Goal: Book appointment/travel/reservation

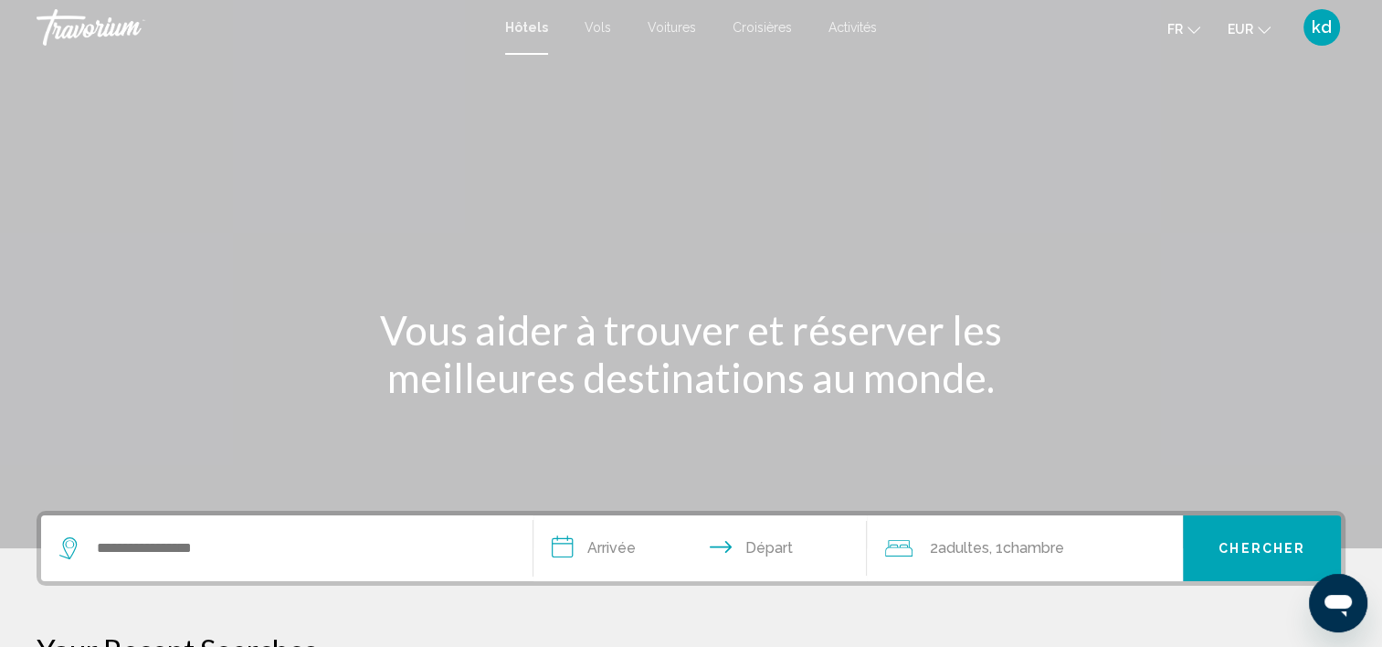
scroll to position [91, 0]
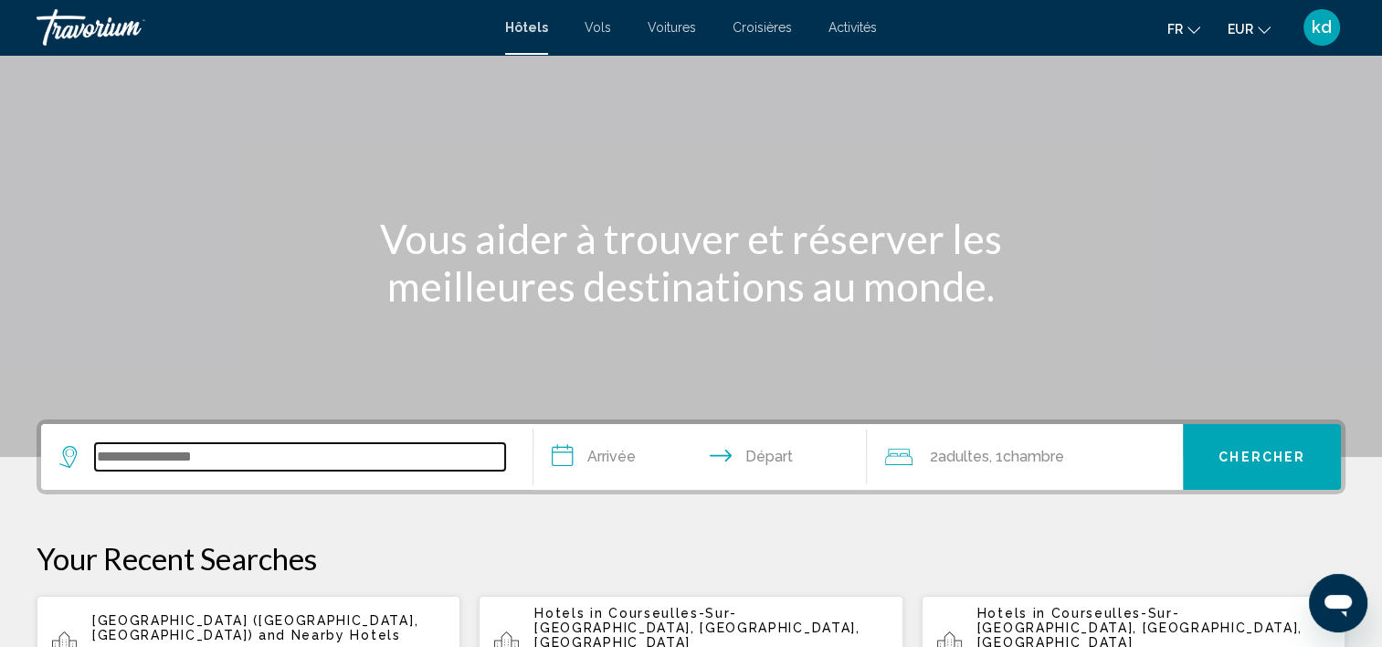
click at [158, 457] on input "Search widget" at bounding box center [300, 456] width 410 height 27
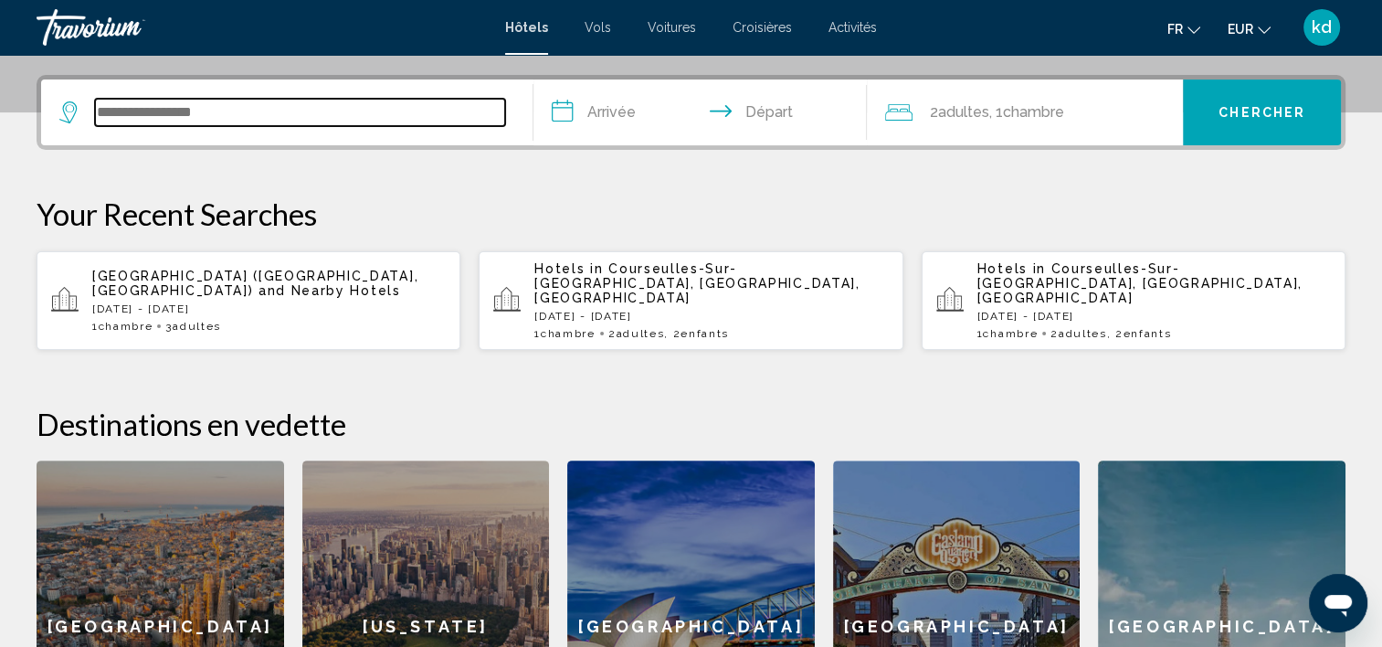
scroll to position [450, 0]
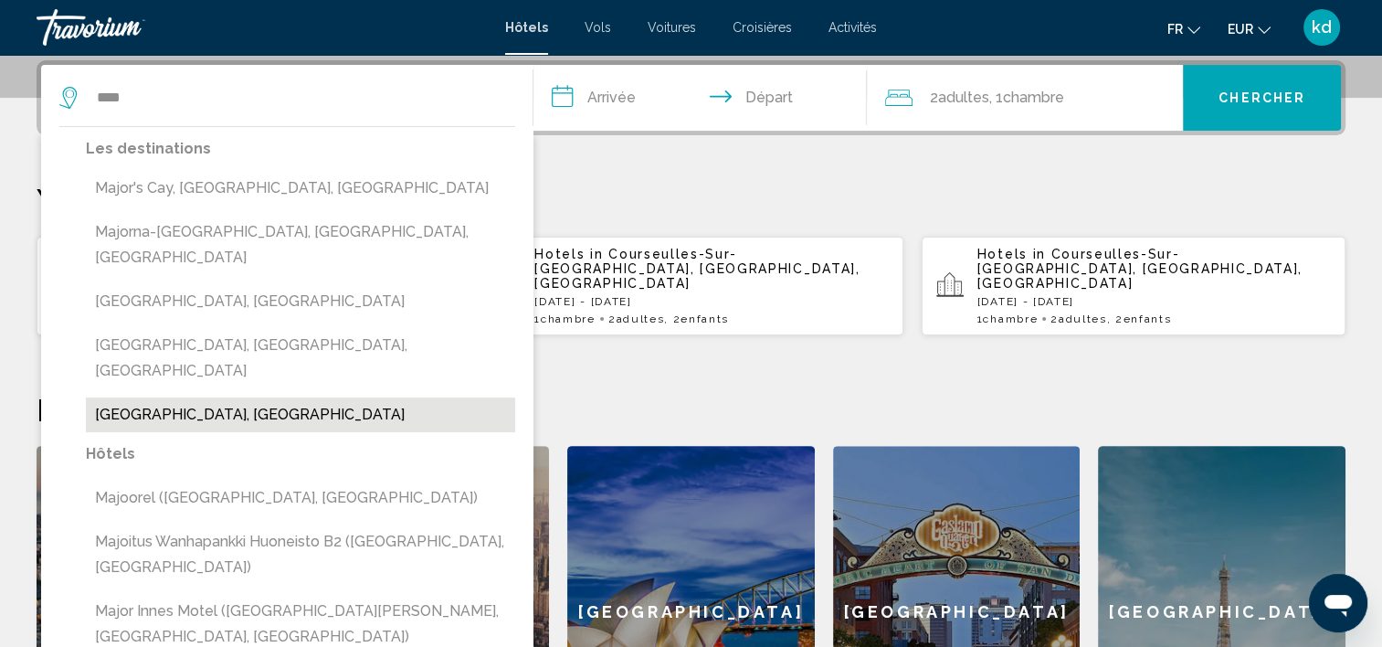
click at [144, 397] on button "[GEOGRAPHIC_DATA], [GEOGRAPHIC_DATA]" at bounding box center [300, 414] width 429 height 35
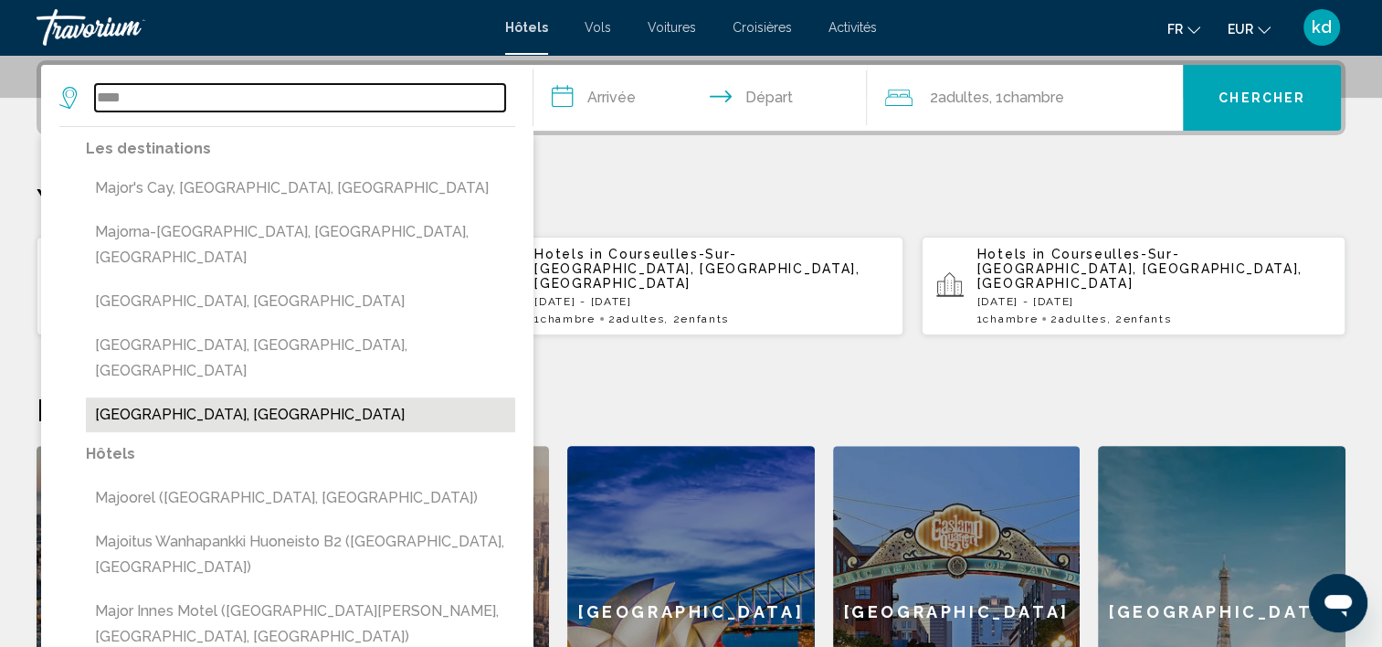
type input "**********"
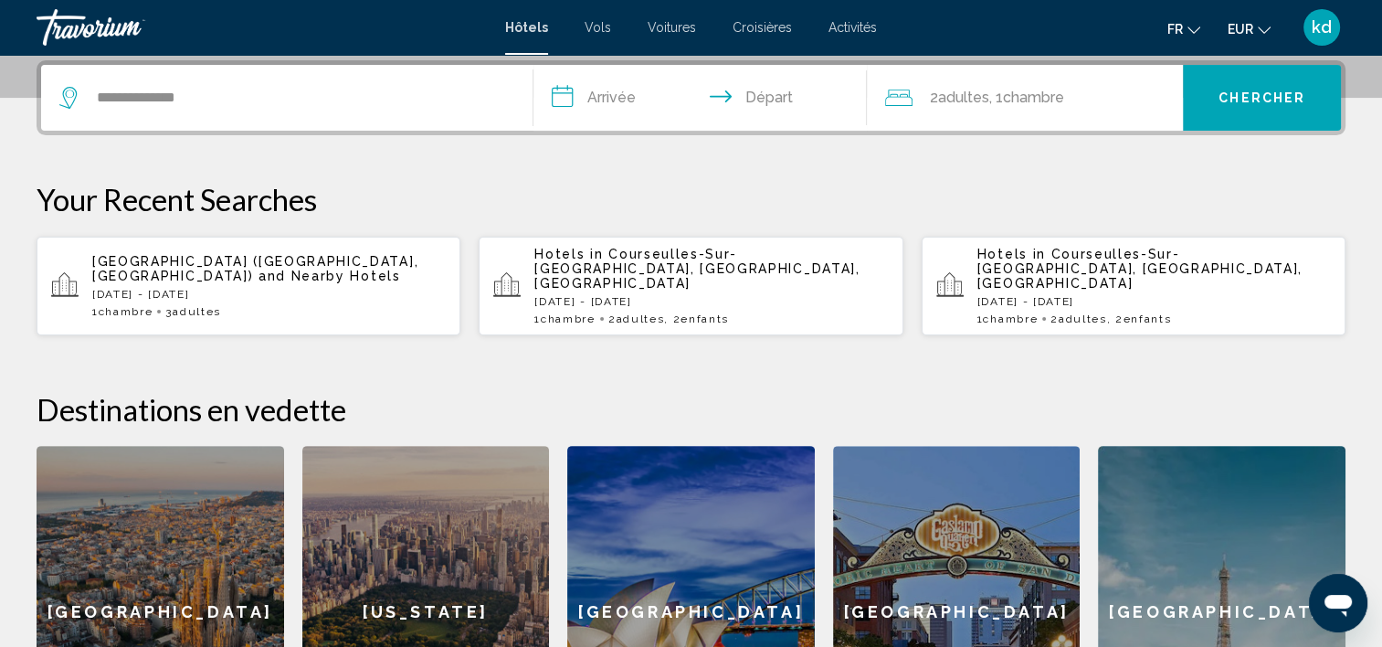
click at [632, 88] on input "**********" at bounding box center [704, 100] width 342 height 71
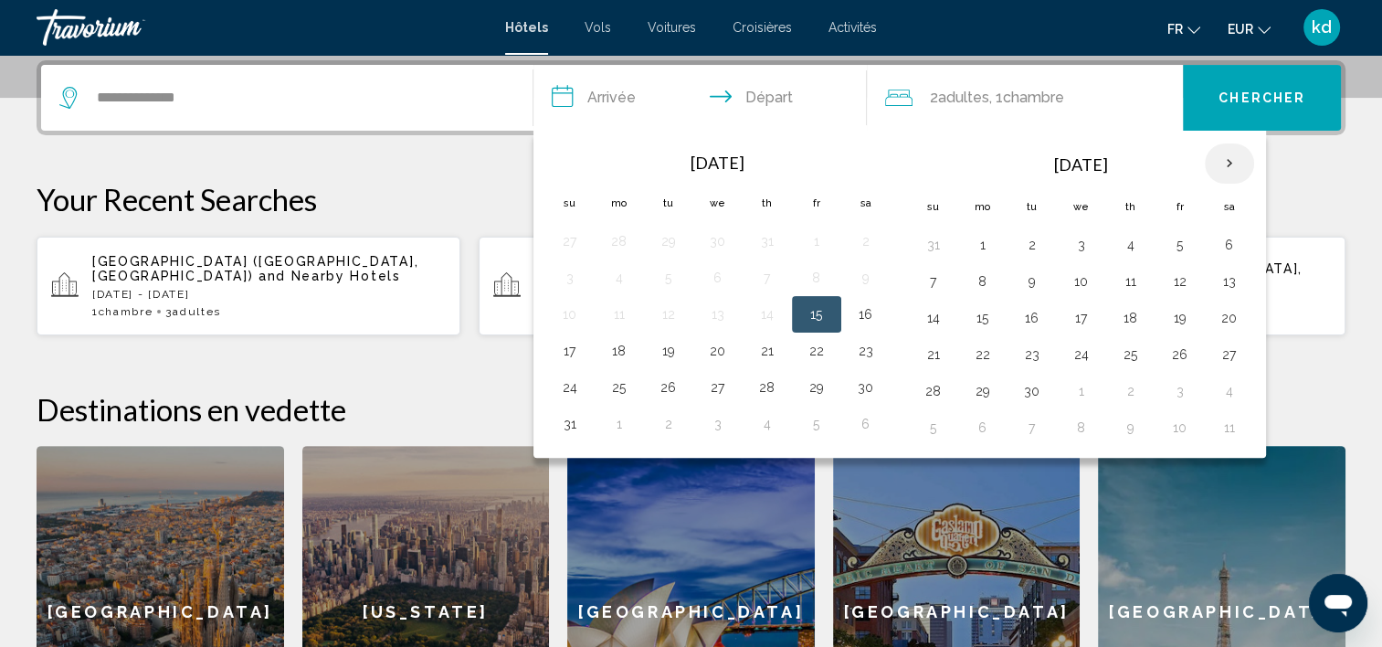
click at [1227, 162] on th "Next month" at bounding box center [1229, 163] width 49 height 40
click at [1228, 163] on th "Next month" at bounding box center [1229, 163] width 49 height 40
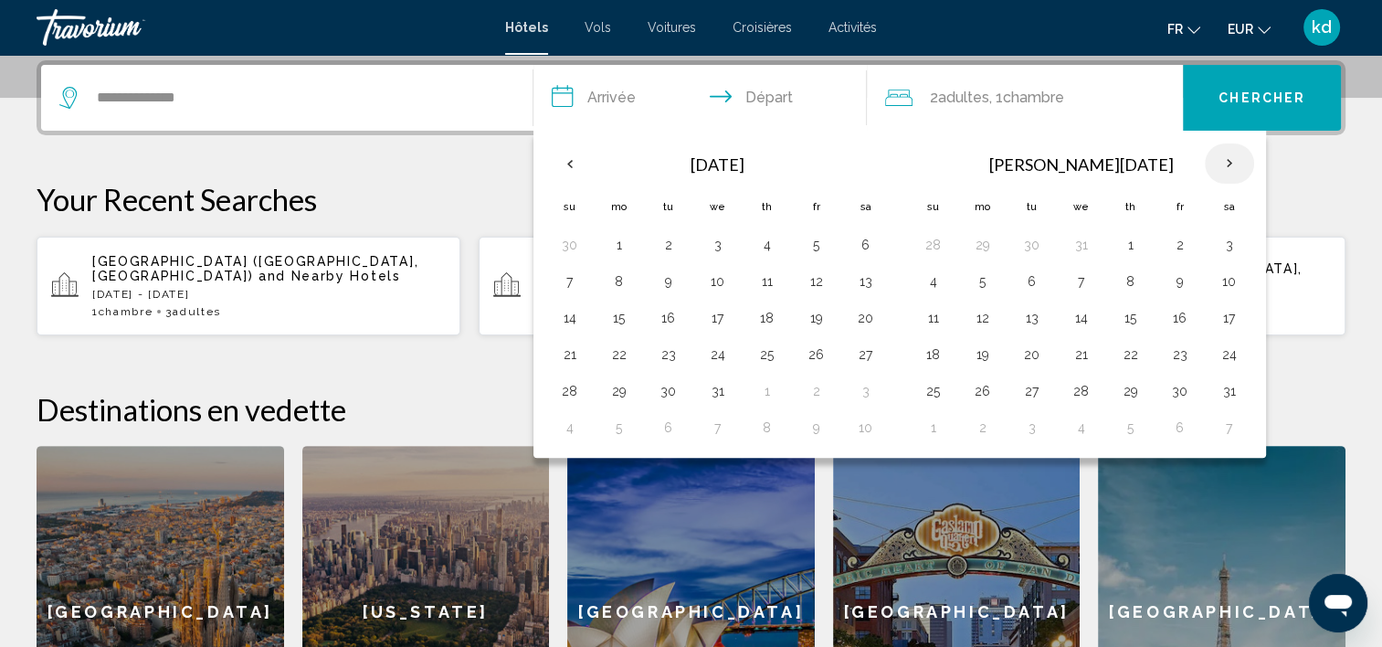
click at [1228, 163] on th "Next month" at bounding box center [1229, 163] width 49 height 40
click at [1229, 163] on th "Next month" at bounding box center [1229, 163] width 49 height 40
click at [1228, 278] on button "11" at bounding box center [1229, 282] width 29 height 26
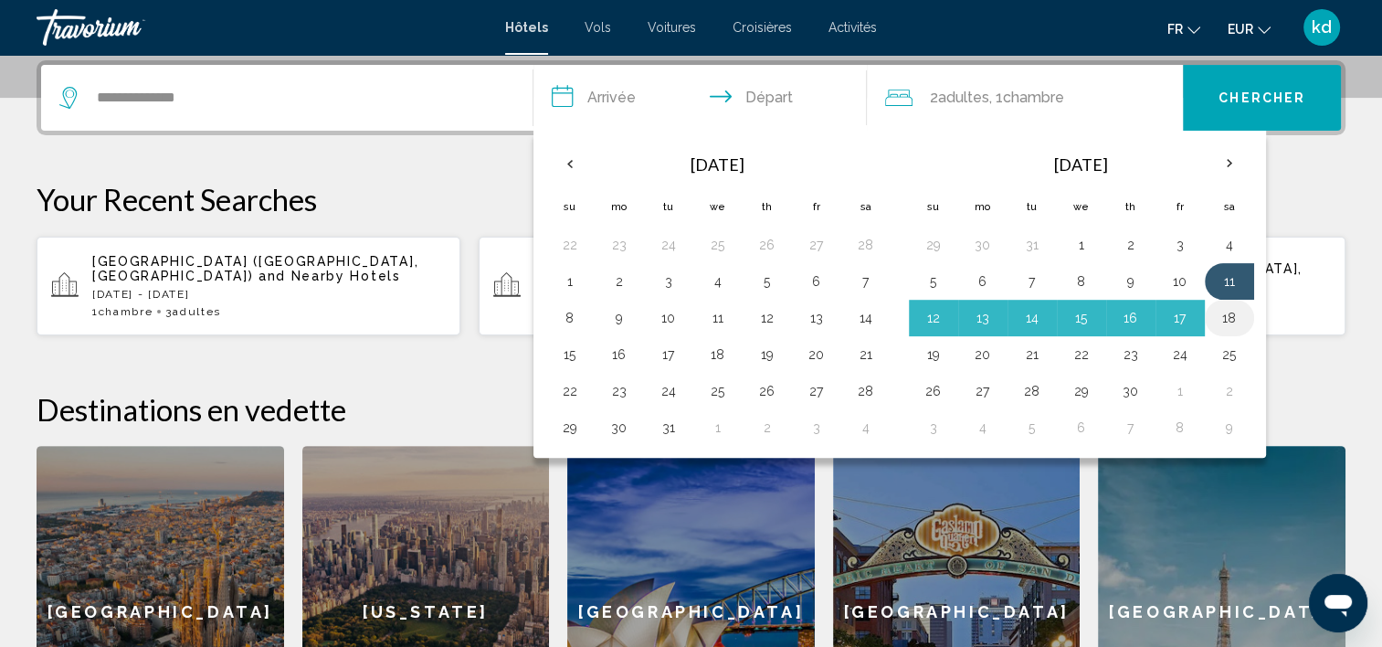
click at [1230, 312] on button "18" at bounding box center [1229, 318] width 29 height 26
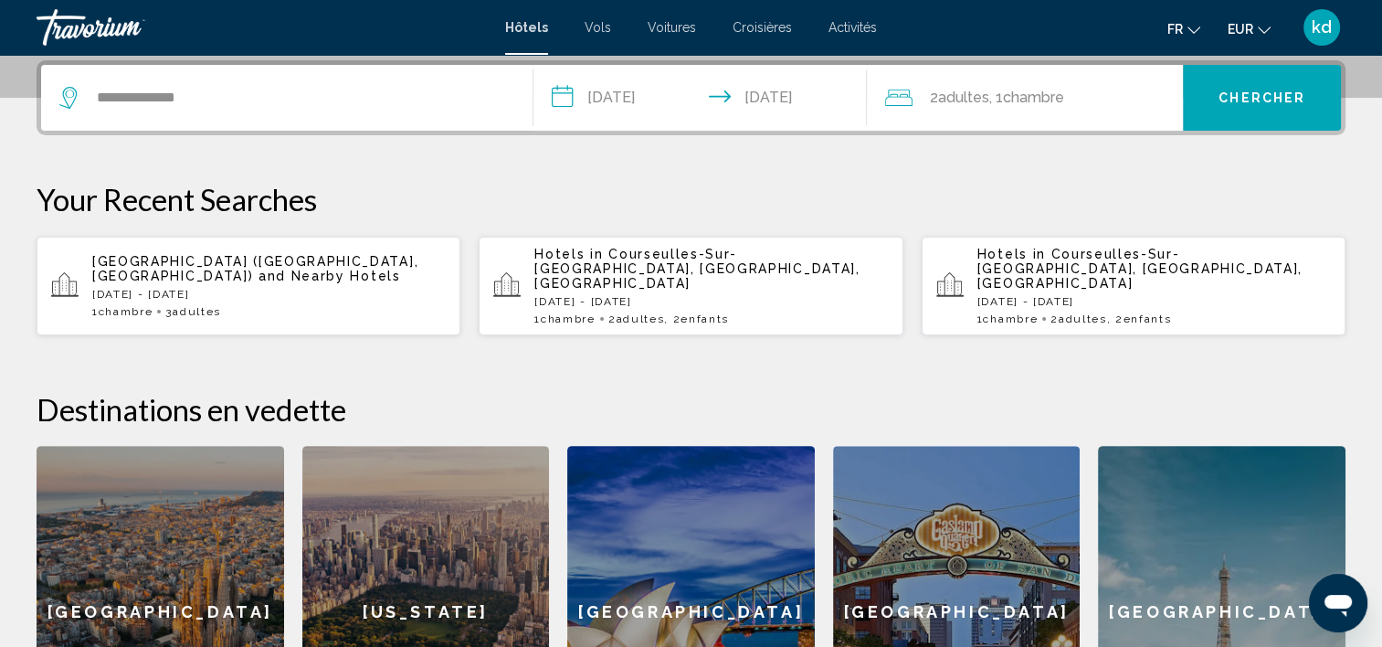
type input "**********"
click at [1281, 102] on span "Chercher" at bounding box center [1262, 98] width 87 height 15
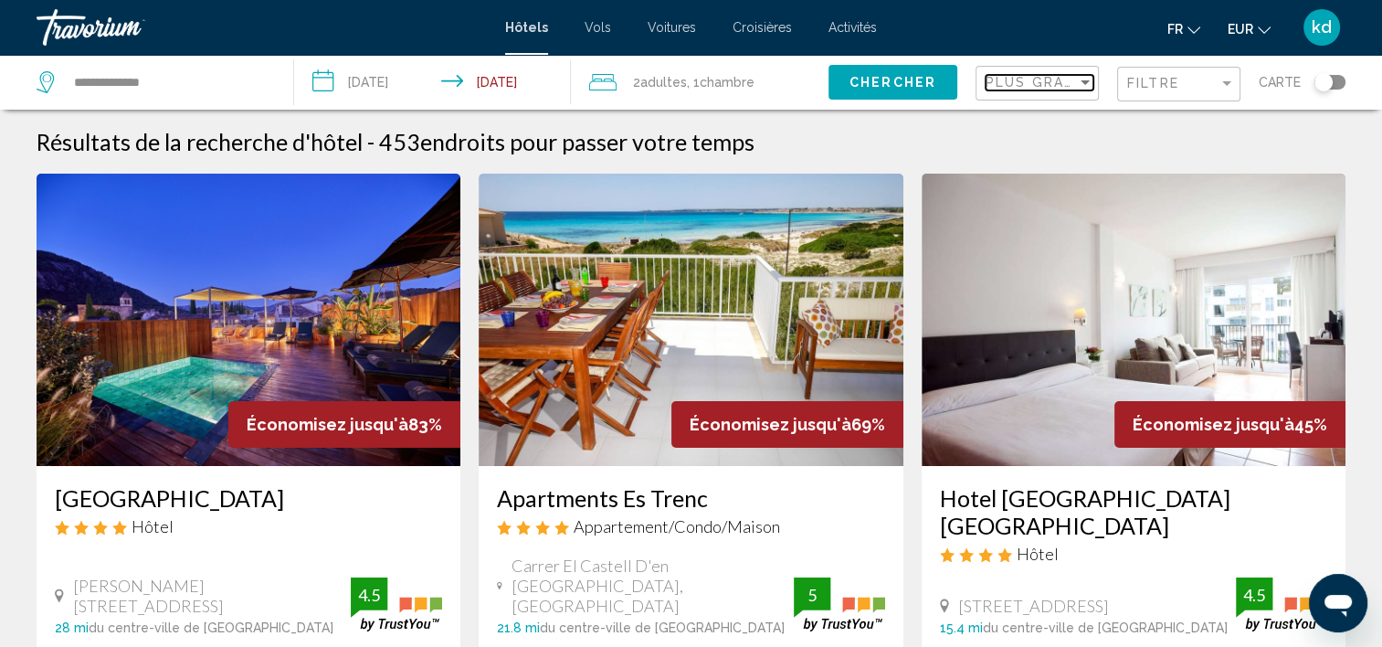
click at [1091, 77] on div "Sort by" at bounding box center [1085, 82] width 16 height 15
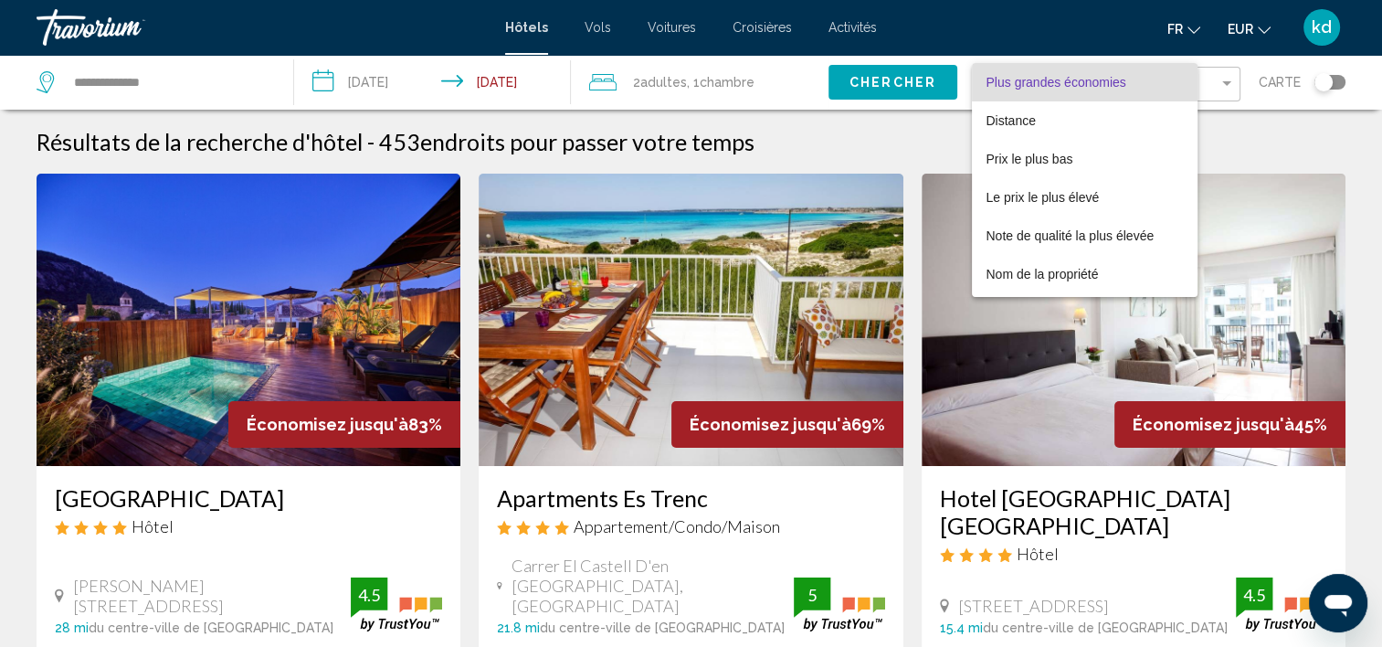
click at [343, 490] on div at bounding box center [691, 323] width 1382 height 647
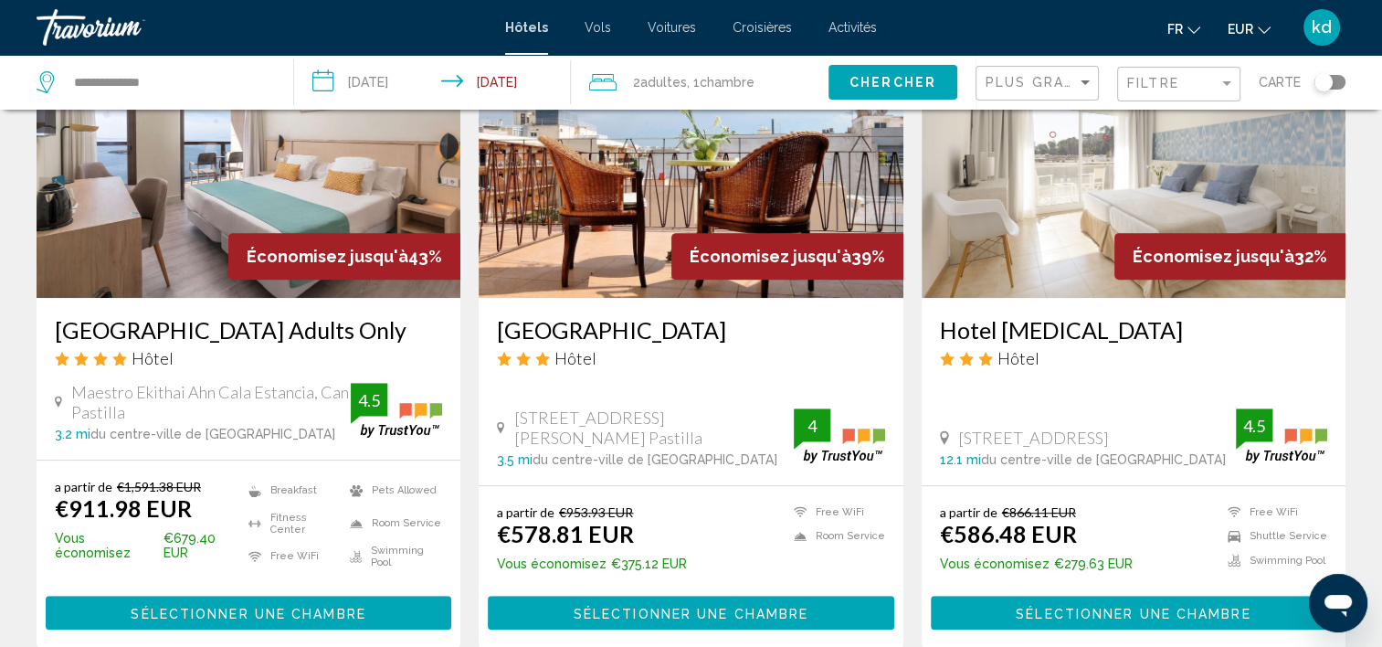
scroll to position [914, 0]
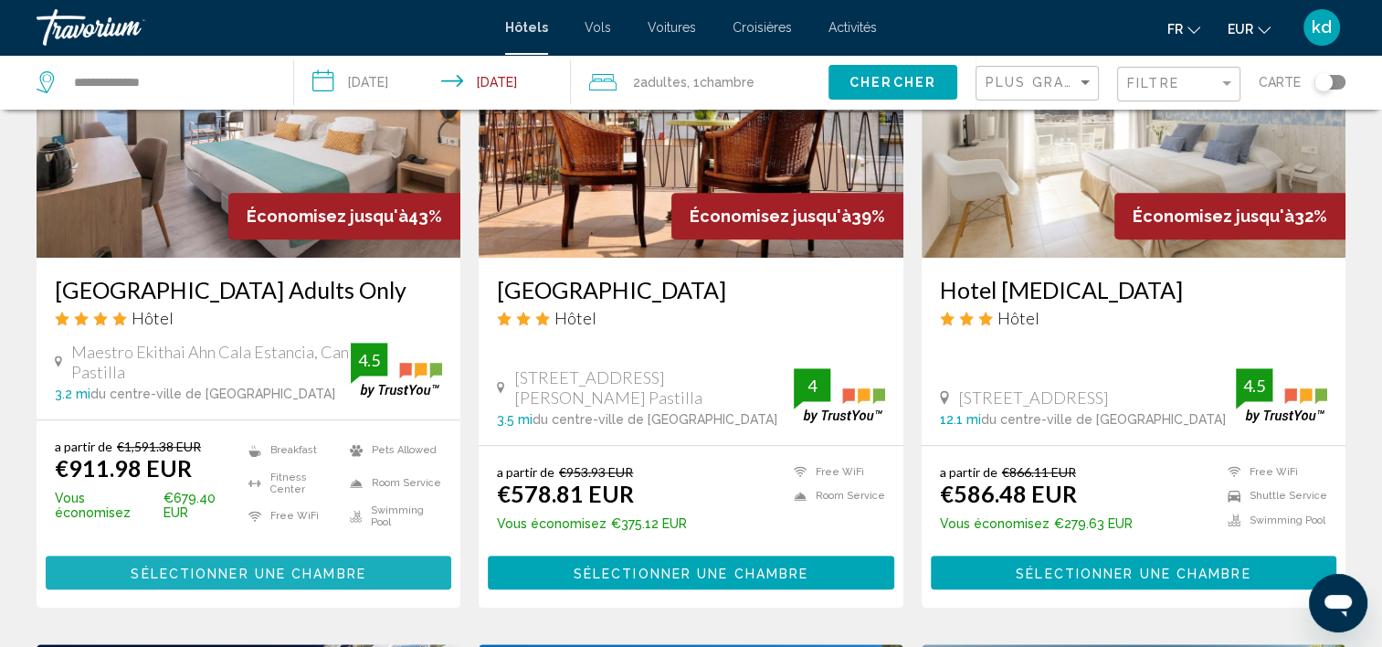
click at [218, 565] on span "Sélectionner une chambre" at bounding box center [248, 572] width 235 height 15
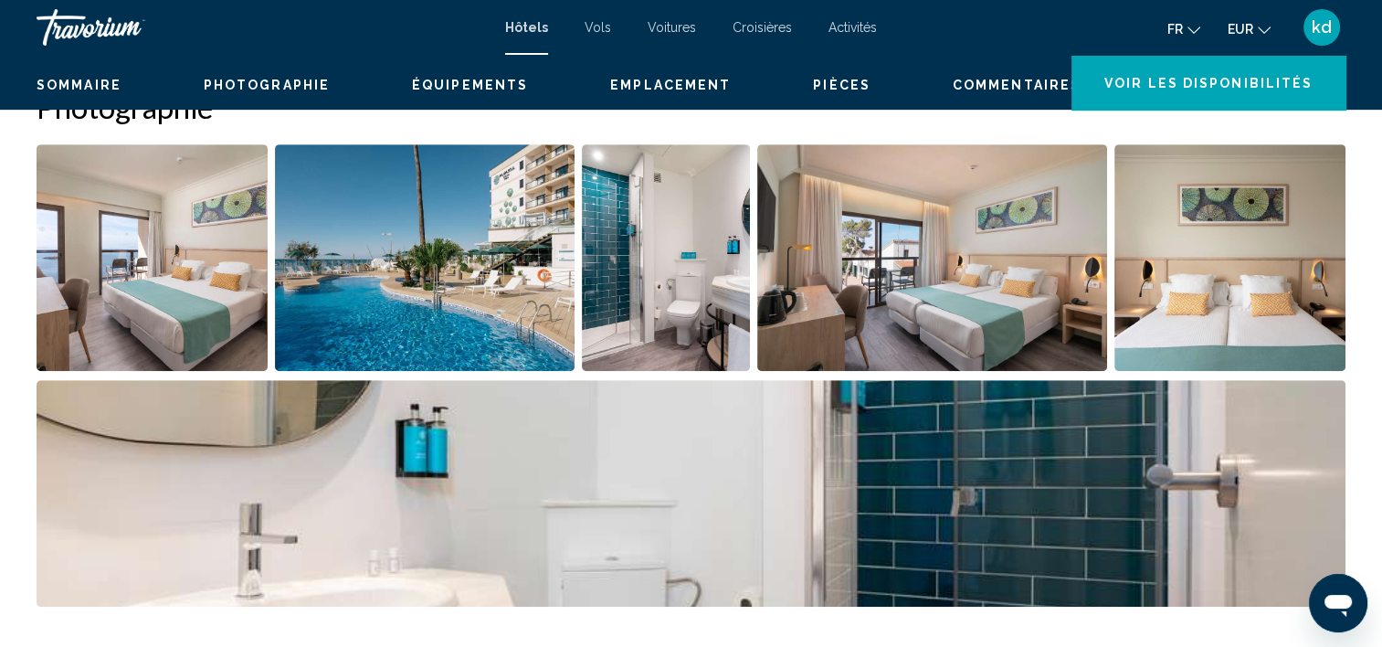
scroll to position [5, 0]
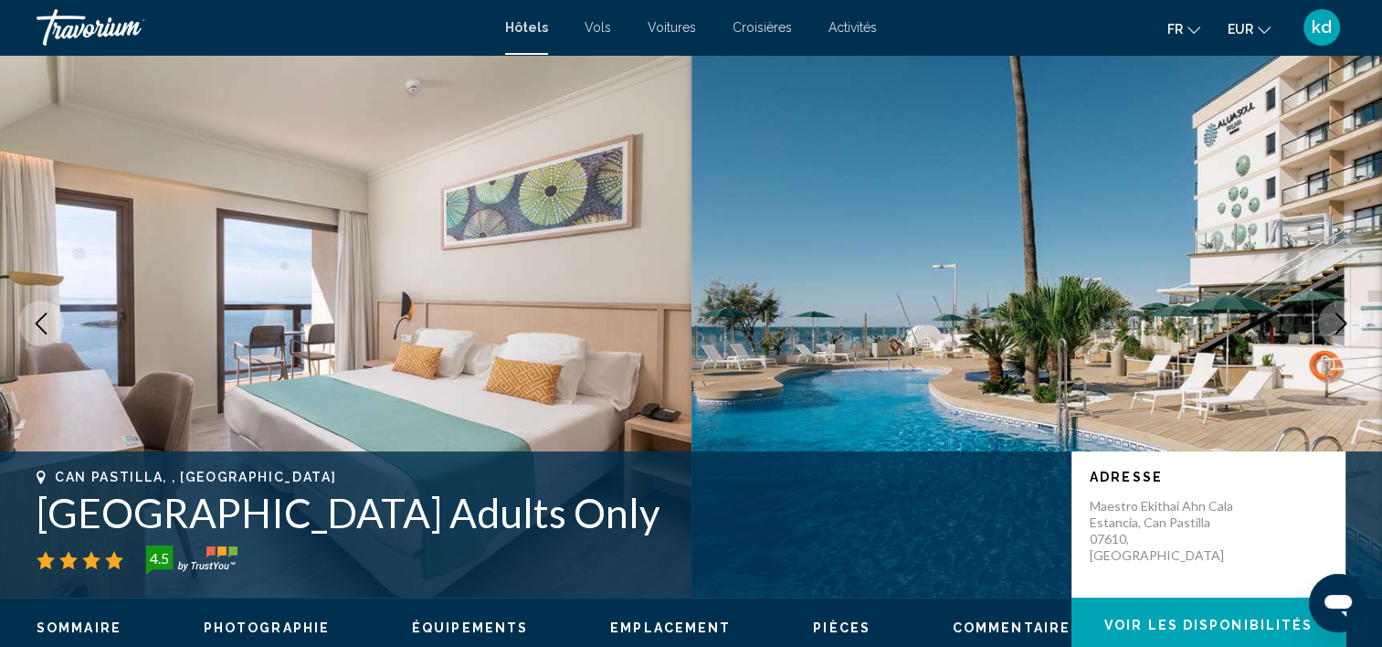
click at [1334, 315] on icon "Next image" at bounding box center [1341, 323] width 22 height 22
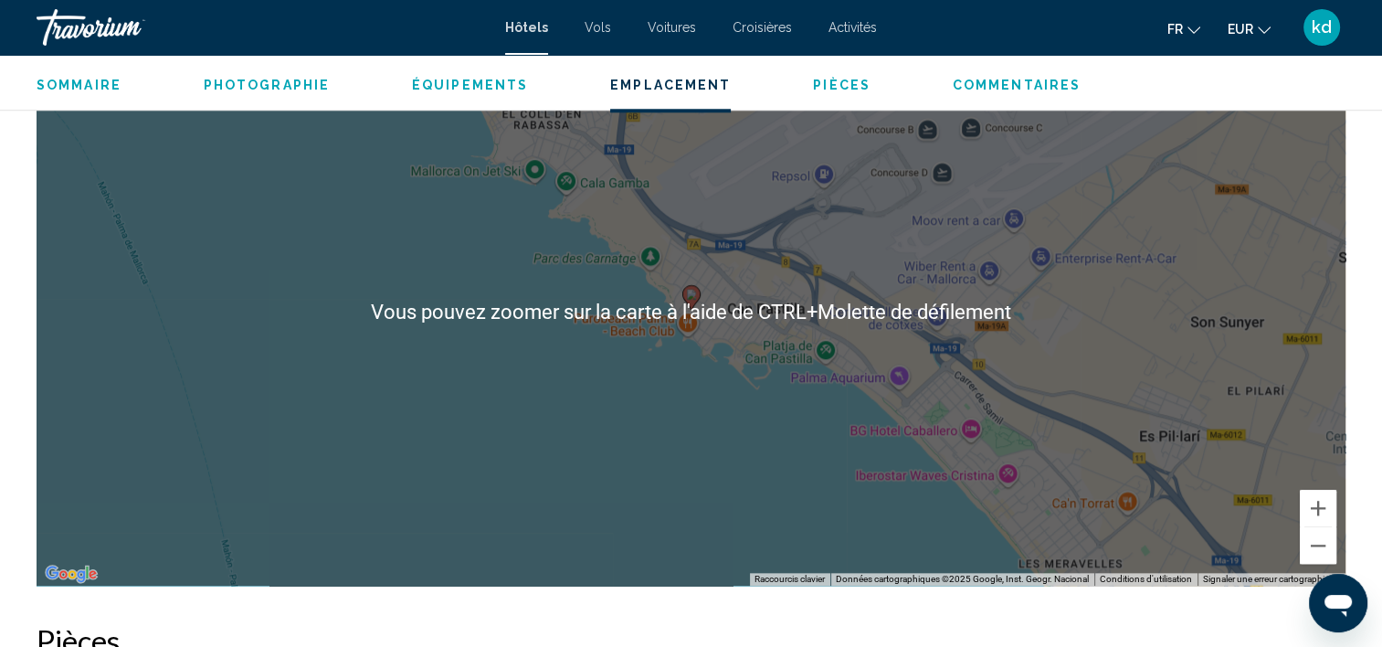
scroll to position [1833, 0]
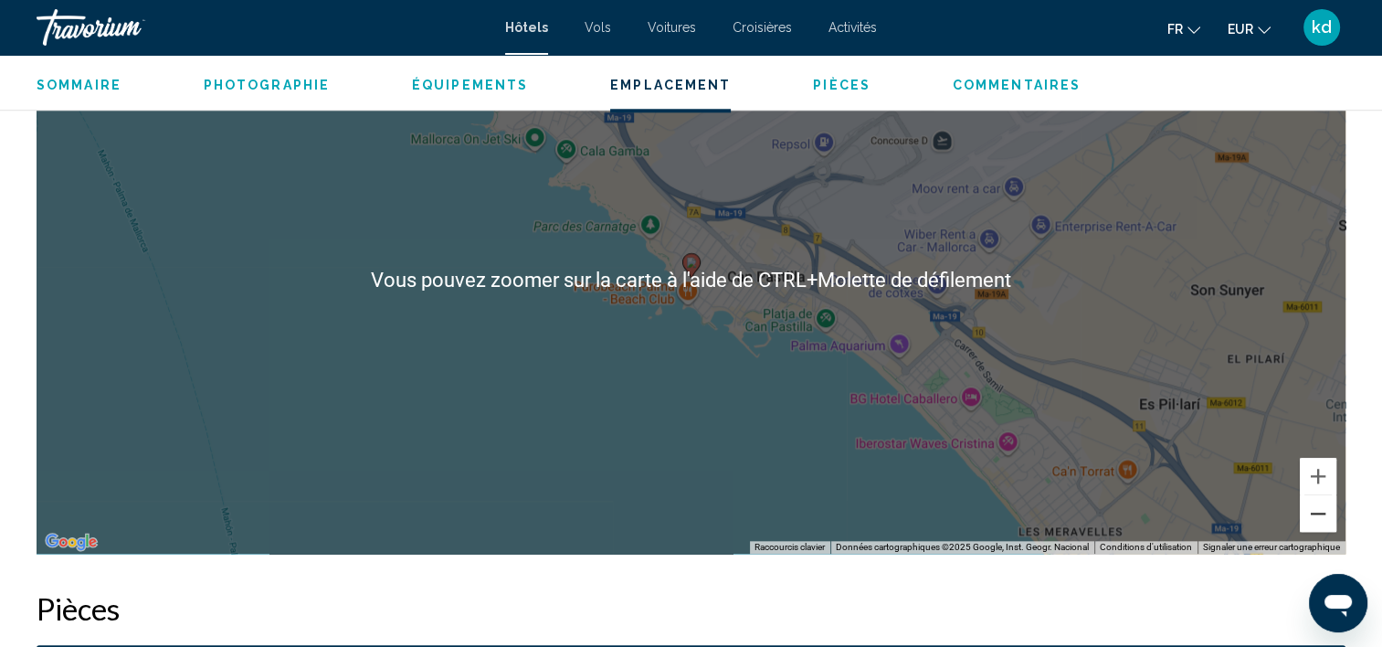
click at [1315, 522] on button "Zoom arrière" at bounding box center [1318, 513] width 37 height 37
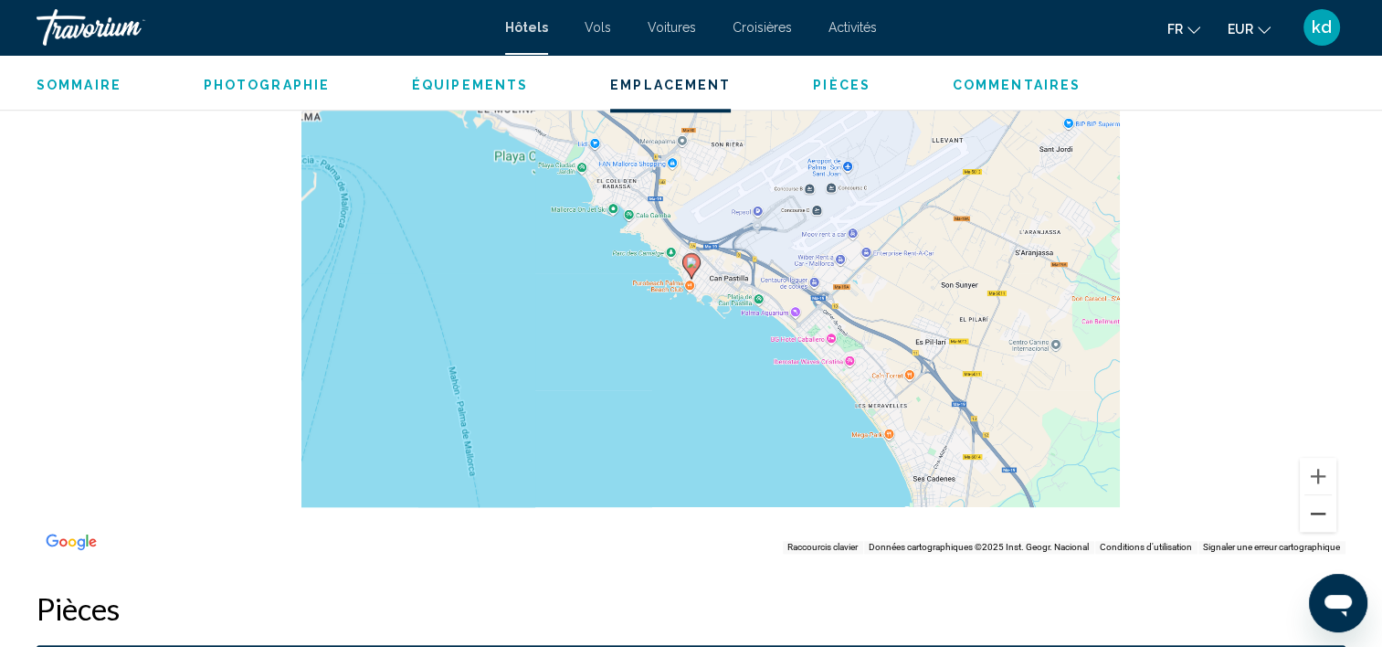
click at [1315, 521] on button "Zoom arrière" at bounding box center [1318, 513] width 37 height 37
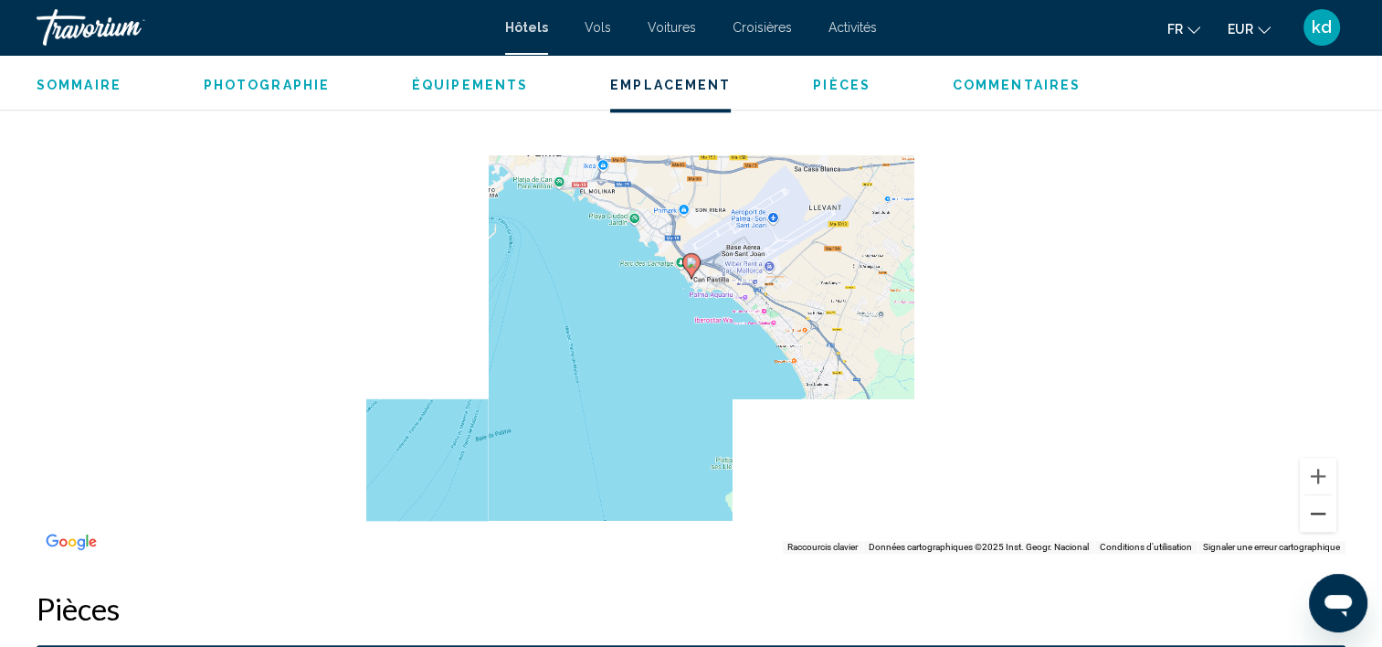
click at [1315, 521] on button "Zoom arrière" at bounding box center [1318, 513] width 37 height 37
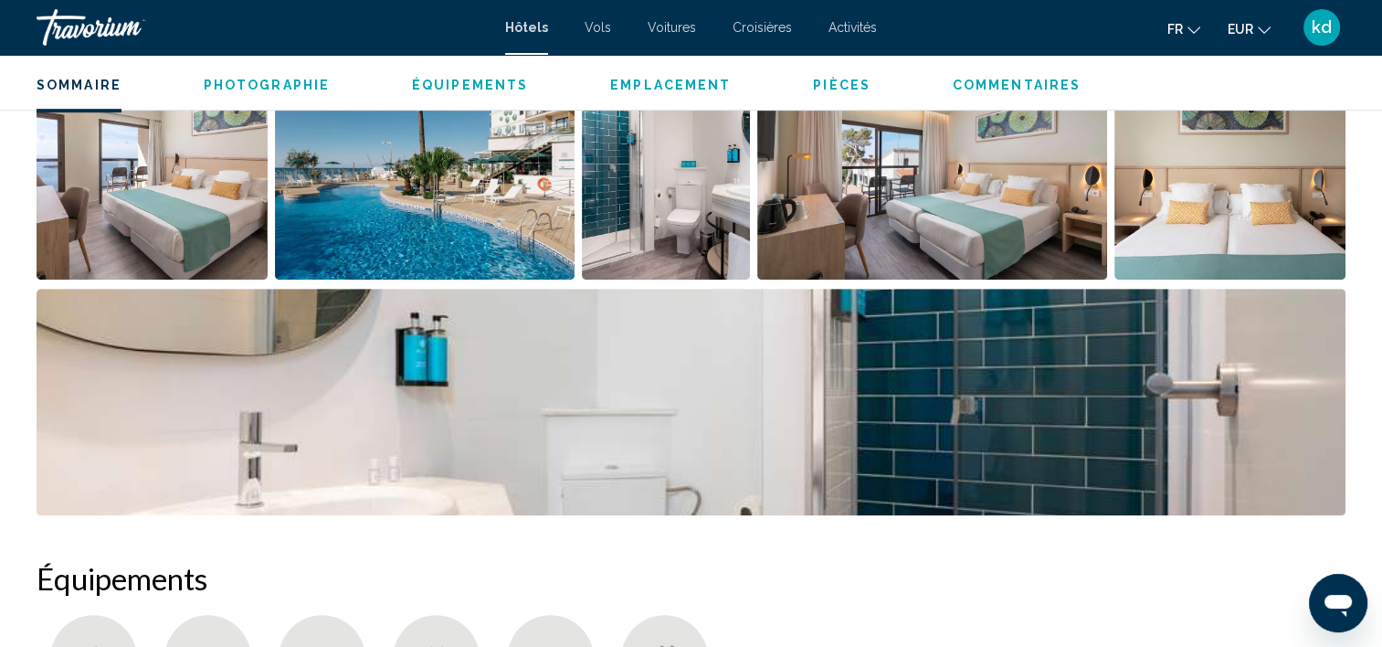
scroll to position [645, 0]
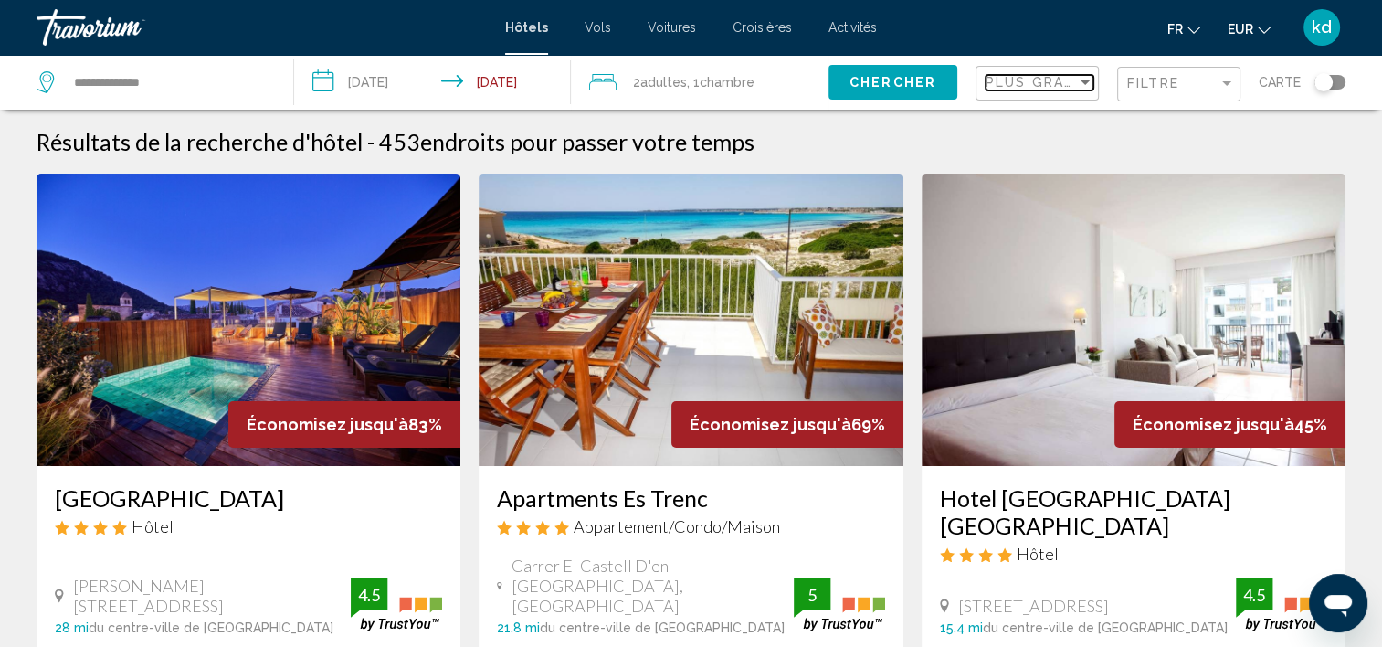
click at [1045, 83] on span "Plus grandes économies" at bounding box center [1094, 82] width 217 height 15
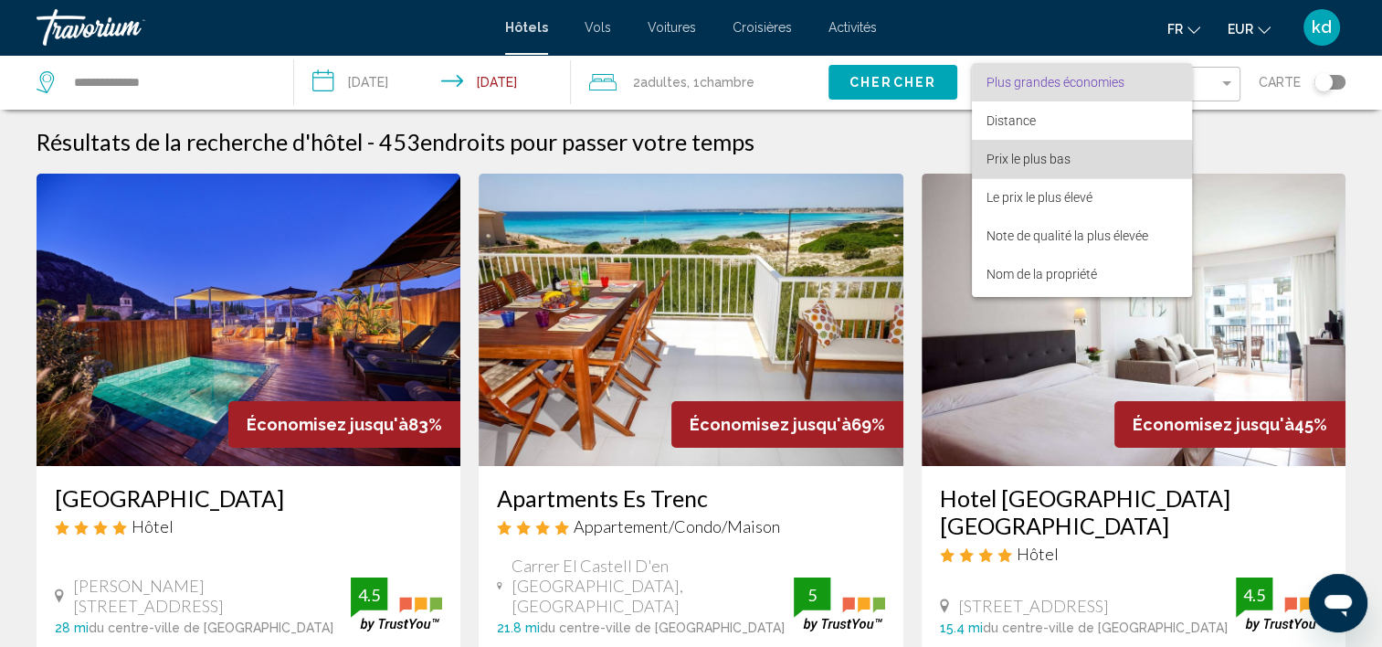
click at [1009, 158] on span "Prix le plus bas" at bounding box center [1029, 159] width 84 height 15
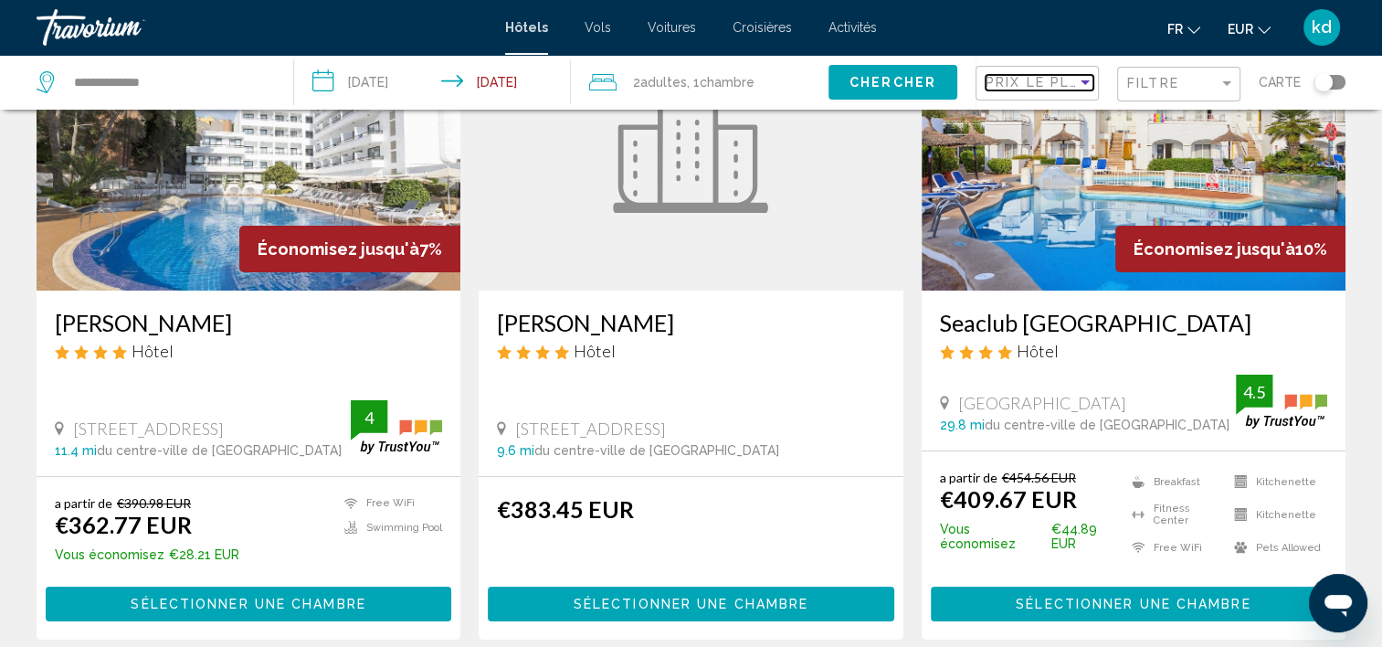
scroll to position [183, 0]
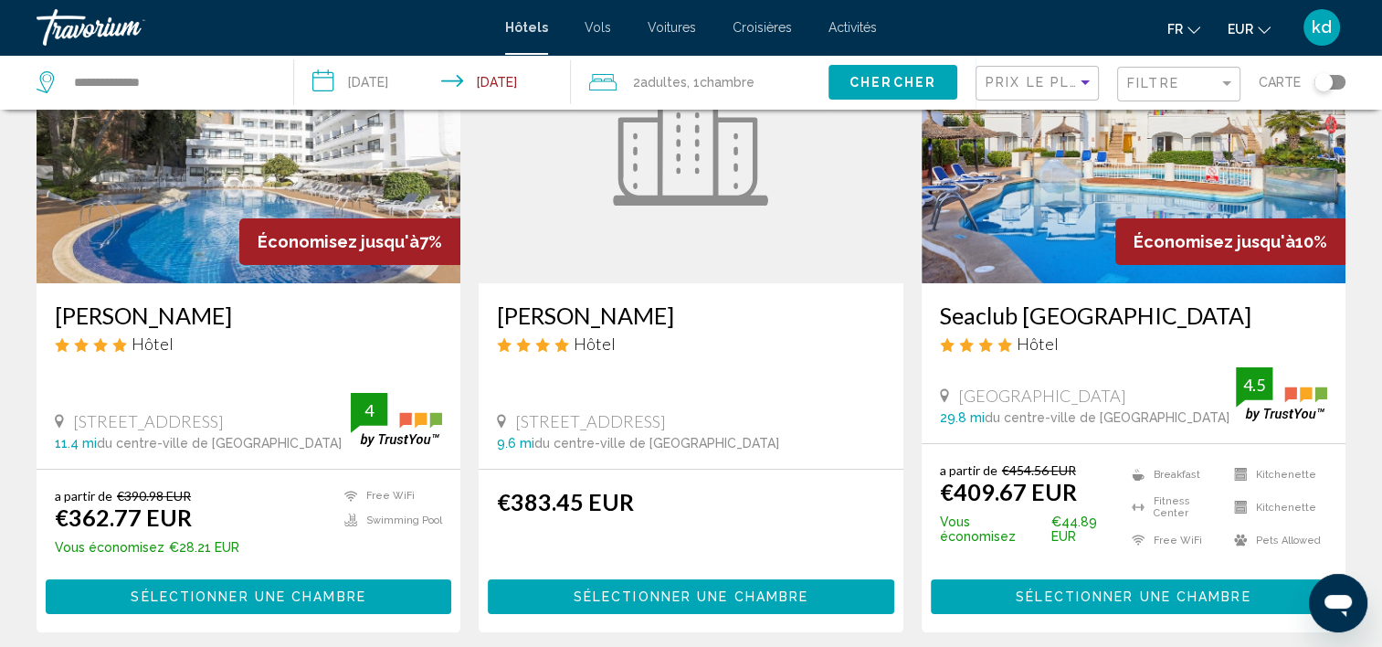
click at [218, 590] on span "Sélectionner une chambre" at bounding box center [248, 597] width 235 height 15
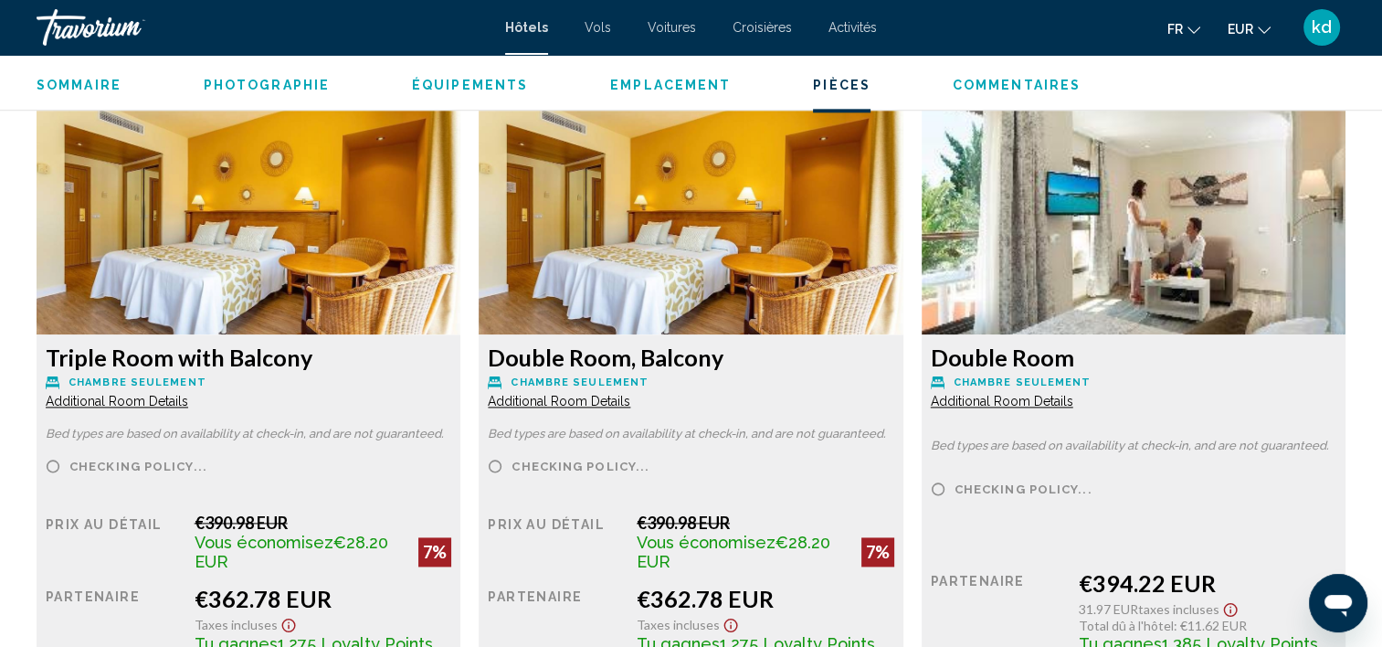
scroll to position [2563, 0]
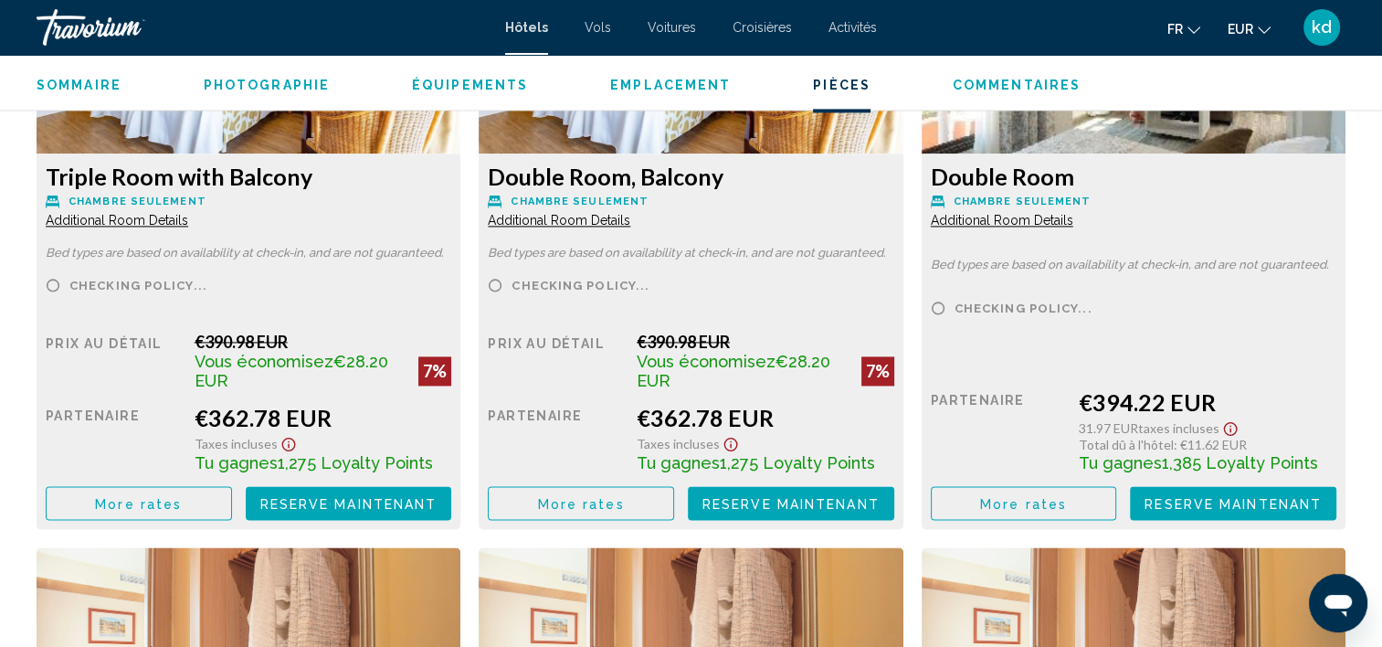
click at [182, 498] on span "More rates" at bounding box center [138, 503] width 87 height 15
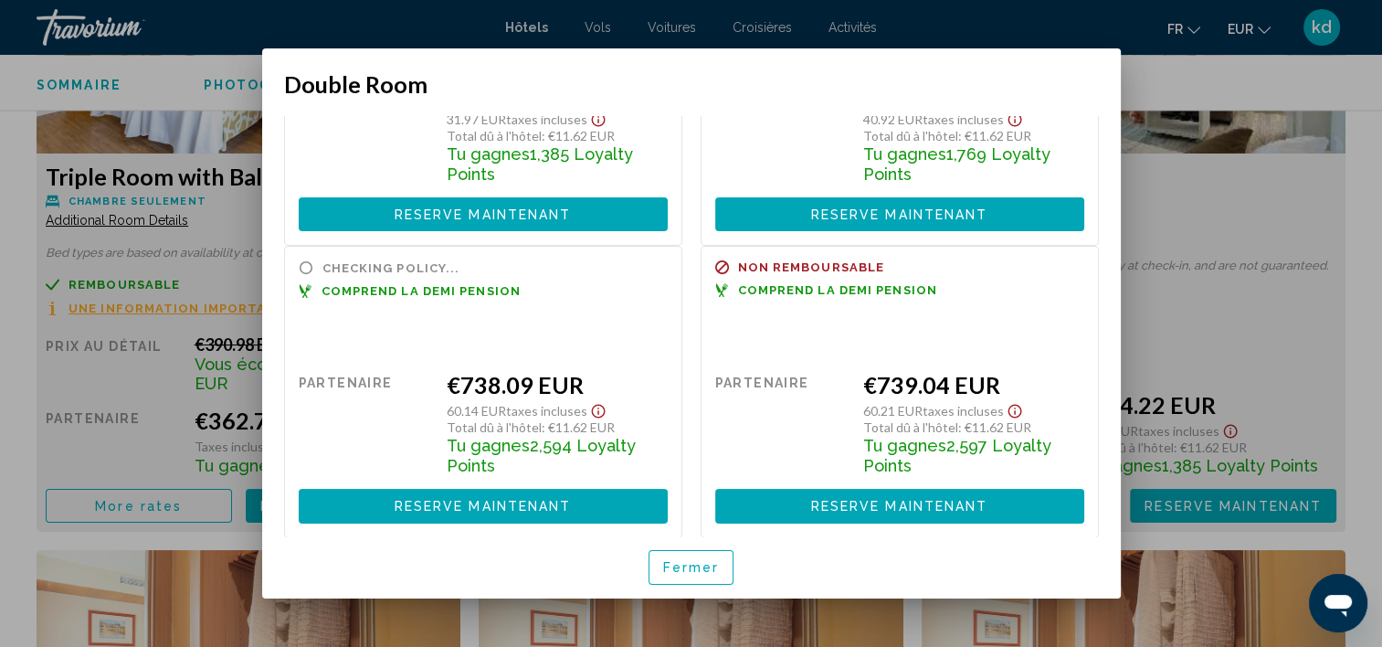
scroll to position [178, 0]
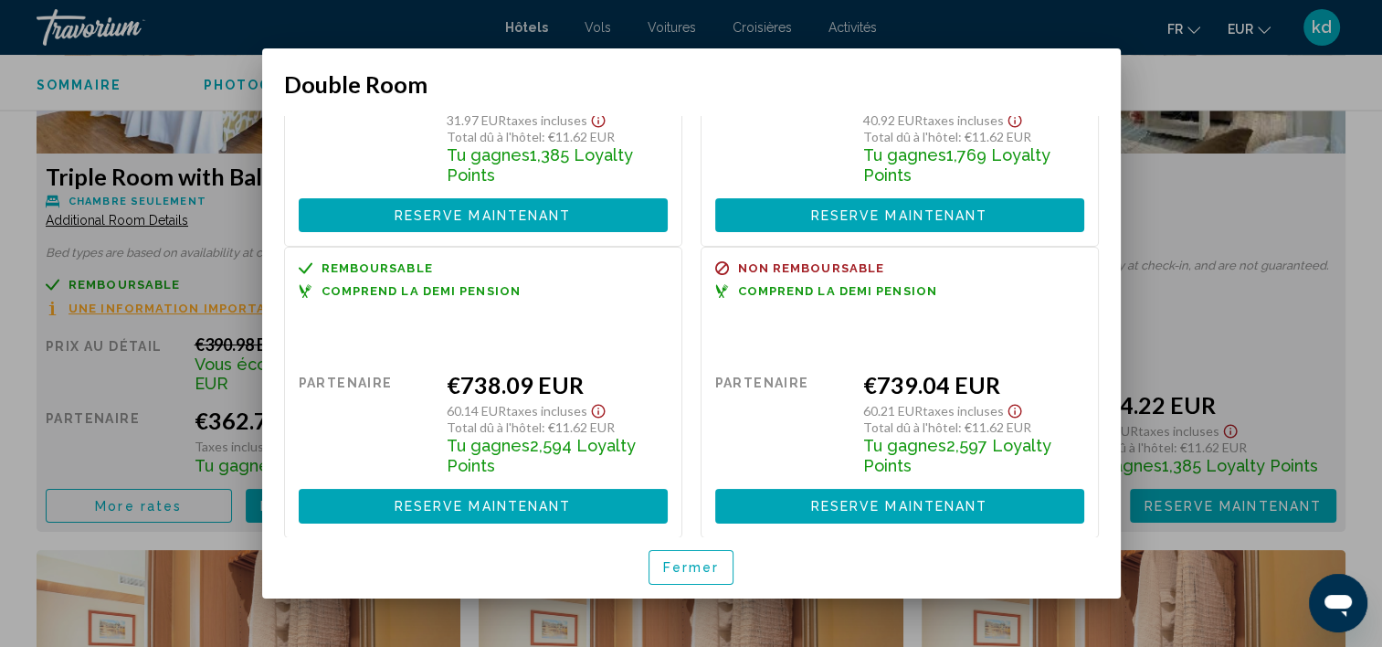
click at [1178, 206] on div at bounding box center [691, 323] width 1382 height 647
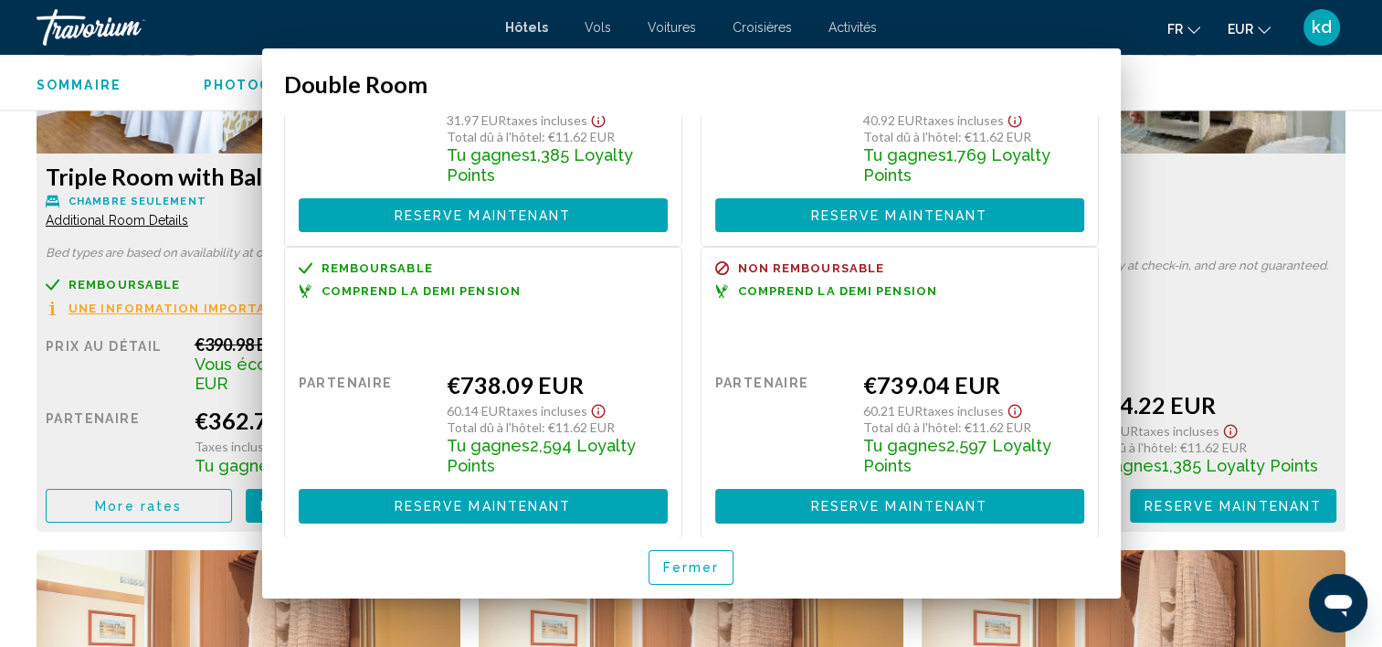
scroll to position [2563, 0]
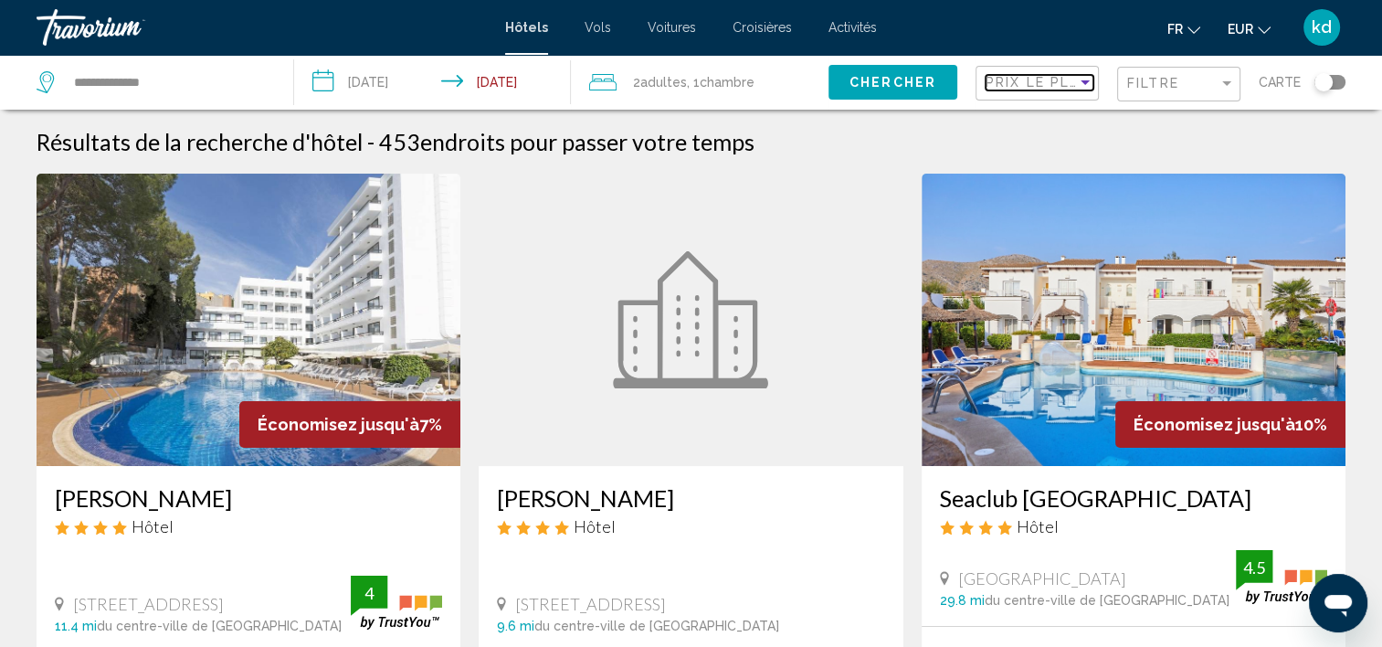
click at [1071, 88] on span "Prix le plus bas" at bounding box center [1057, 82] width 142 height 15
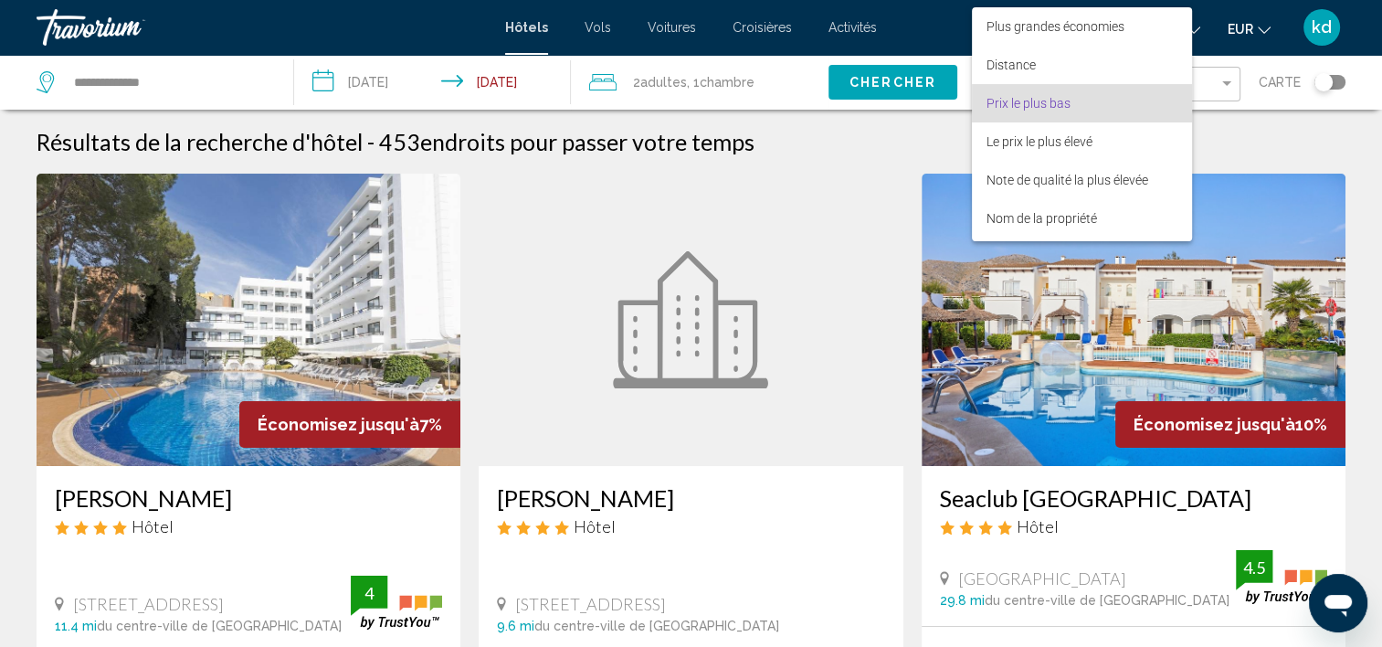
scroll to position [21, 0]
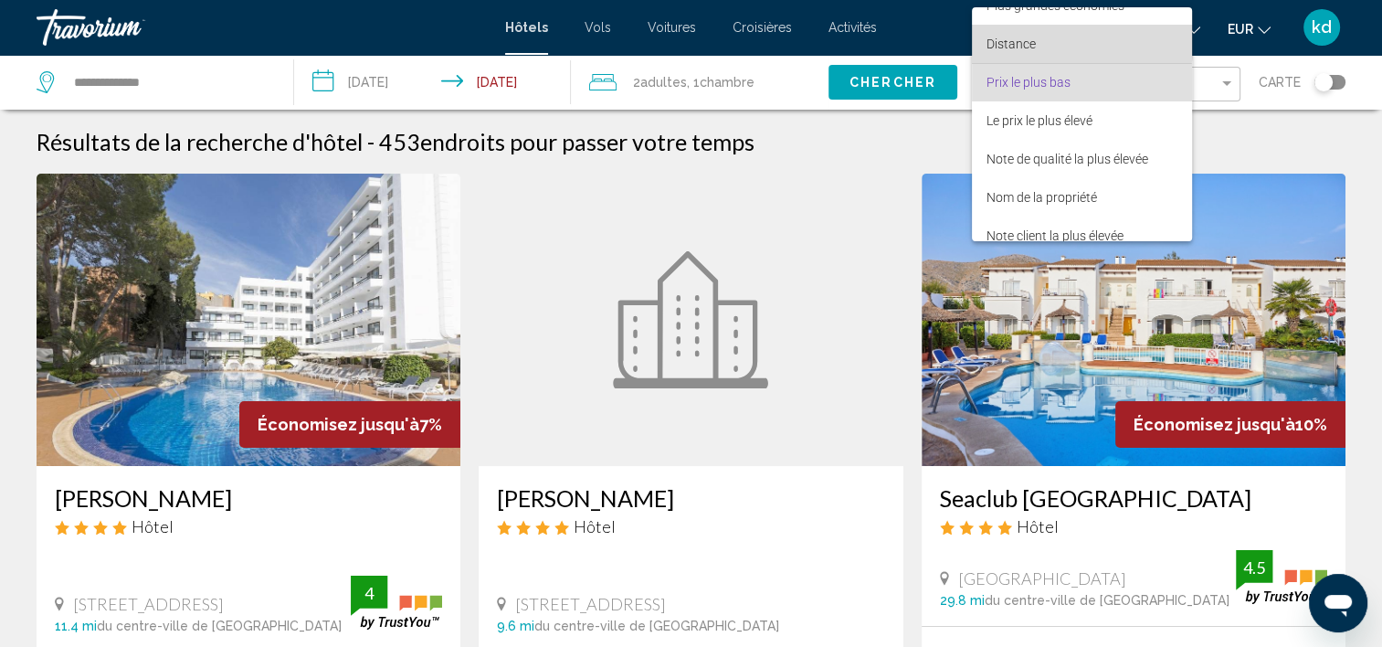
click at [1030, 38] on span "Distance" at bounding box center [1011, 44] width 49 height 15
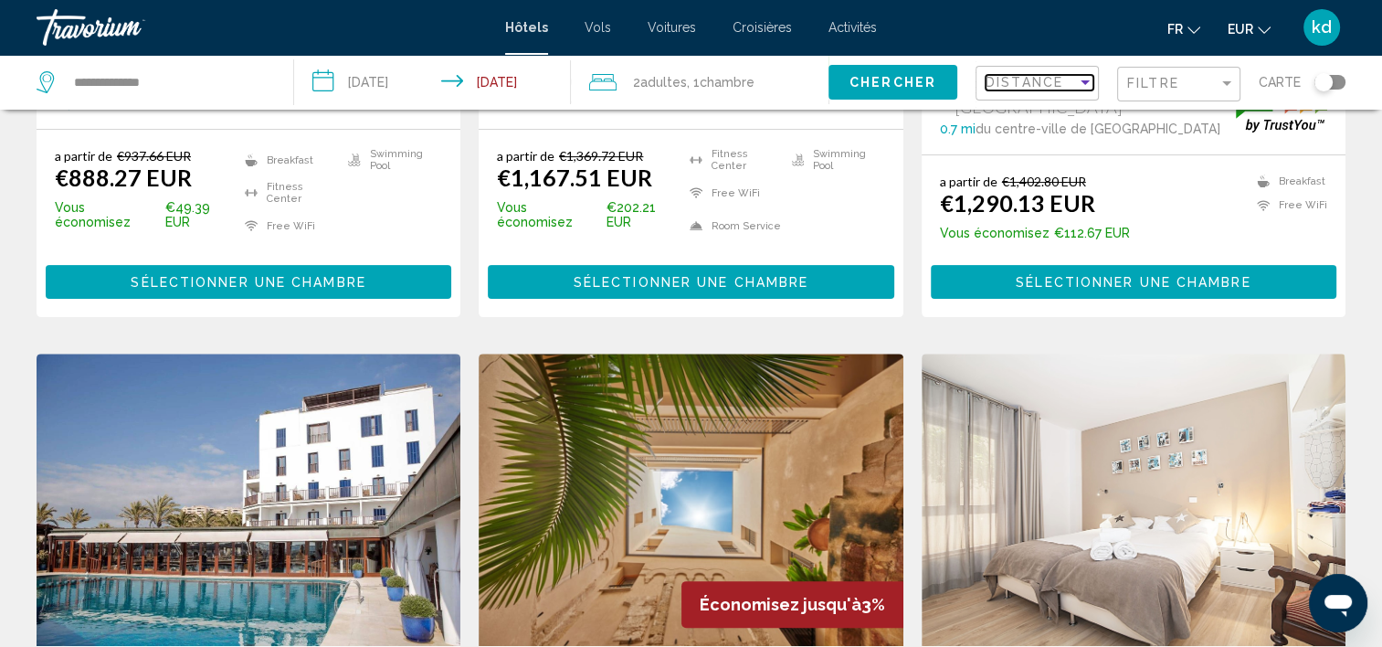
scroll to position [274, 0]
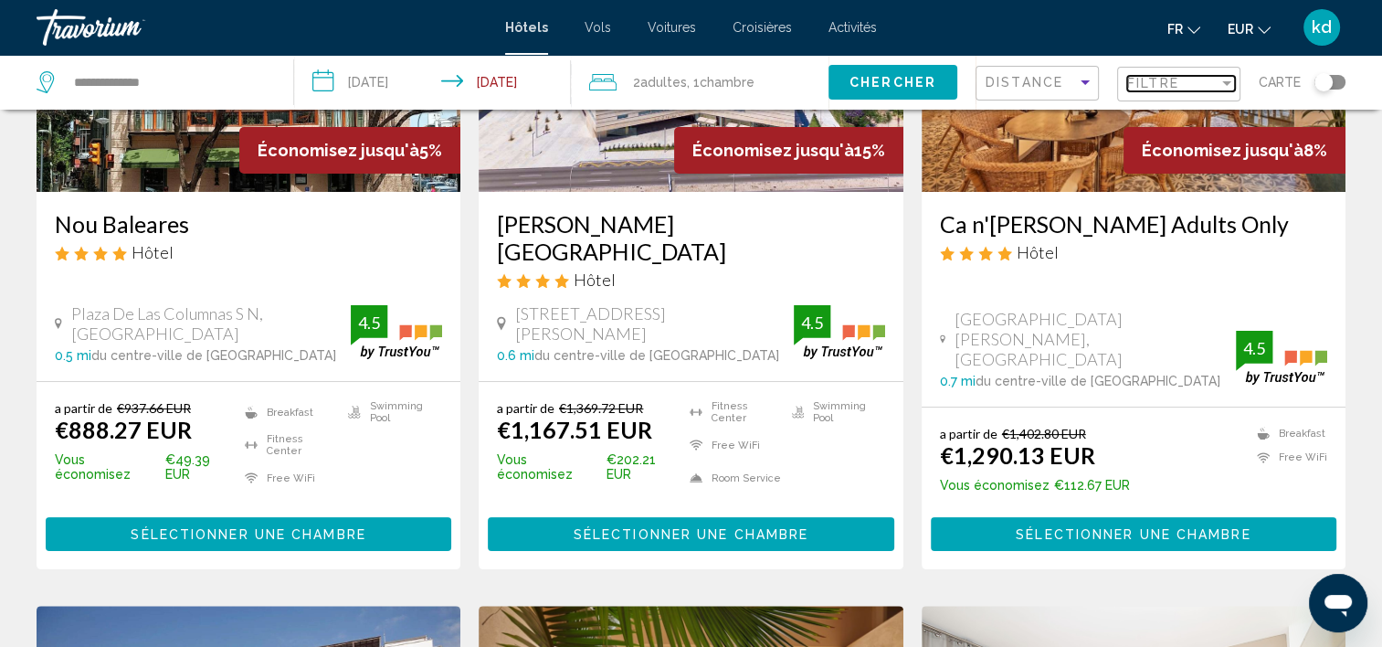
click at [1224, 76] on div "Filter" at bounding box center [1227, 83] width 16 height 15
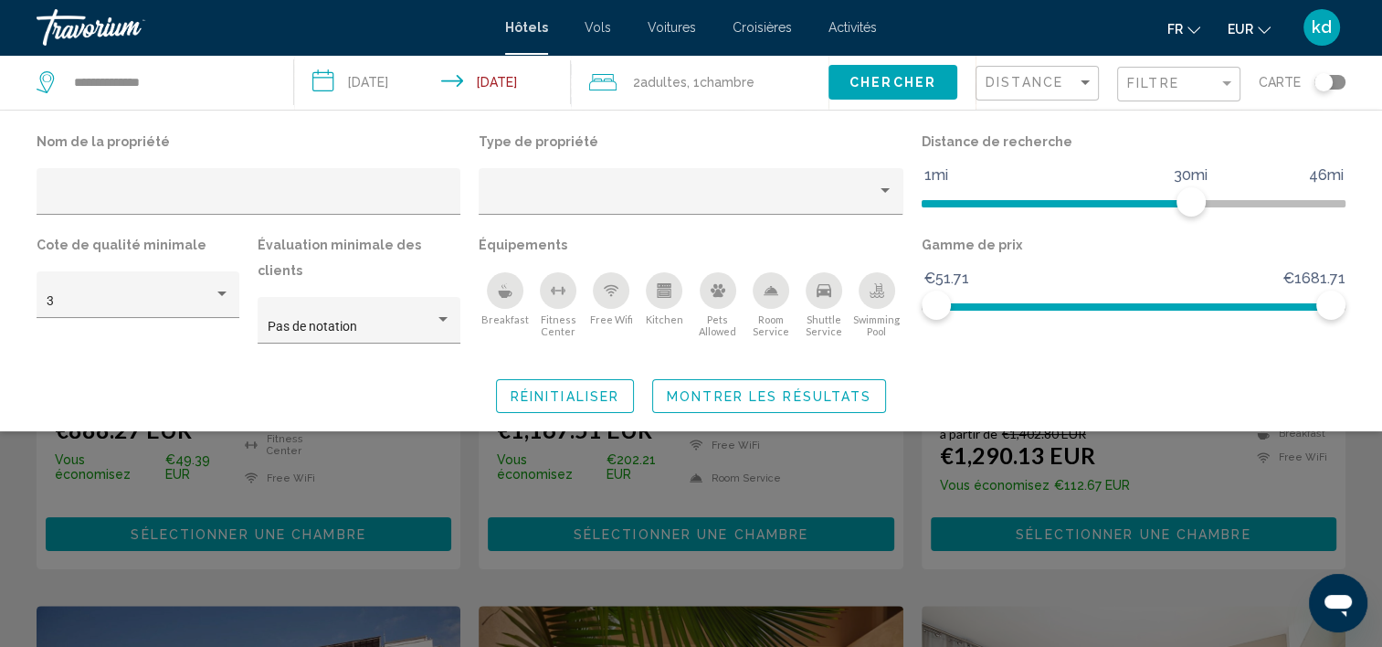
click at [877, 297] on icon "Swimming Pool" at bounding box center [877, 297] width 15 height 4
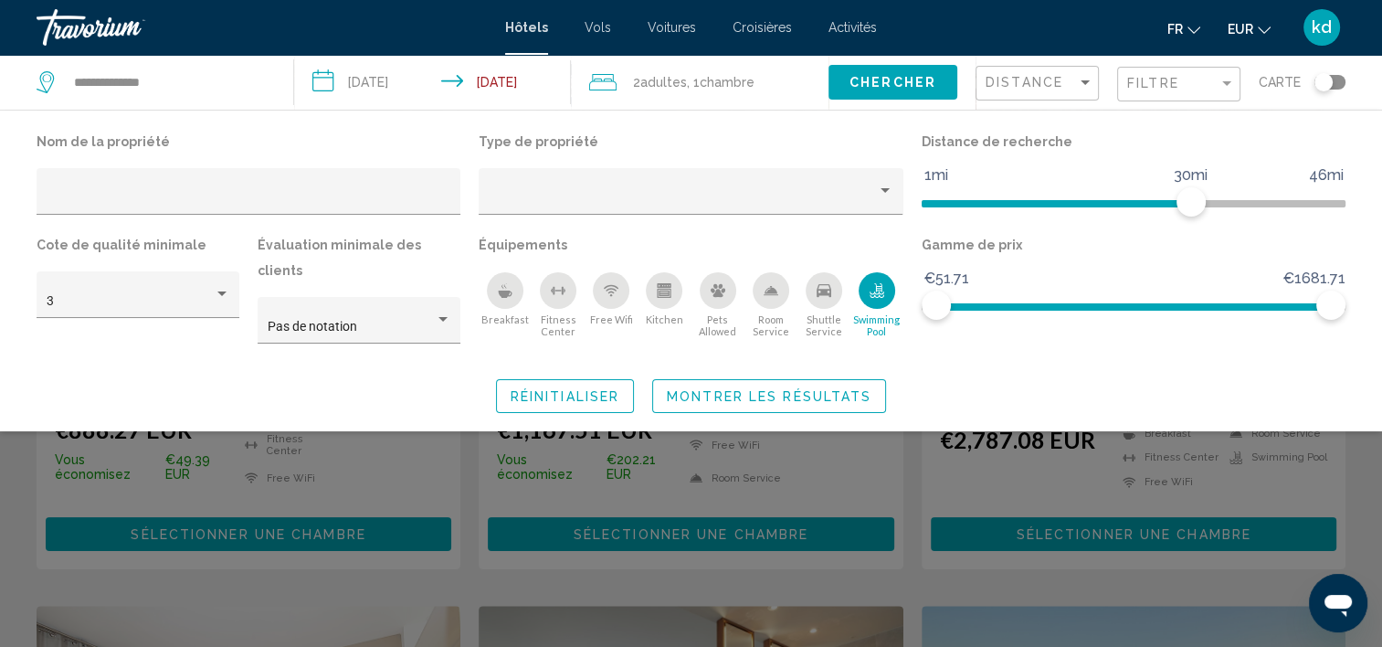
click at [814, 389] on span "Montrer les résultats" at bounding box center [769, 396] width 205 height 15
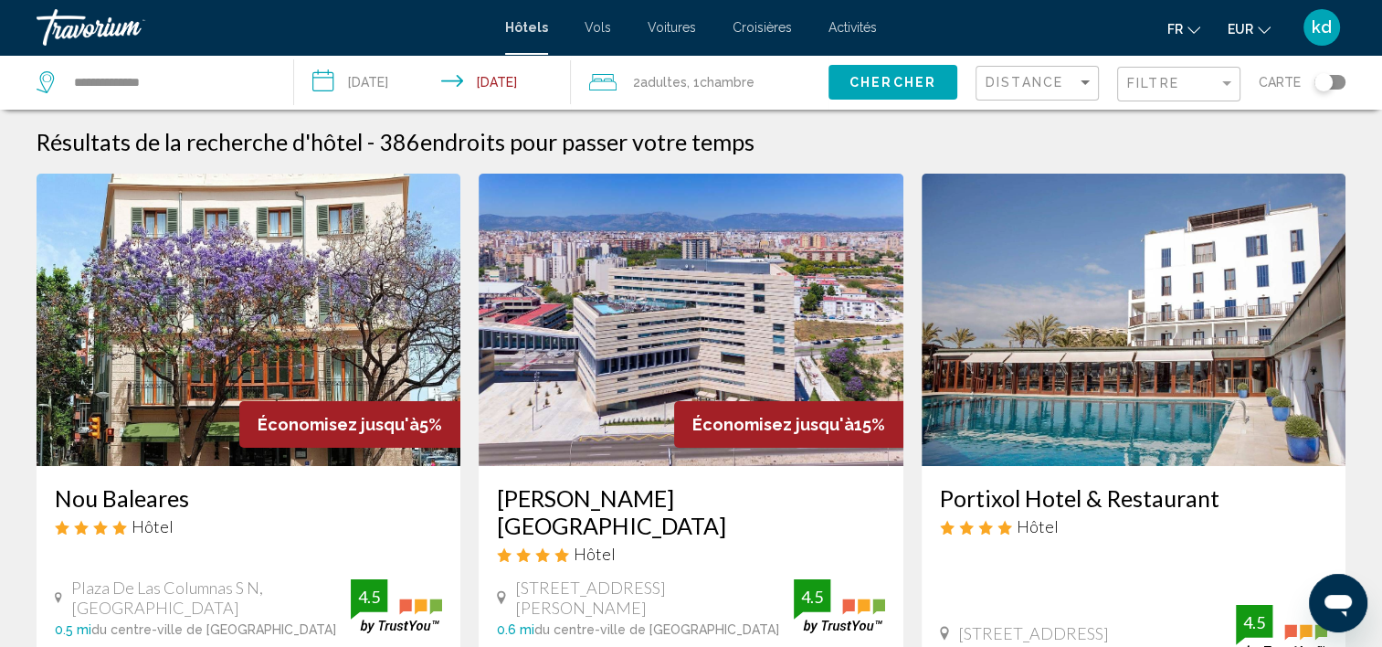
click at [864, 12] on div "Hôtels Vols Voitures Croisières Activités Hôtels Vols Voitures Croisières Activ…" at bounding box center [691, 27] width 1382 height 38
click at [862, 22] on span "Activités" at bounding box center [853, 27] width 48 height 15
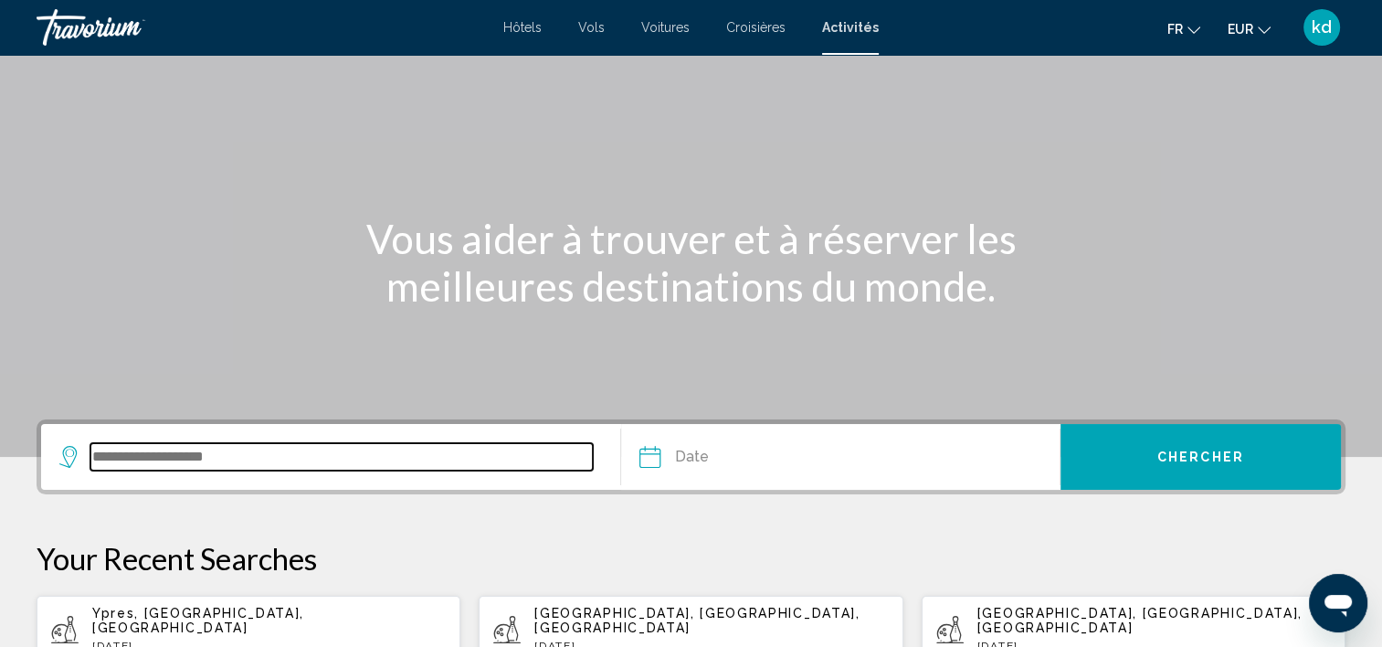
click at [160, 452] on input "Search widget" at bounding box center [341, 456] width 502 height 27
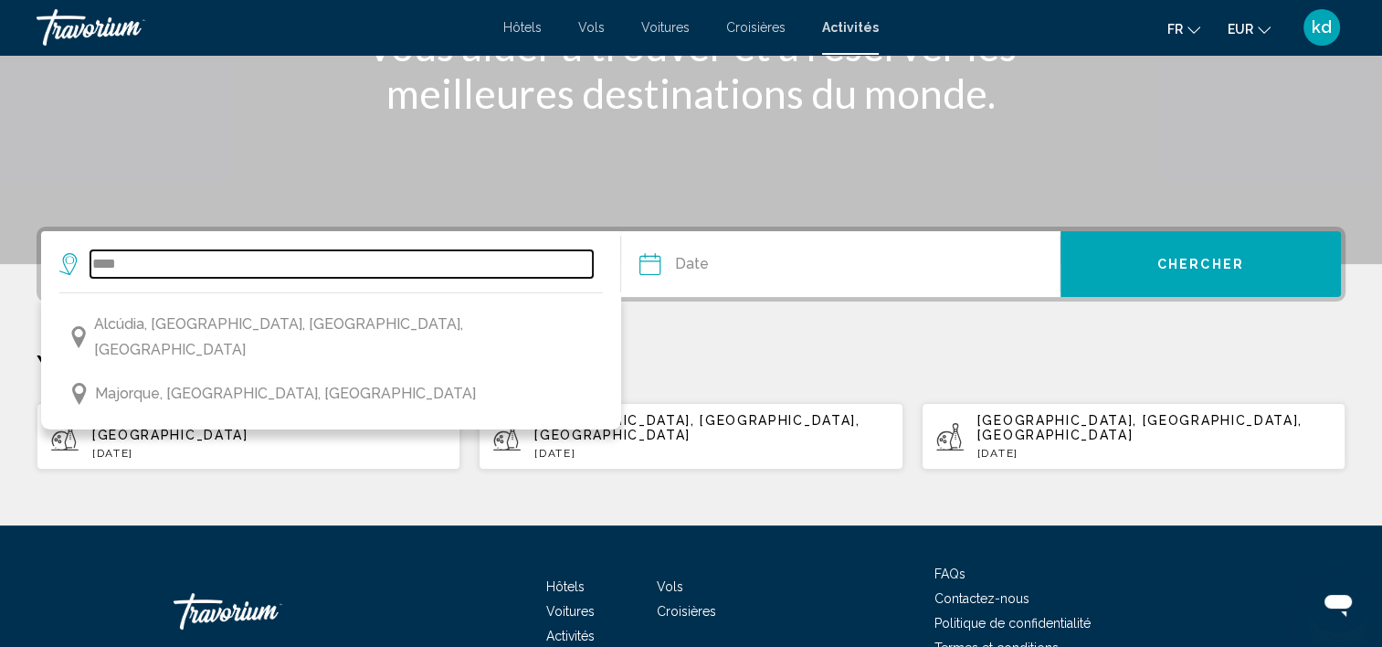
scroll to position [188, 0]
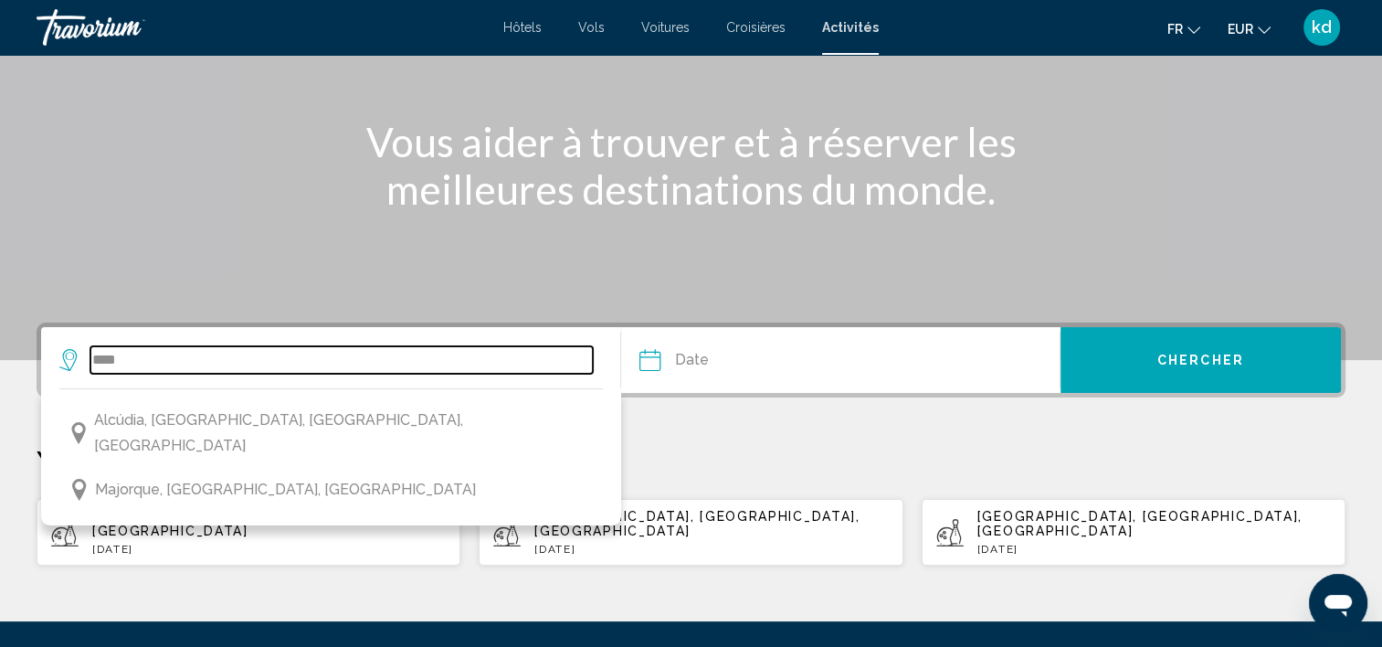
type input "****"
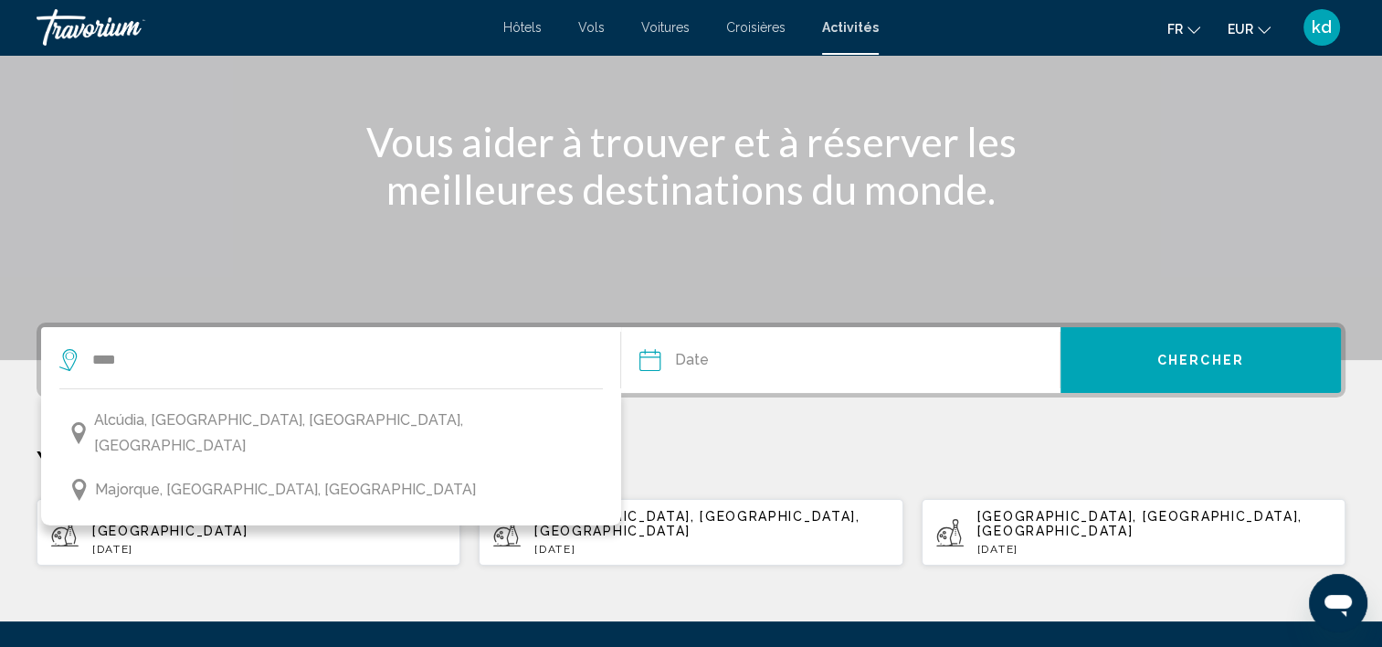
click at [681, 8] on mat-toolbar "Hôtels Vols Voitures Croisières Activités Hôtels Vols Voitures Croisières Activ…" at bounding box center [691, 27] width 1382 height 55
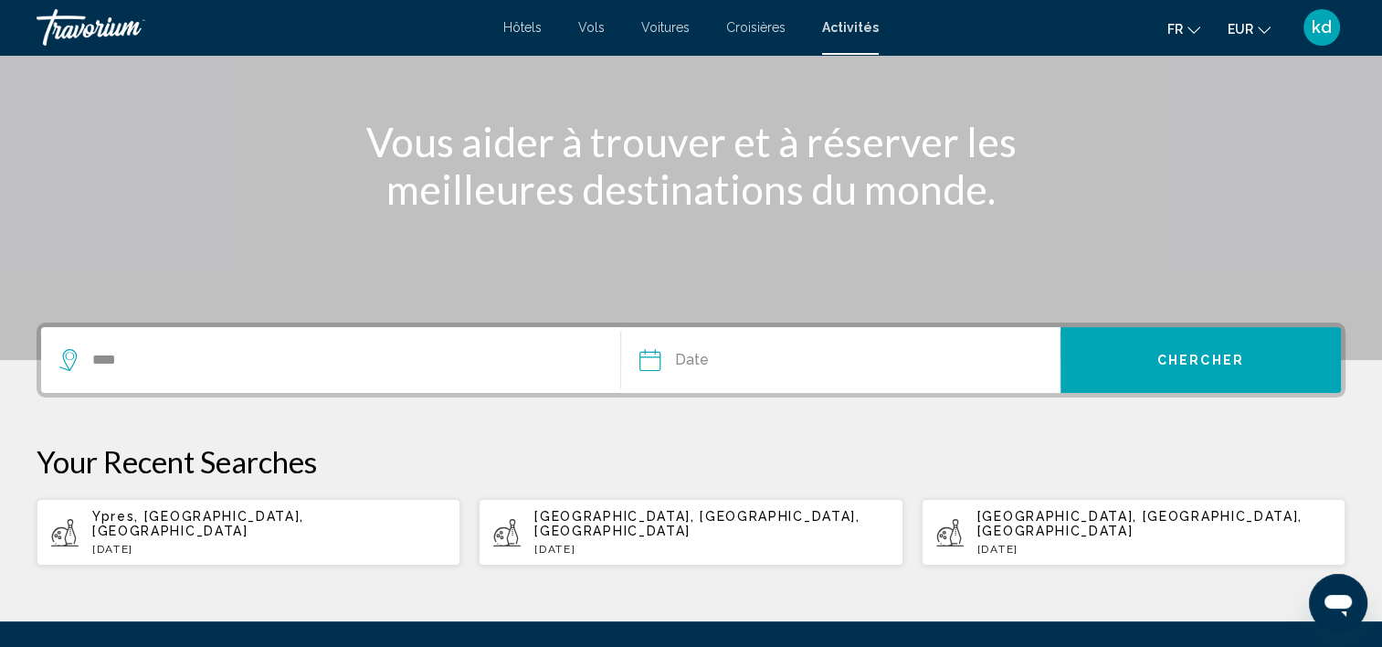
click at [673, 22] on span "Voitures" at bounding box center [665, 27] width 48 height 15
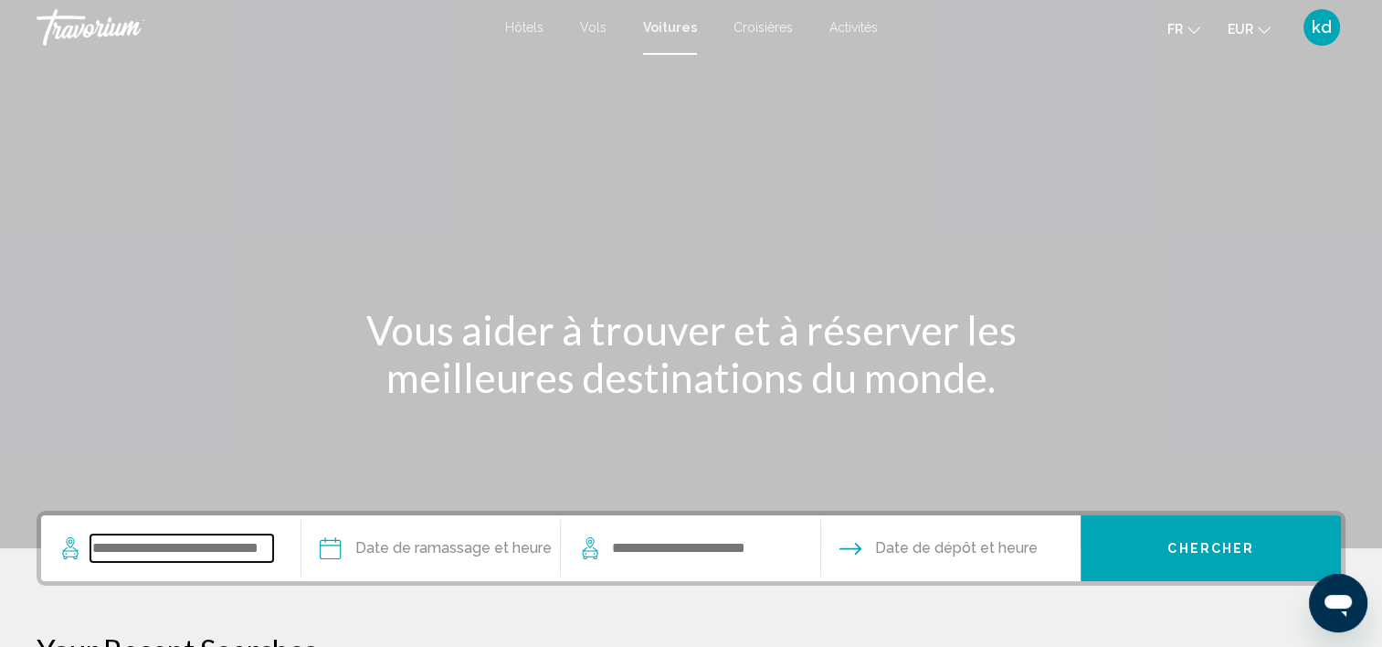
click at [208, 544] on input "Search widget" at bounding box center [181, 547] width 183 height 27
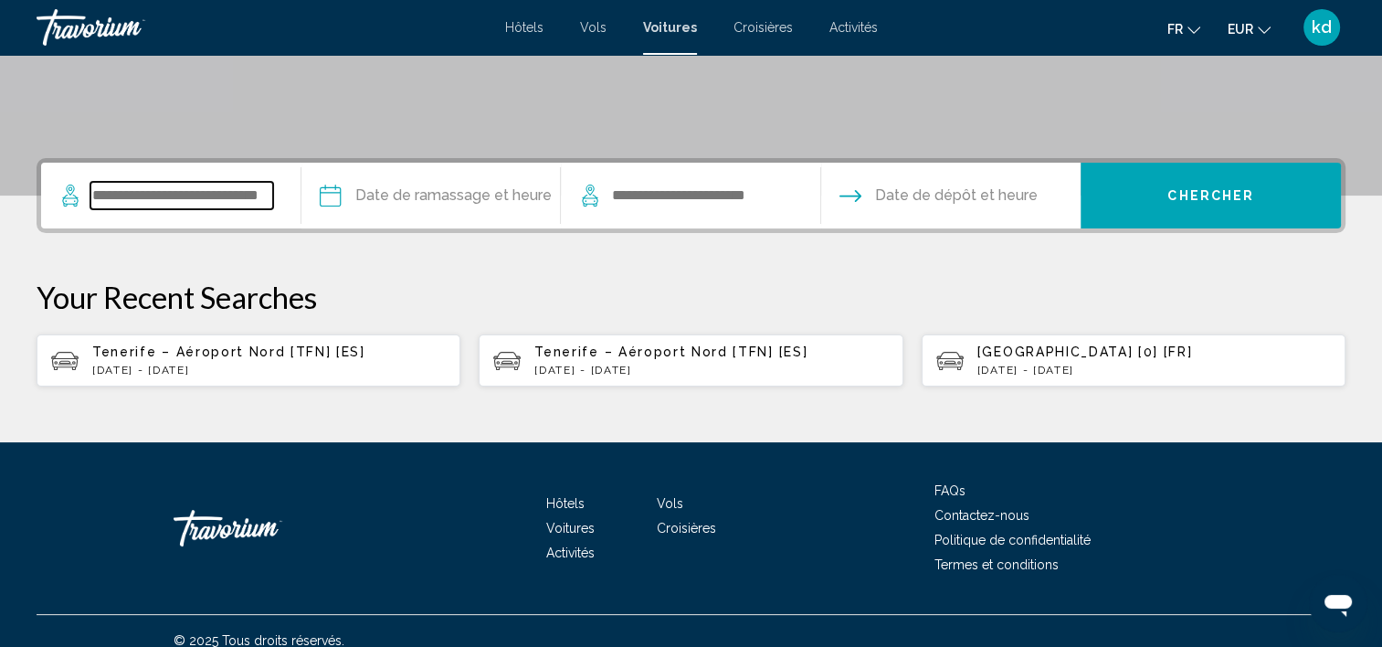
scroll to position [371, 0]
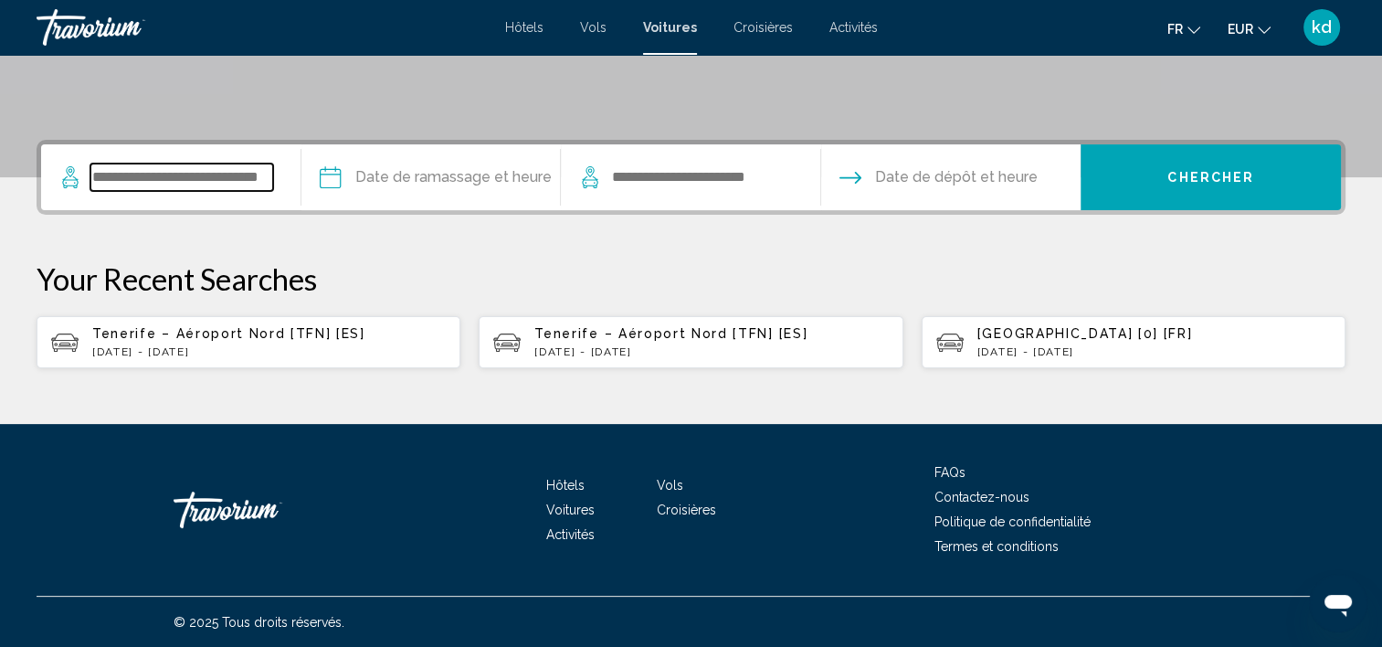
click at [212, 167] on input "Search widget" at bounding box center [181, 177] width 183 height 27
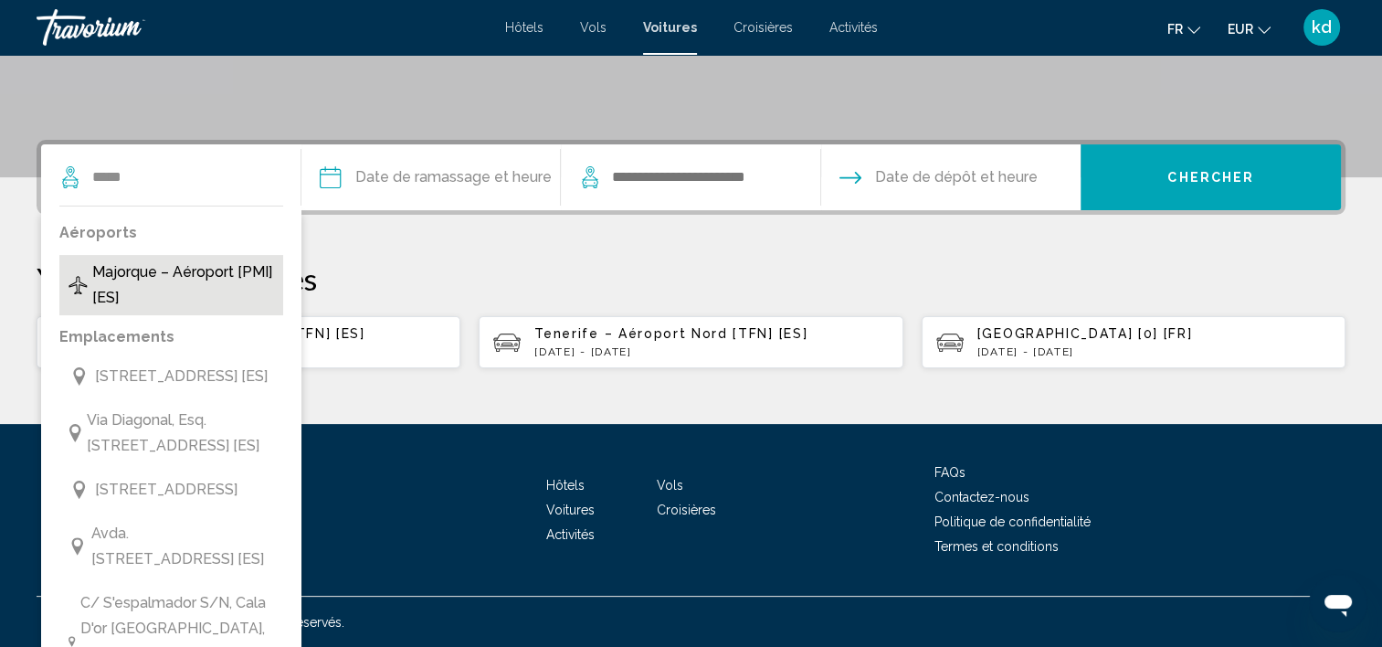
click at [133, 285] on span "Majorque – Aéroport [PMI] [ES]" at bounding box center [183, 284] width 182 height 51
type input "**********"
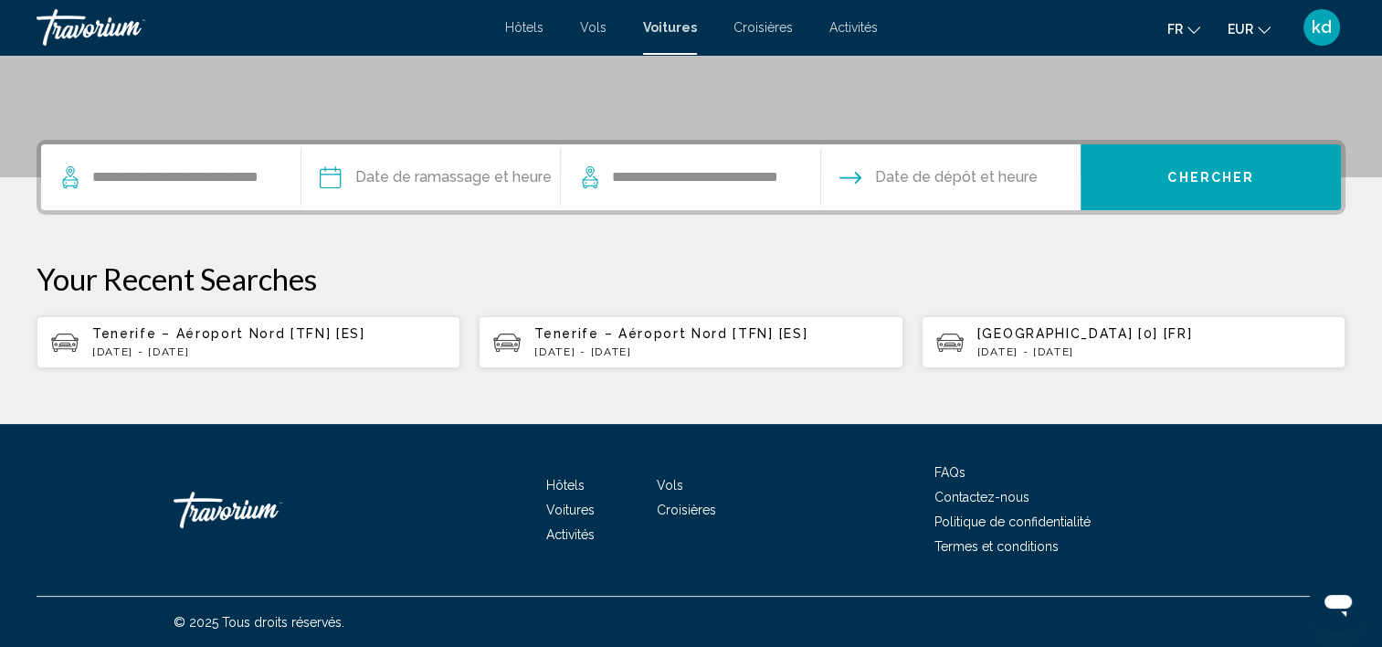
click at [493, 178] on input "Pickup date" at bounding box center [431, 179] width 268 height 71
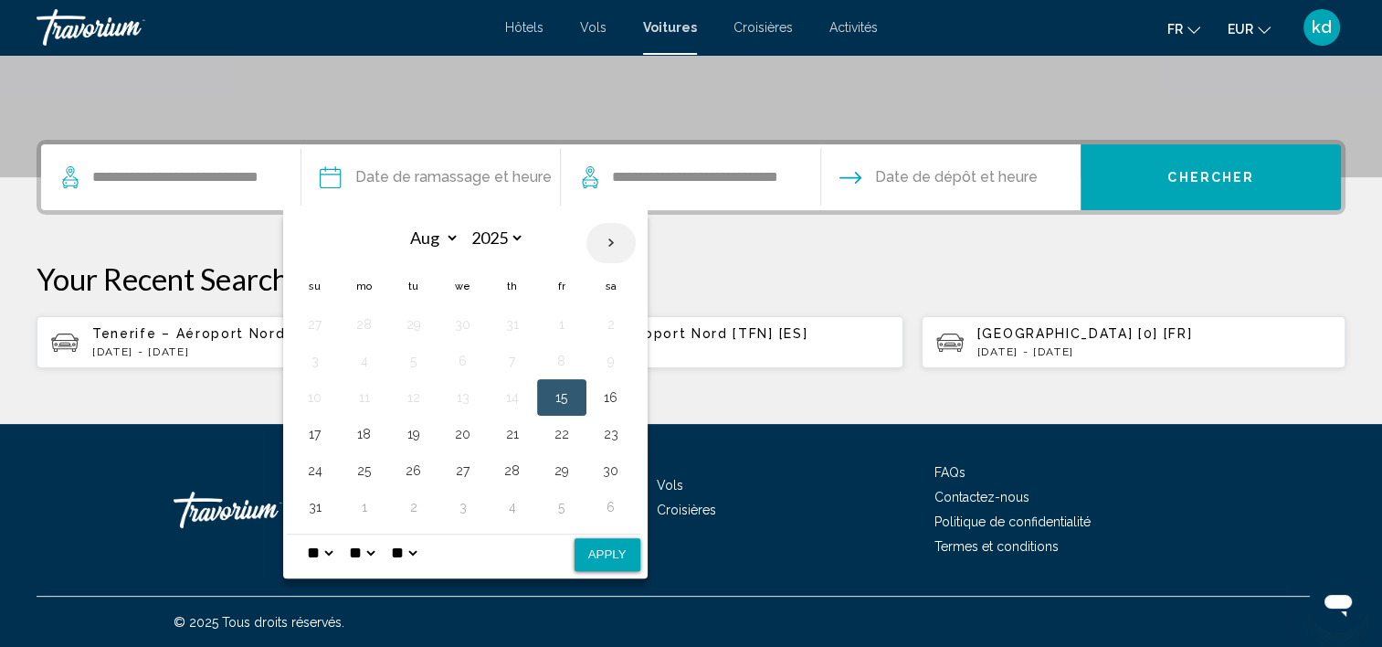
click at [613, 238] on th "Next month" at bounding box center [610, 243] width 49 height 40
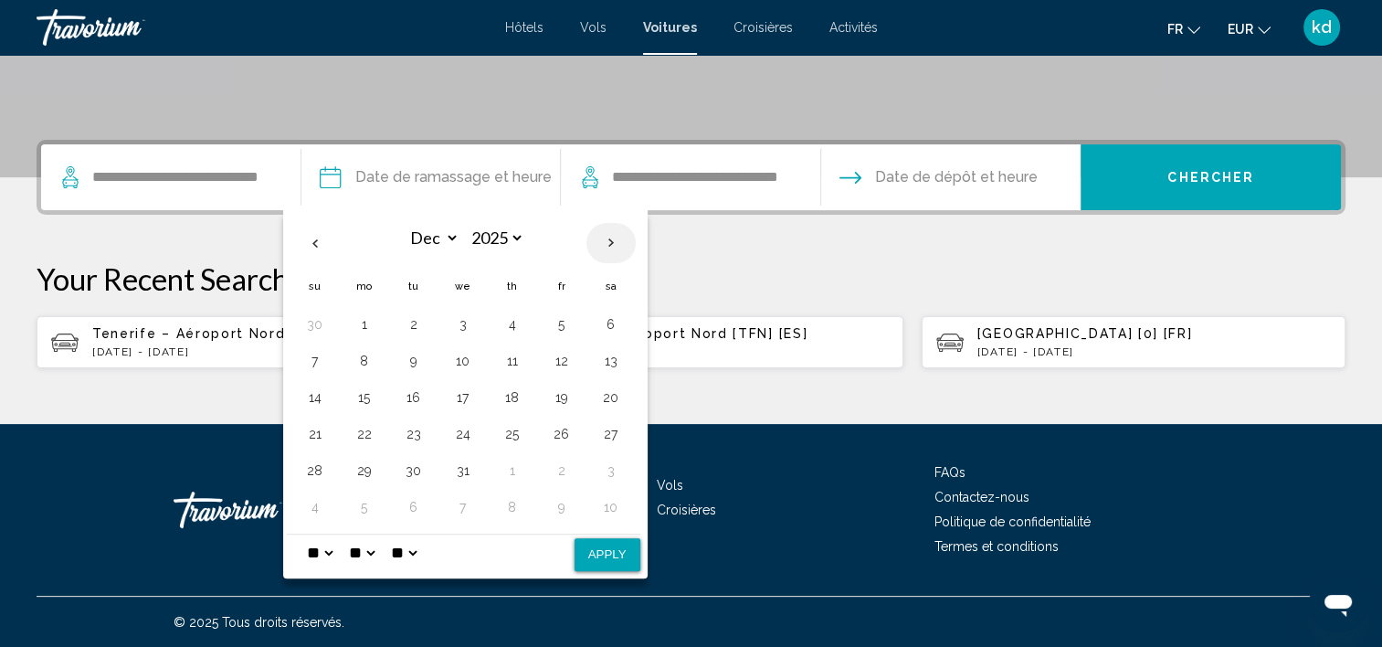
select select "*"
select select "****"
click at [613, 238] on th "Next month" at bounding box center [610, 243] width 49 height 40
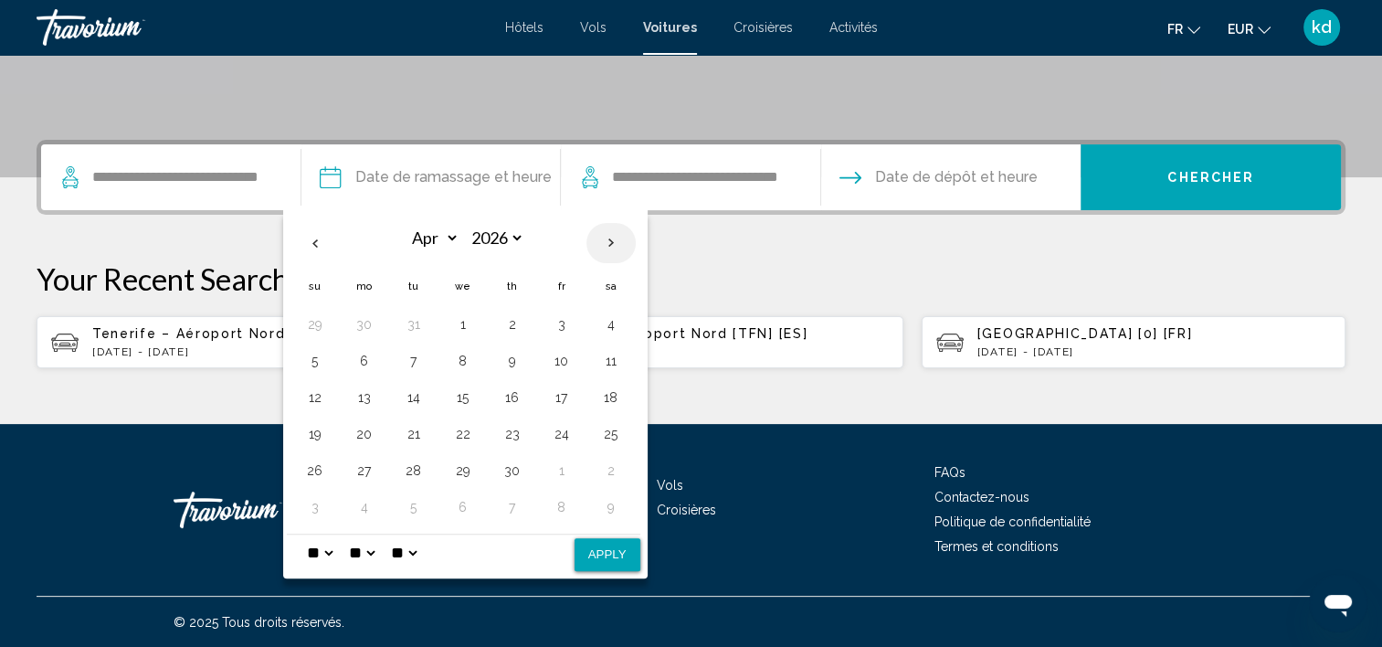
select select "*"
click at [610, 357] on button "11" at bounding box center [611, 361] width 29 height 26
click at [603, 397] on button "18" at bounding box center [611, 398] width 29 height 26
click at [607, 360] on button "11" at bounding box center [611, 361] width 29 height 26
click at [609, 544] on button "Apply" at bounding box center [608, 554] width 66 height 33
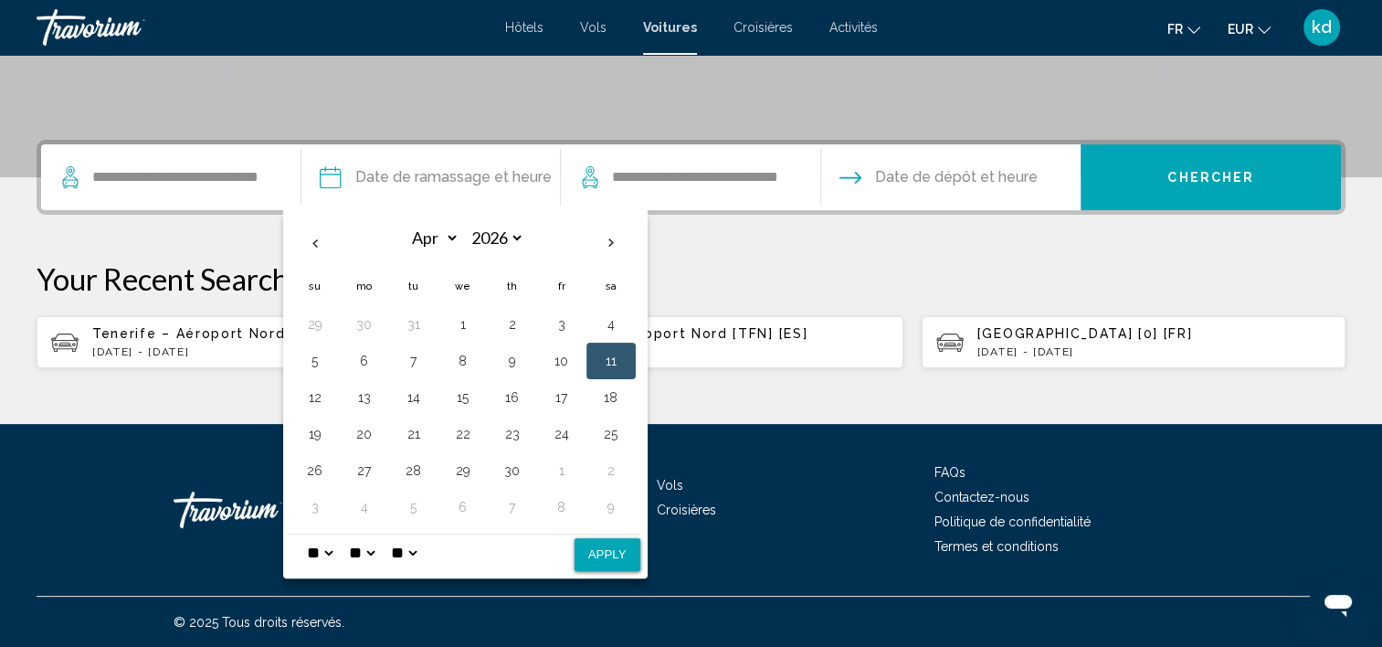
type input "**********"
select select "*"
select select "**"
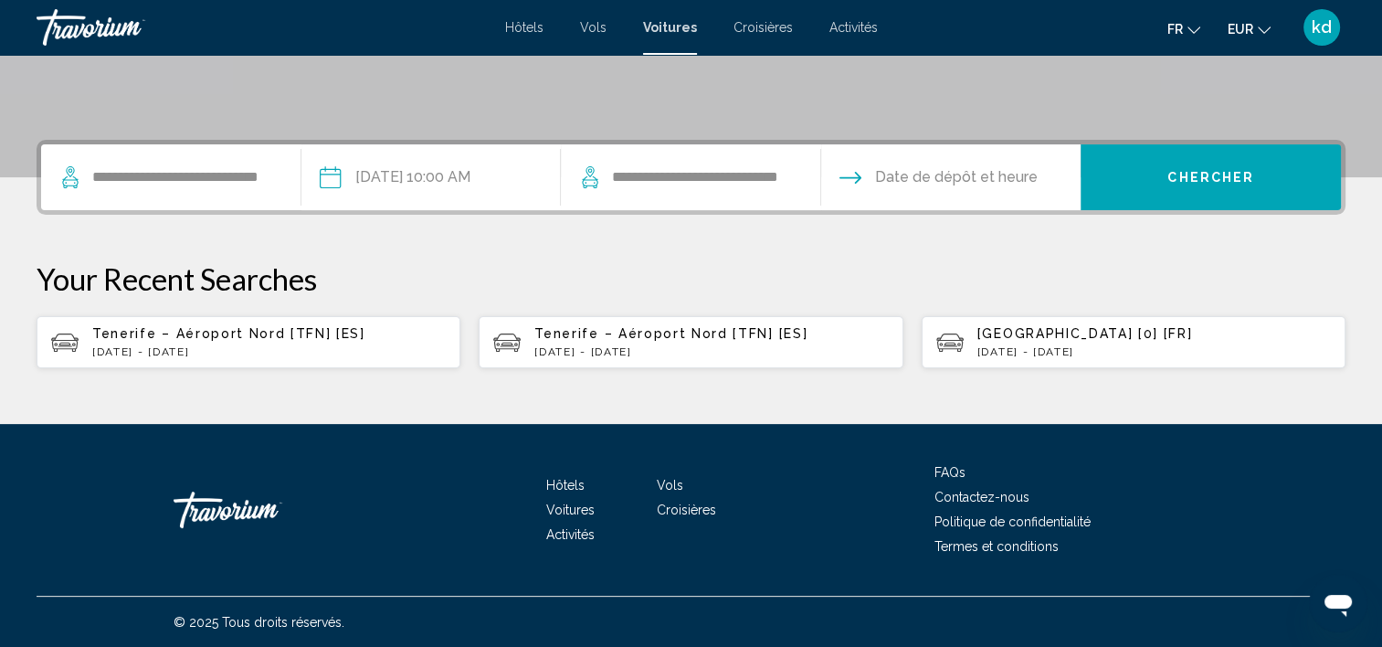
click at [954, 179] on input "Drop-off date" at bounding box center [951, 179] width 268 height 71
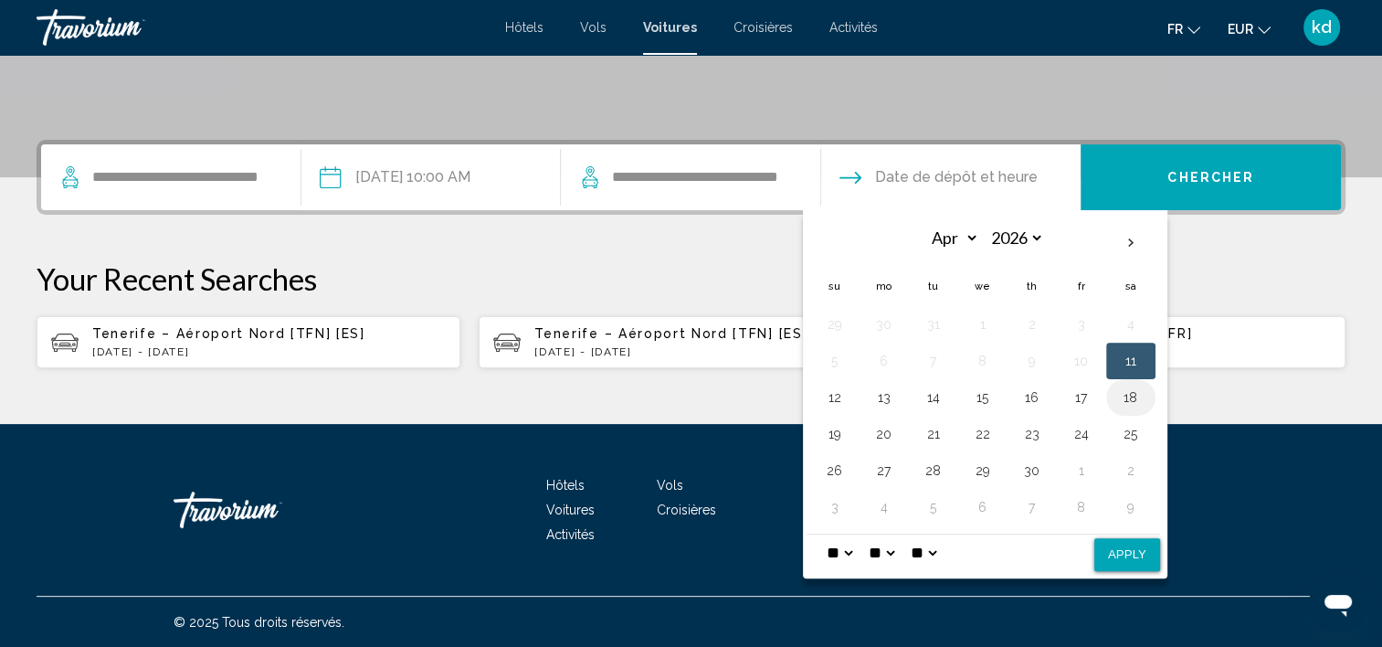
click at [1130, 391] on button "18" at bounding box center [1130, 398] width 29 height 26
click at [1144, 551] on button "Apply" at bounding box center [1127, 554] width 66 height 33
type input "**********"
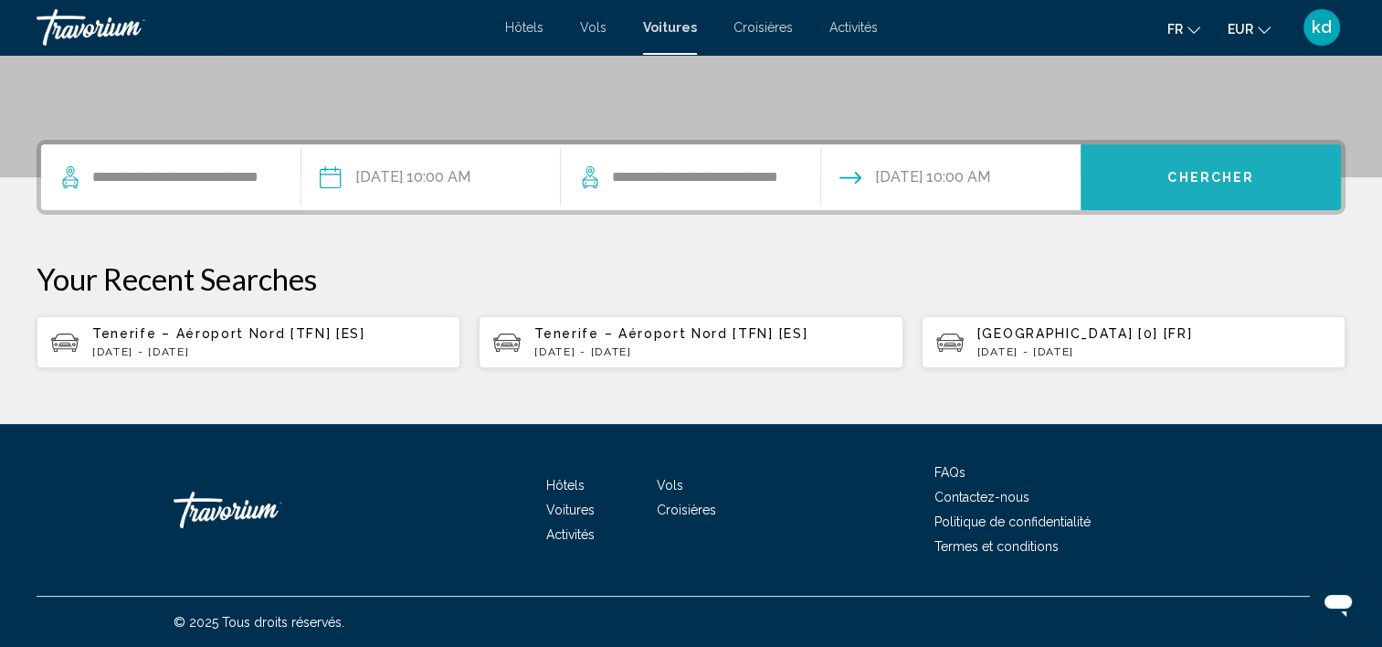
click at [1215, 186] on button "Chercher" at bounding box center [1211, 177] width 260 height 66
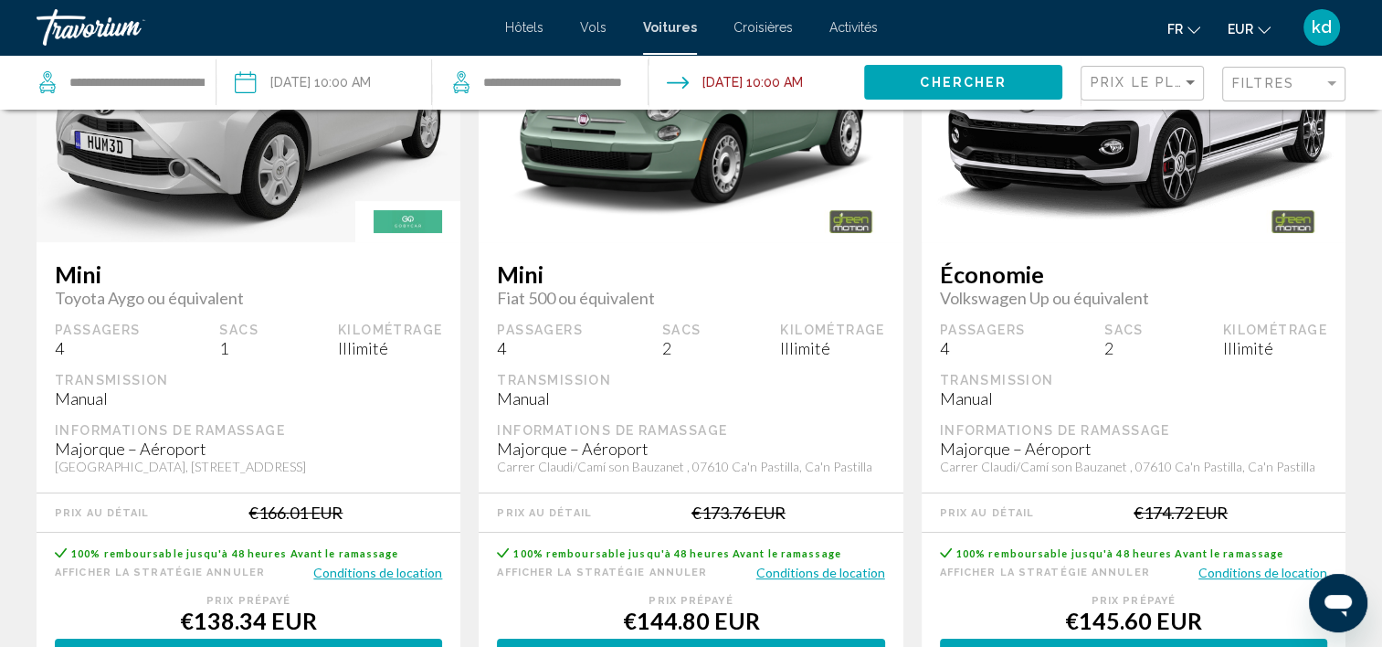
scroll to position [274, 0]
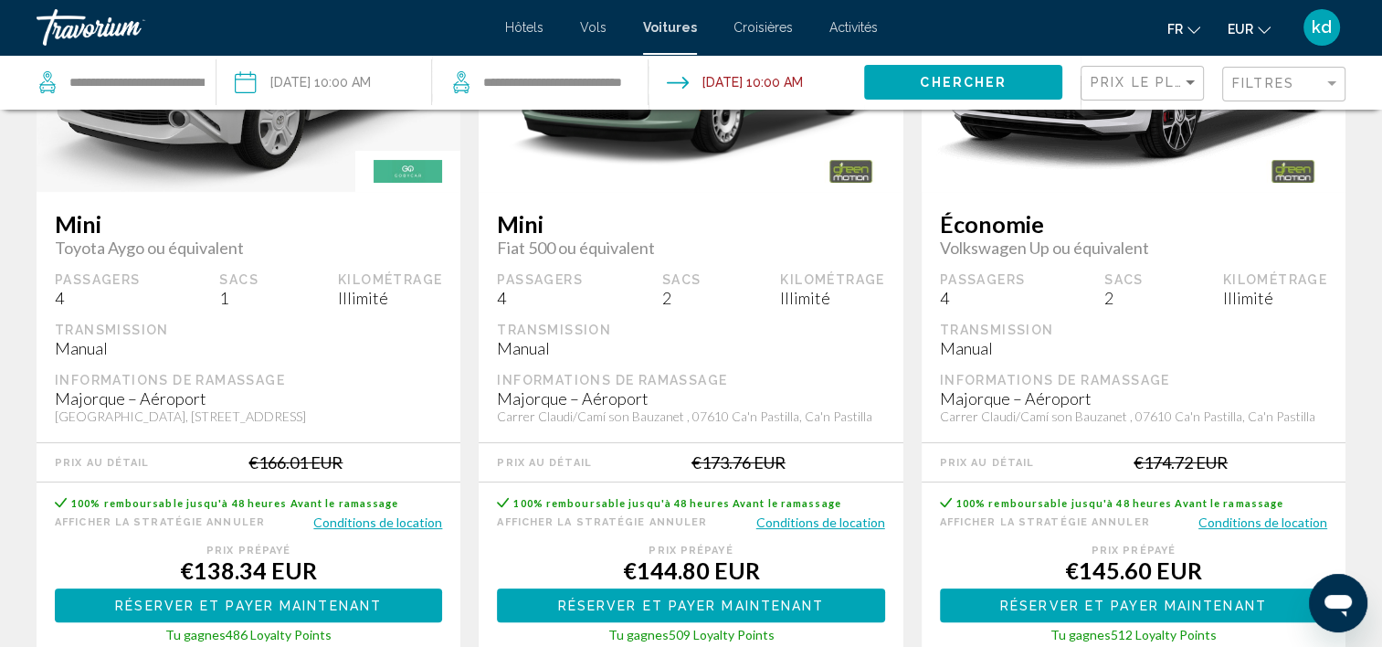
click at [1122, 71] on div "Prix ​​le plus bas" at bounding box center [1145, 84] width 108 height 34
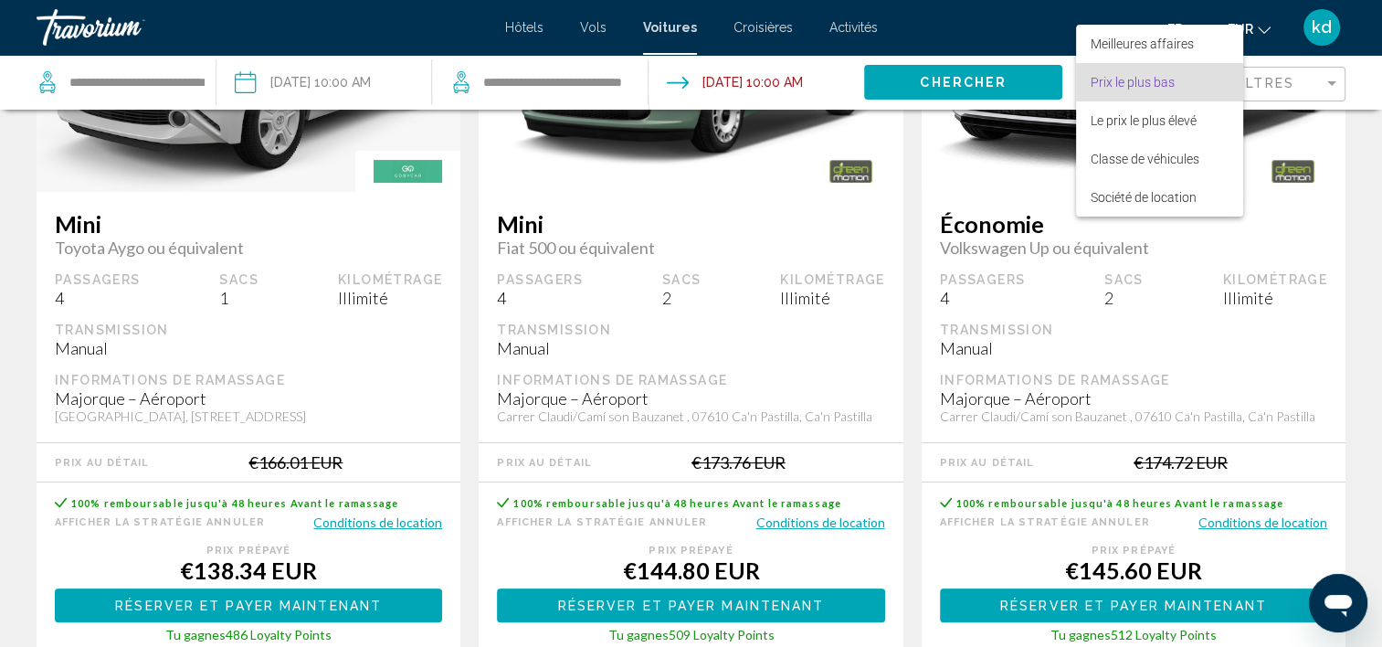
click at [1177, 89] on span "Prix ​​le plus bas" at bounding box center [1160, 82] width 138 height 38
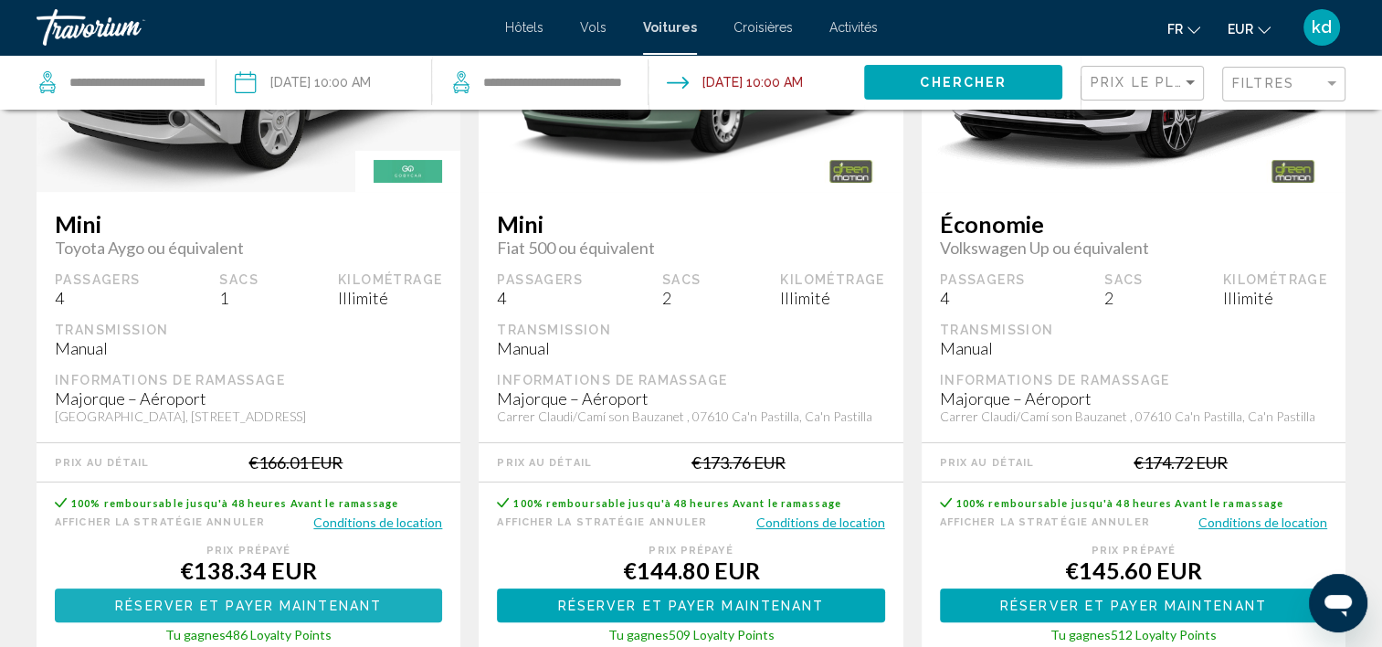
click at [305, 608] on button "Réserver et payer maintenant Réserver et payer plus tard" at bounding box center [248, 605] width 387 height 34
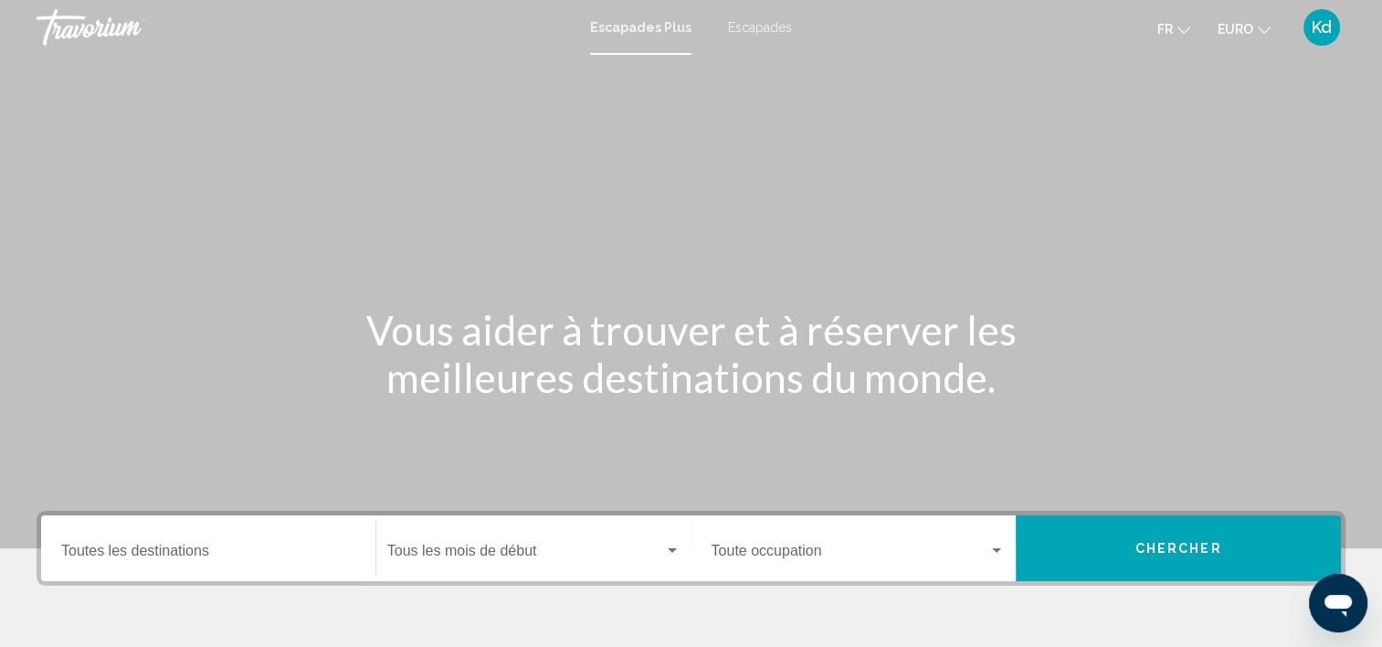
click at [767, 26] on span "Escapades" at bounding box center [760, 27] width 64 height 15
click at [165, 546] on input "Destination Toutes les destinations" at bounding box center [208, 554] width 294 height 16
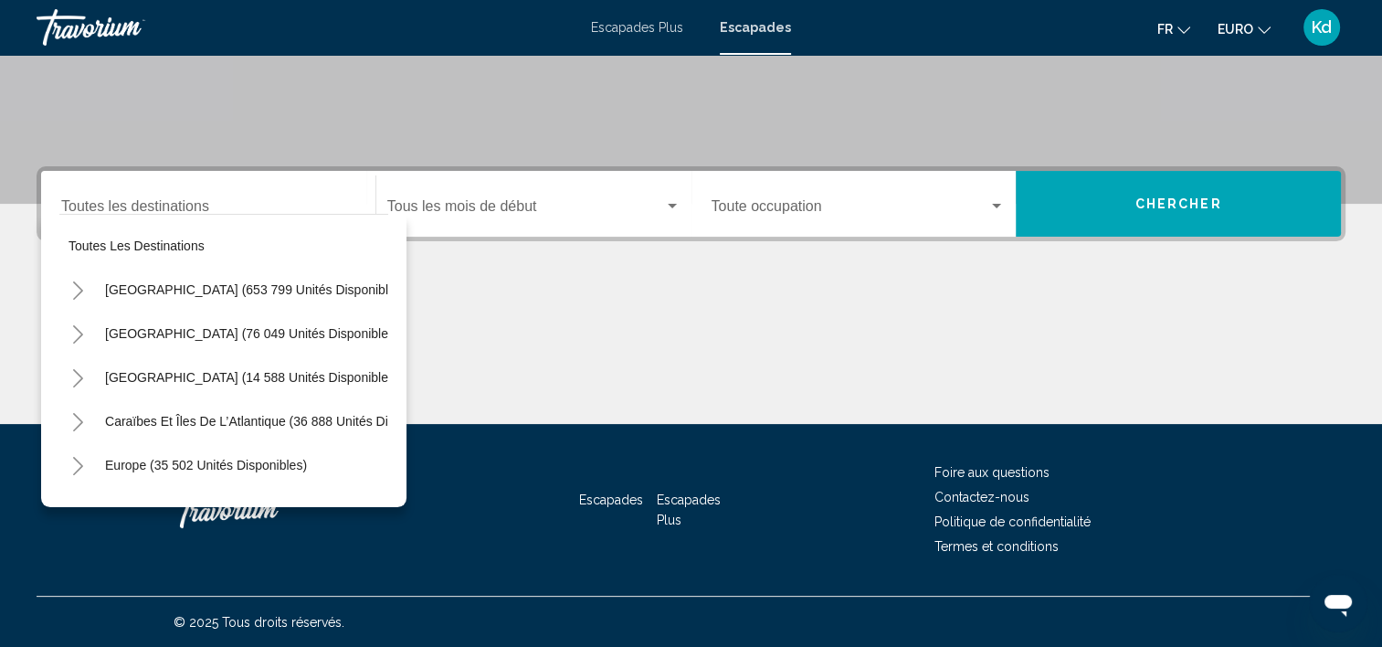
click at [81, 457] on icon "Toggle Europe (35 502 unités disponibles)" at bounding box center [78, 466] width 14 height 18
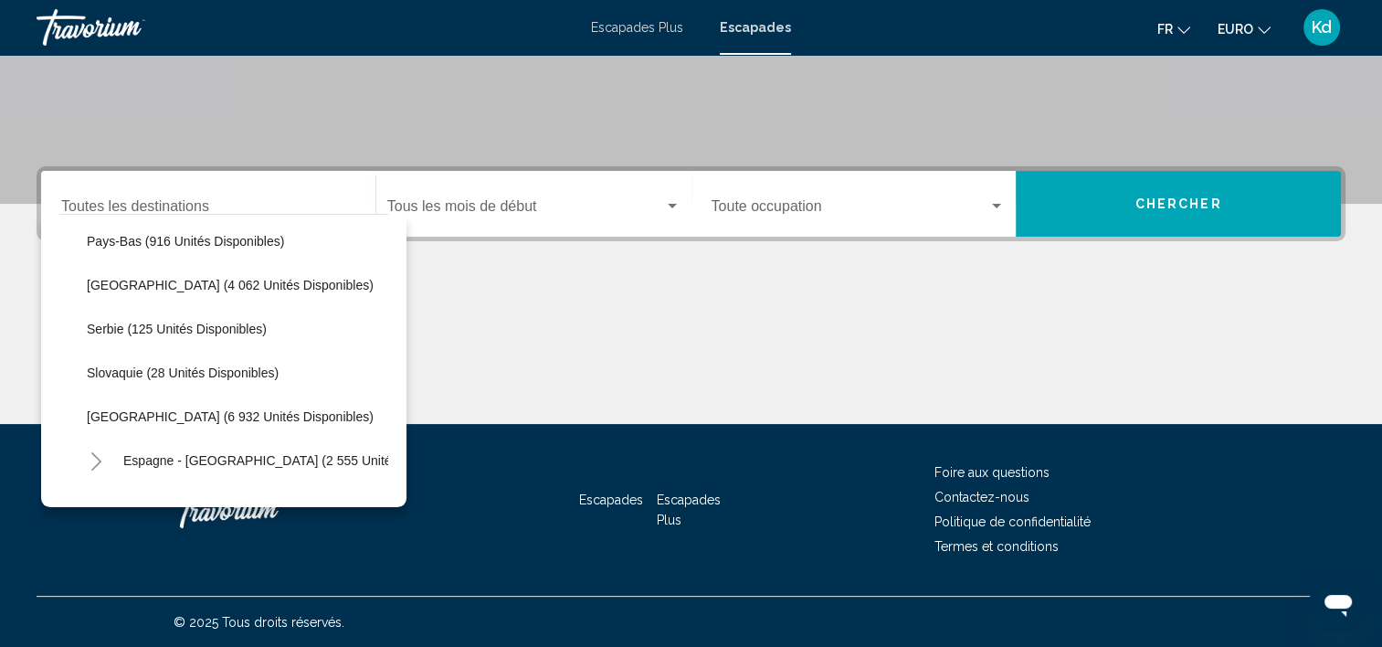
scroll to position [799, 0]
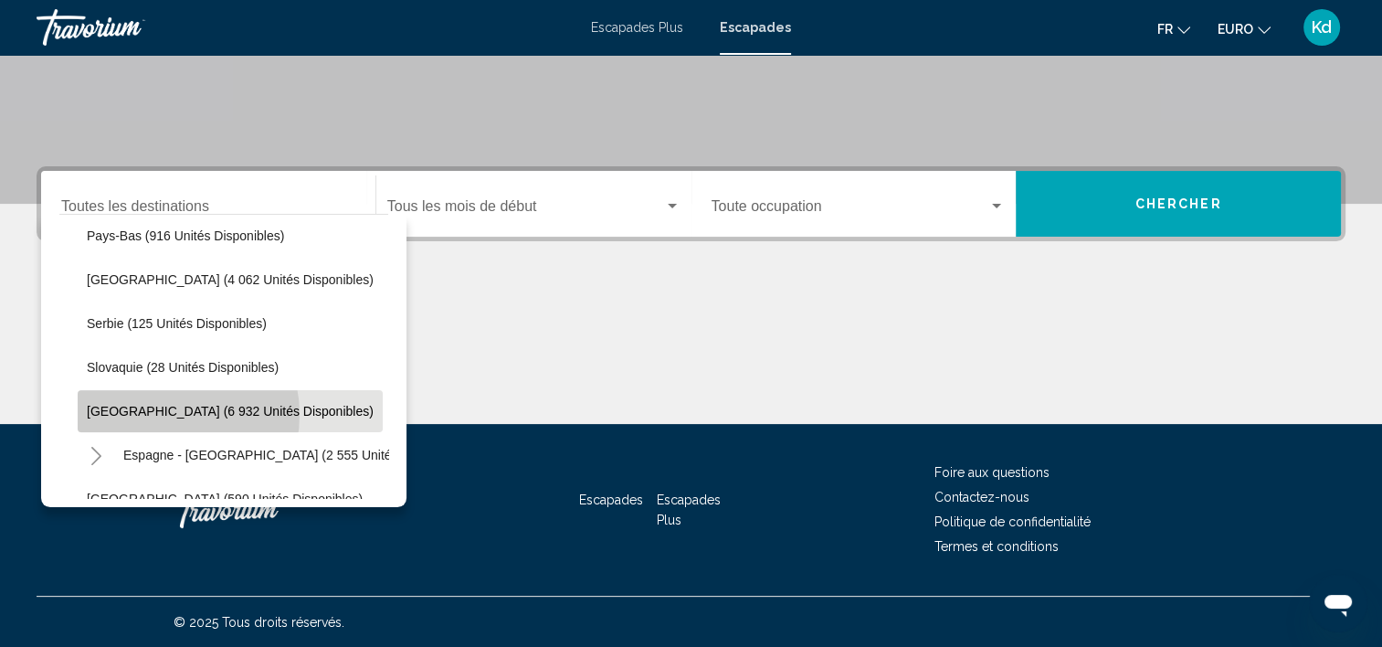
click at [159, 413] on span "Espagne (6 932 unités disponibles)" at bounding box center [230, 411] width 287 height 15
type input "**********"
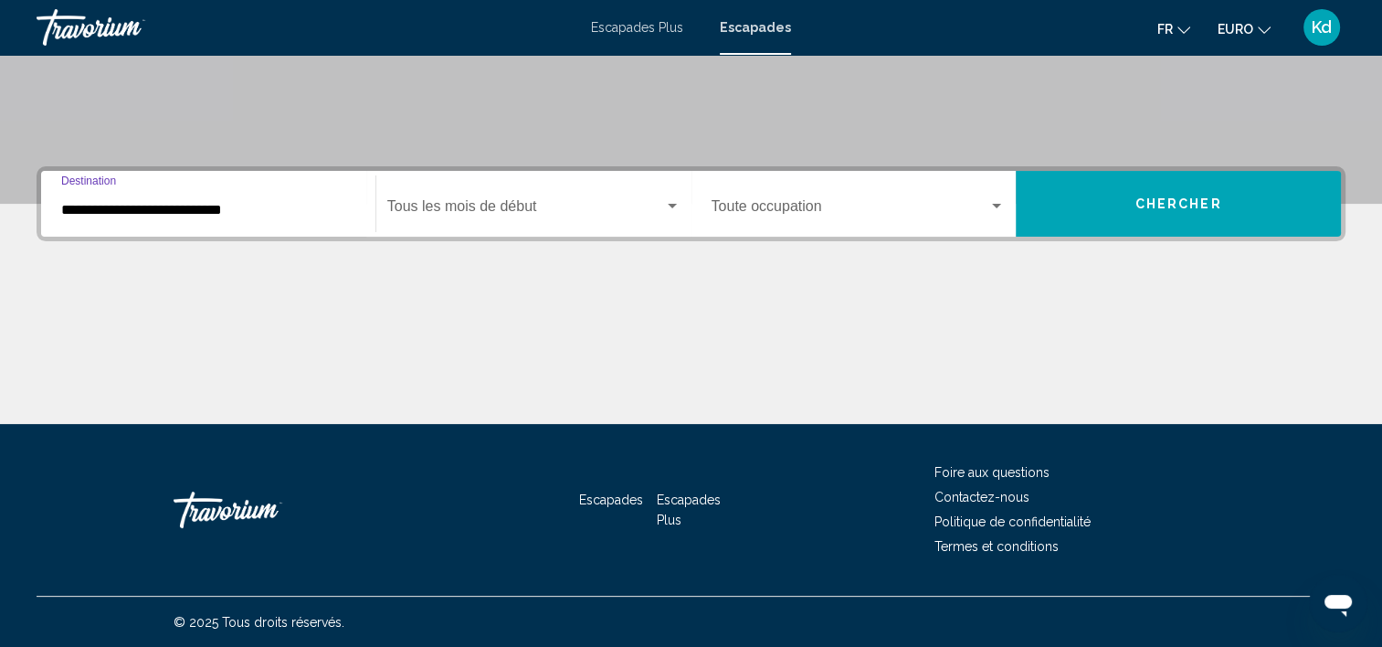
click at [512, 216] on span "Widget de recherche" at bounding box center [525, 210] width 277 height 16
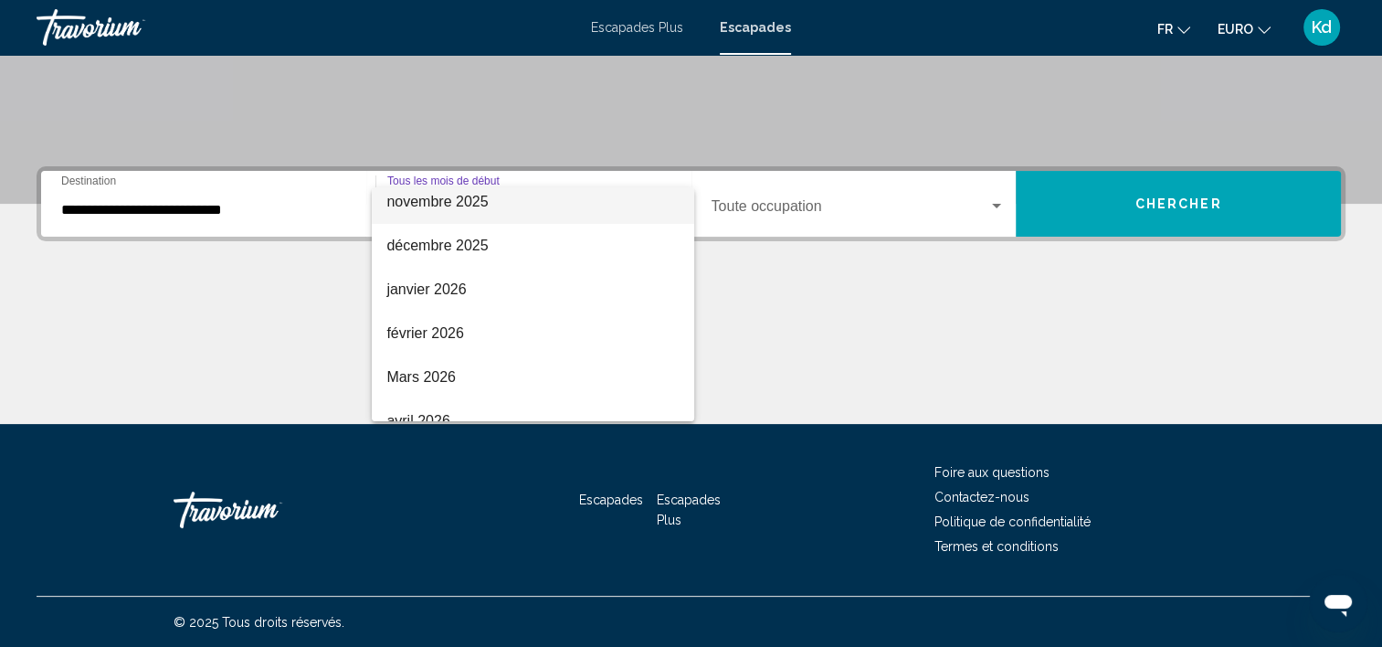
scroll to position [274, 0]
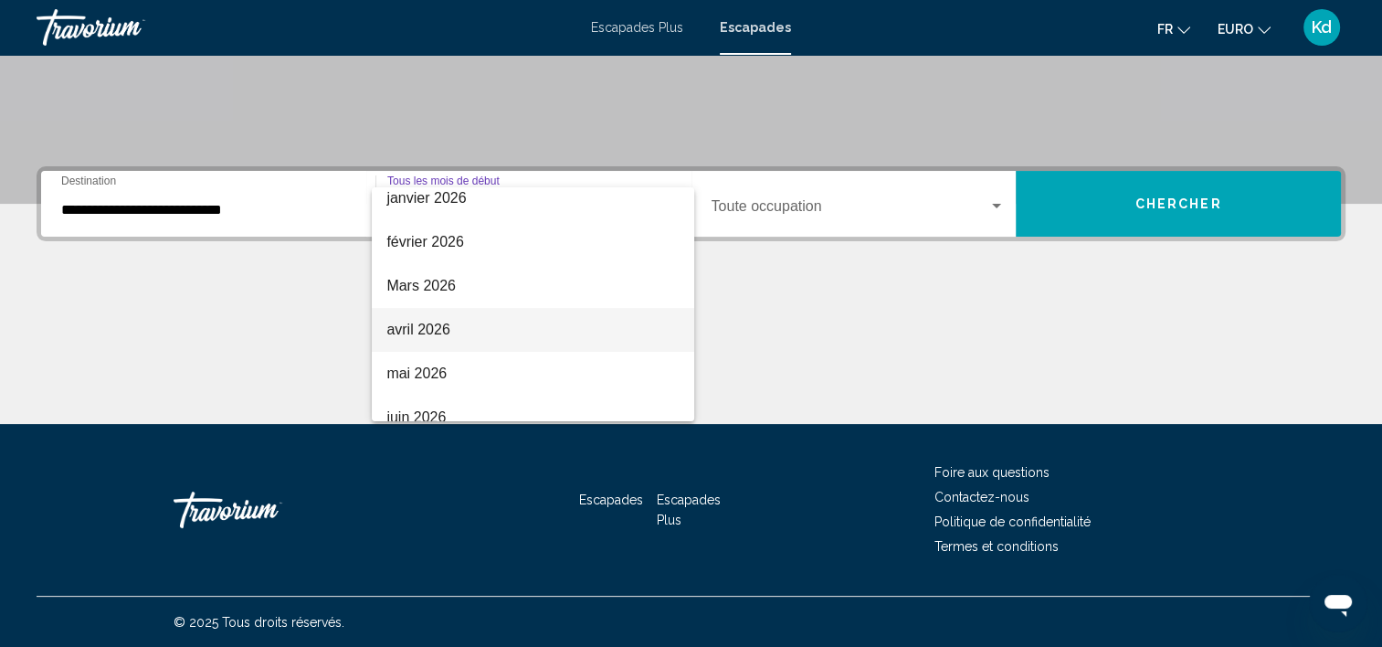
click at [478, 333] on span "avril 2026" at bounding box center [532, 330] width 293 height 44
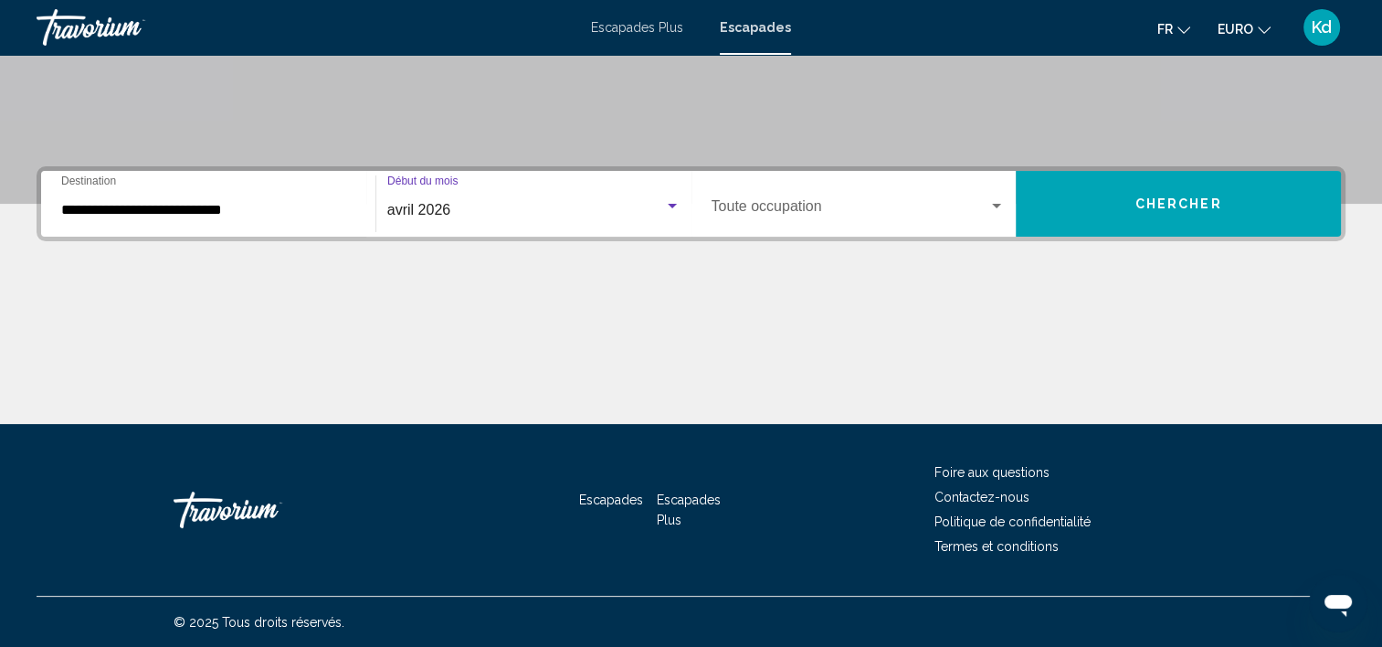
click at [1245, 204] on button "Chercher" at bounding box center [1178, 204] width 325 height 66
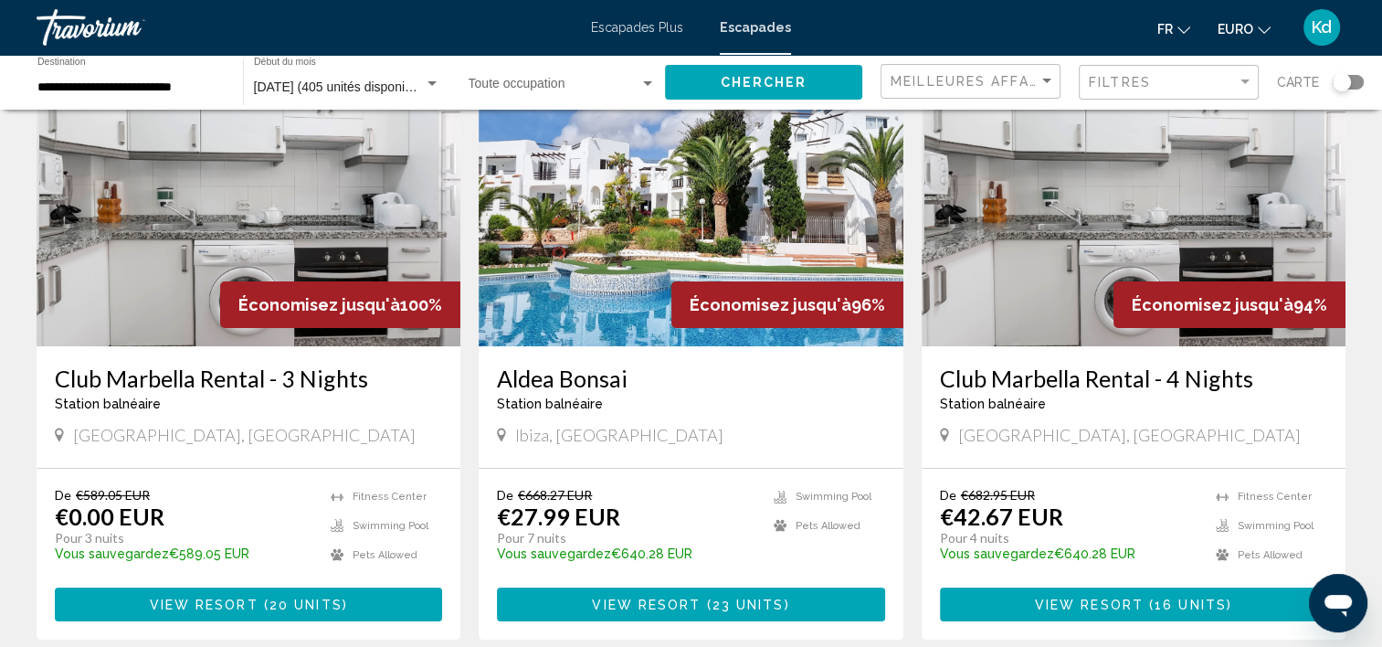
scroll to position [183, 0]
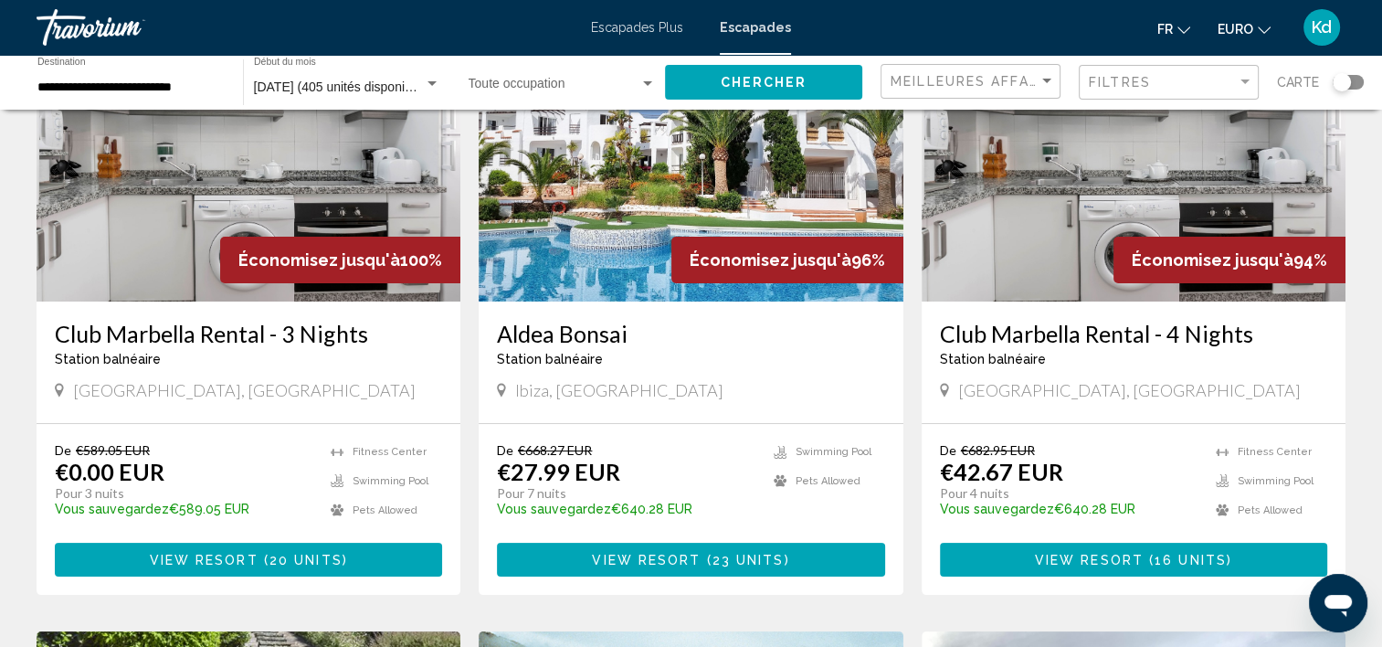
click at [241, 557] on span "View Resort" at bounding box center [204, 560] width 109 height 15
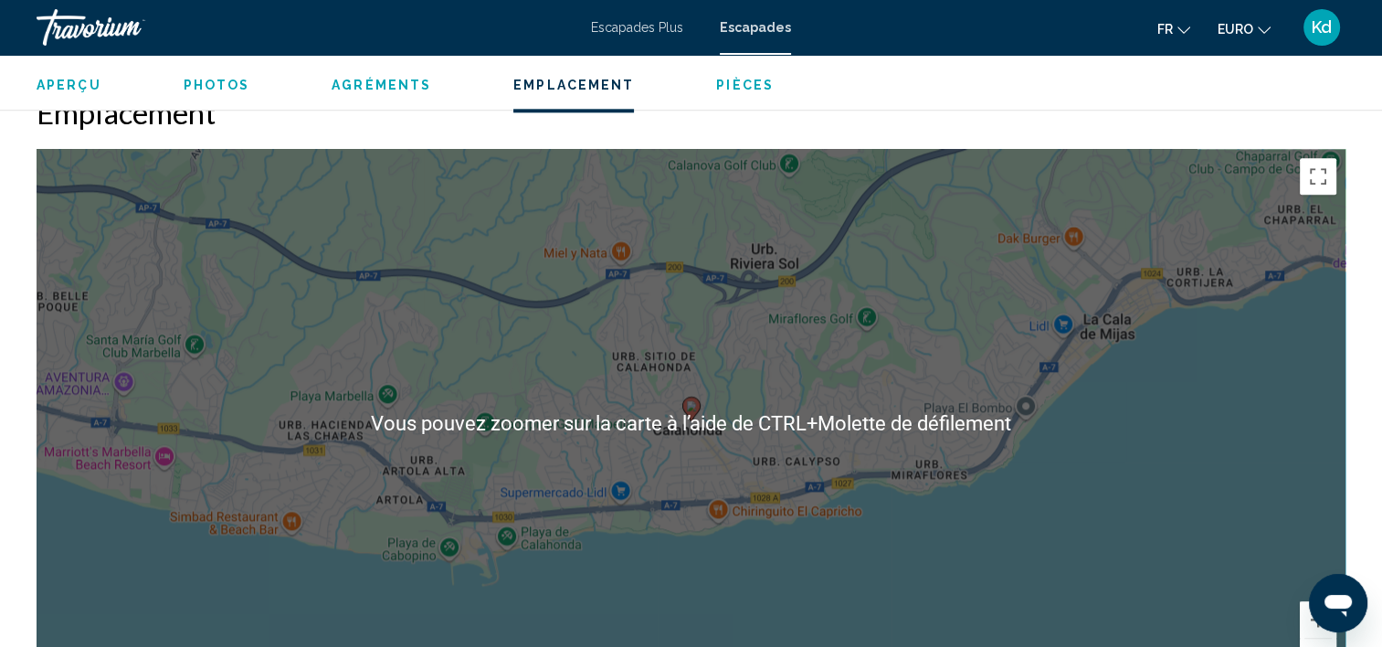
scroll to position [2289, 0]
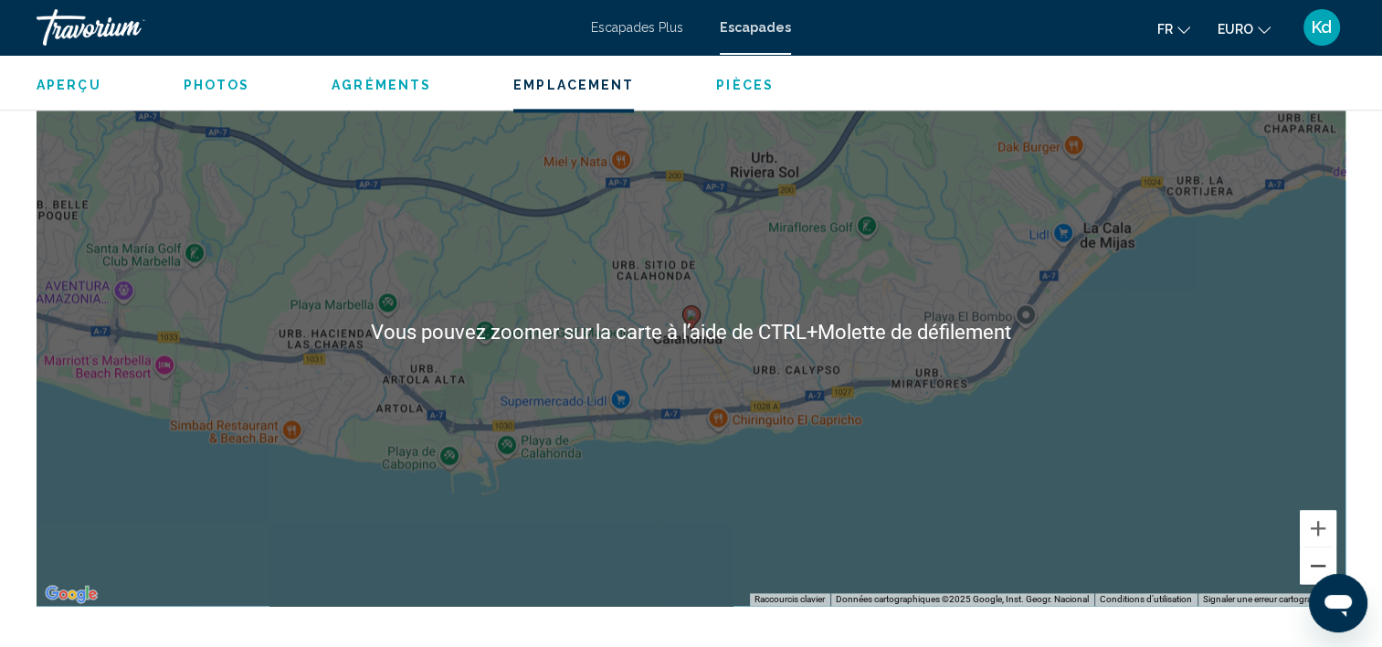
click at [1322, 555] on button "Zoom arrière" at bounding box center [1318, 565] width 37 height 37
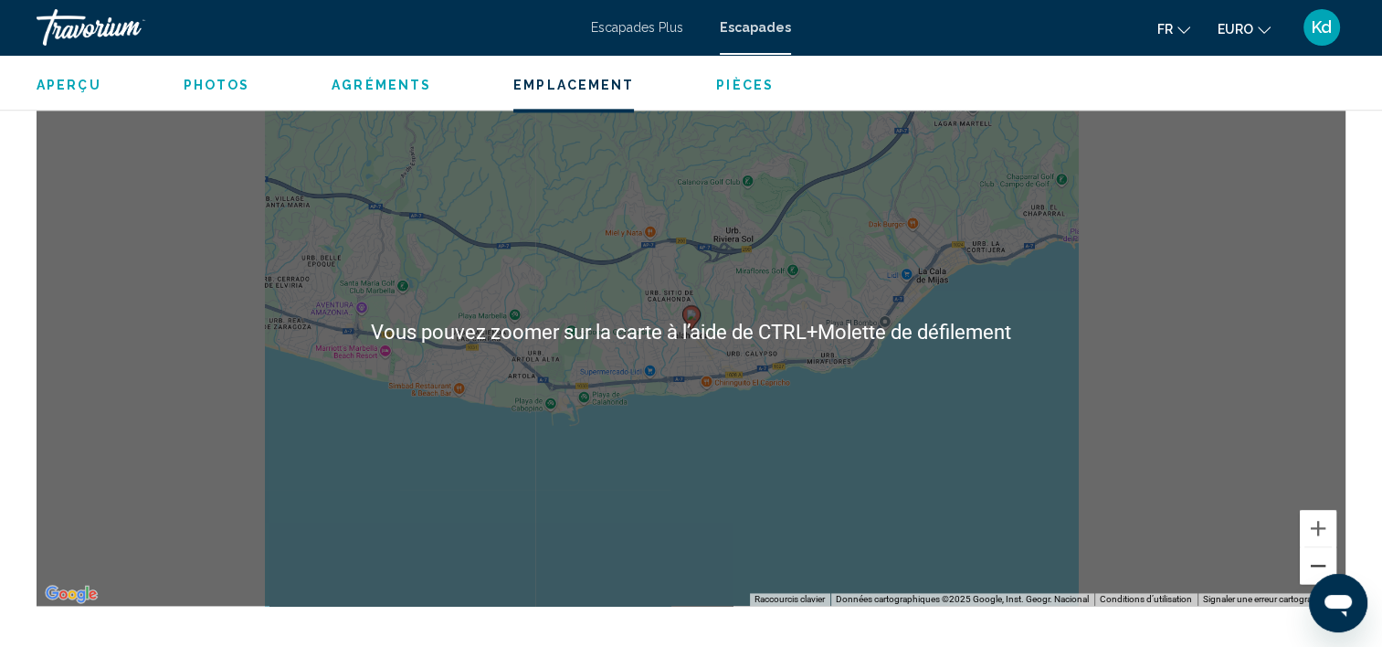
click at [1322, 555] on button "Zoom arrière" at bounding box center [1318, 565] width 37 height 37
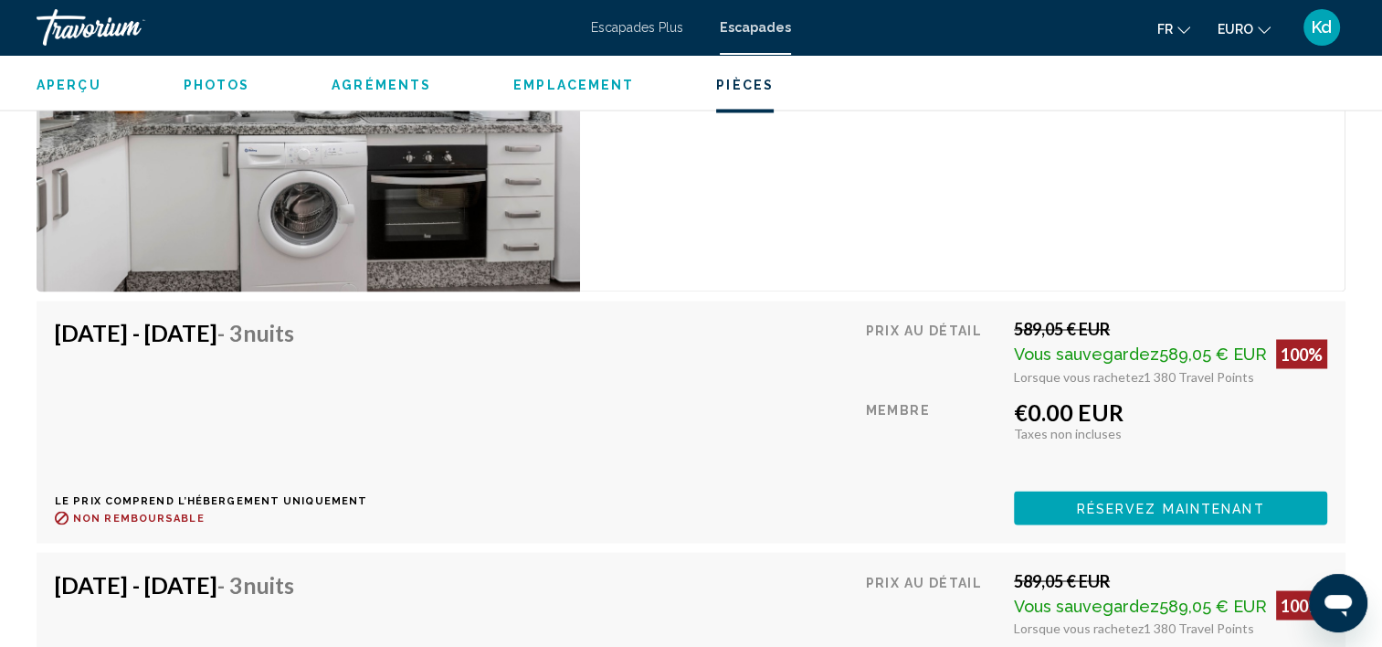
scroll to position [3111, 0]
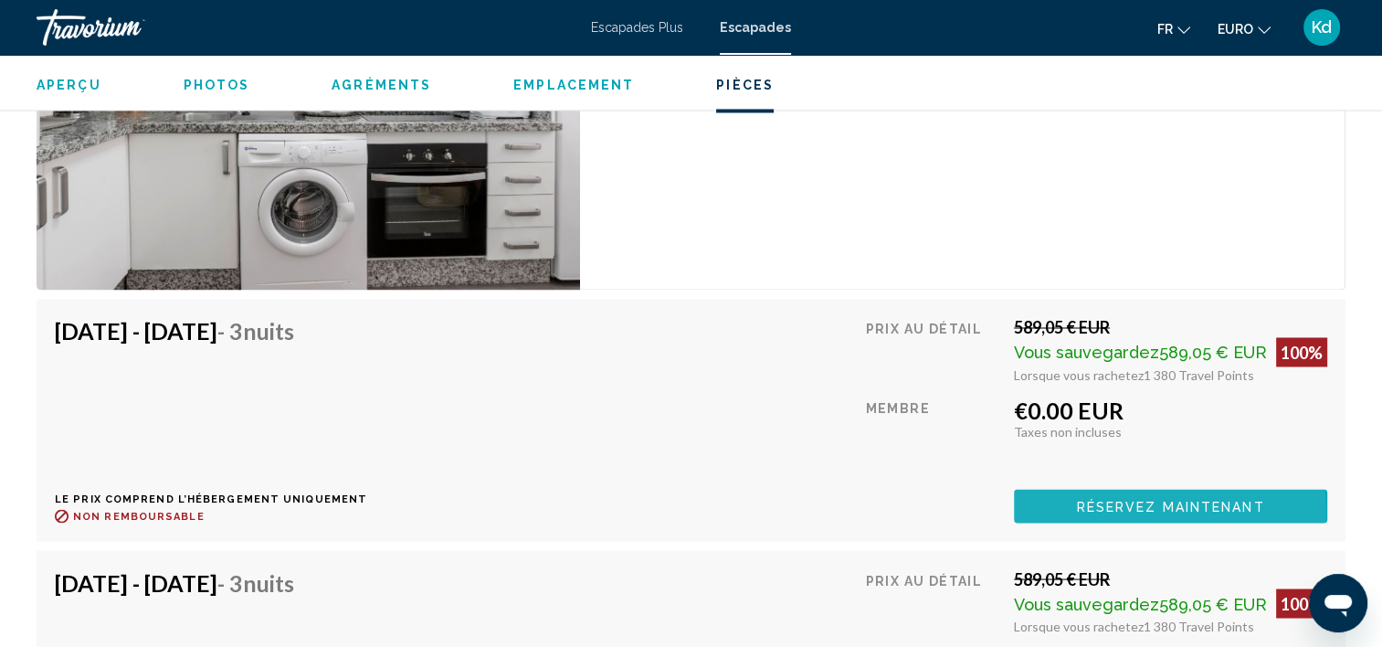
click at [1172, 510] on span "Réservez maintenant" at bounding box center [1171, 506] width 188 height 15
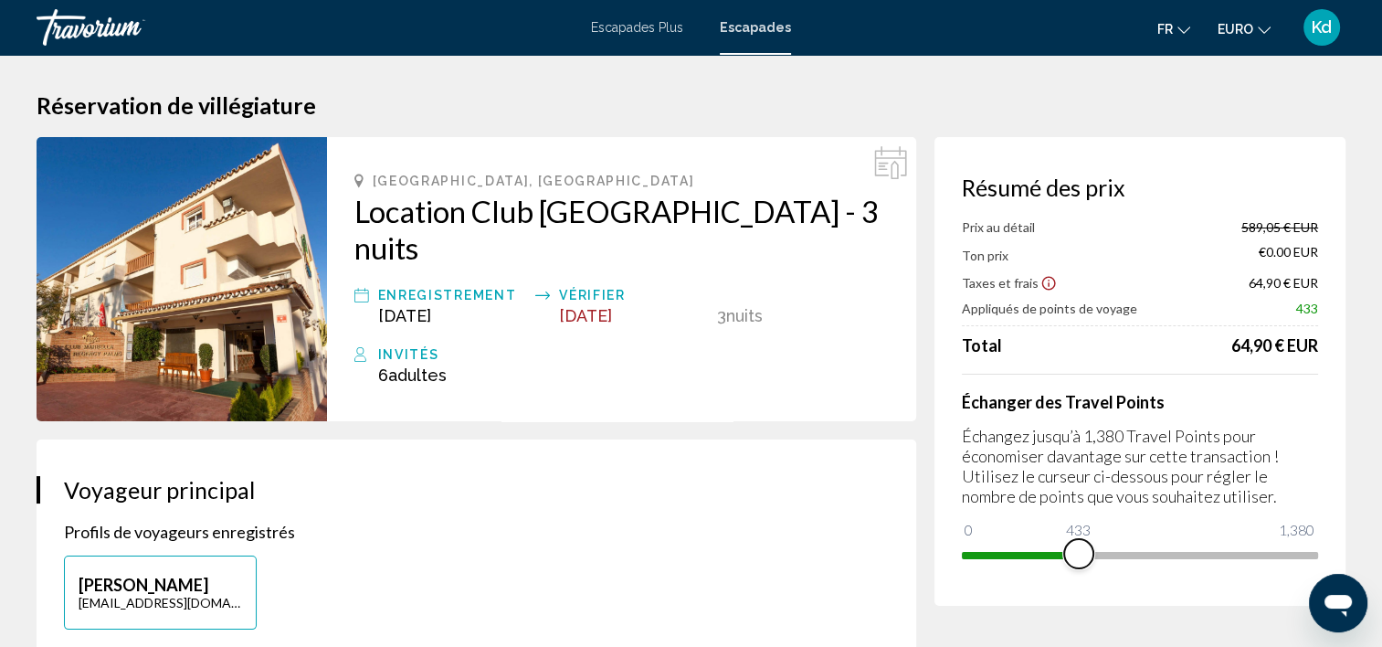
drag, startPoint x: 1305, startPoint y: 555, endPoint x: 1079, endPoint y: 555, distance: 226.6
click at [1079, 555] on span "Contenu principal" at bounding box center [1078, 553] width 29 height 29
drag, startPoint x: 1083, startPoint y: 548, endPoint x: 1350, endPoint y: 559, distance: 267.9
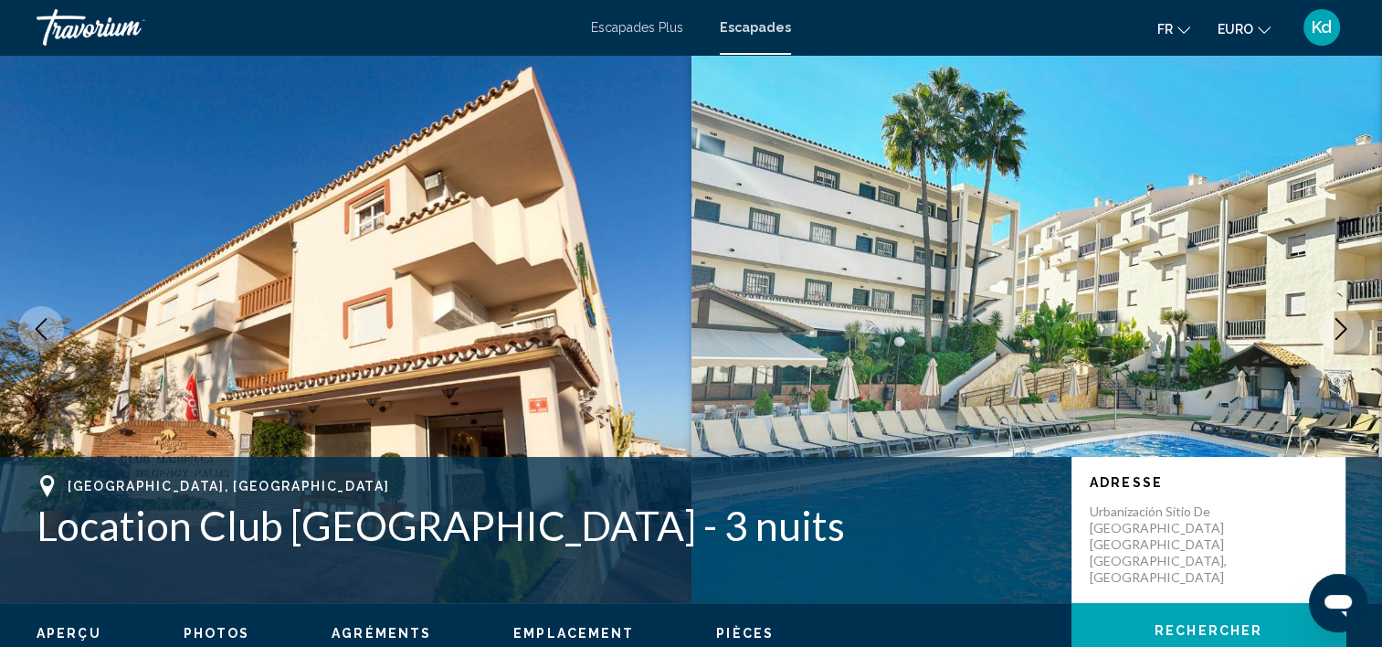
scroll to position [5, 0]
